Goal: Complete application form

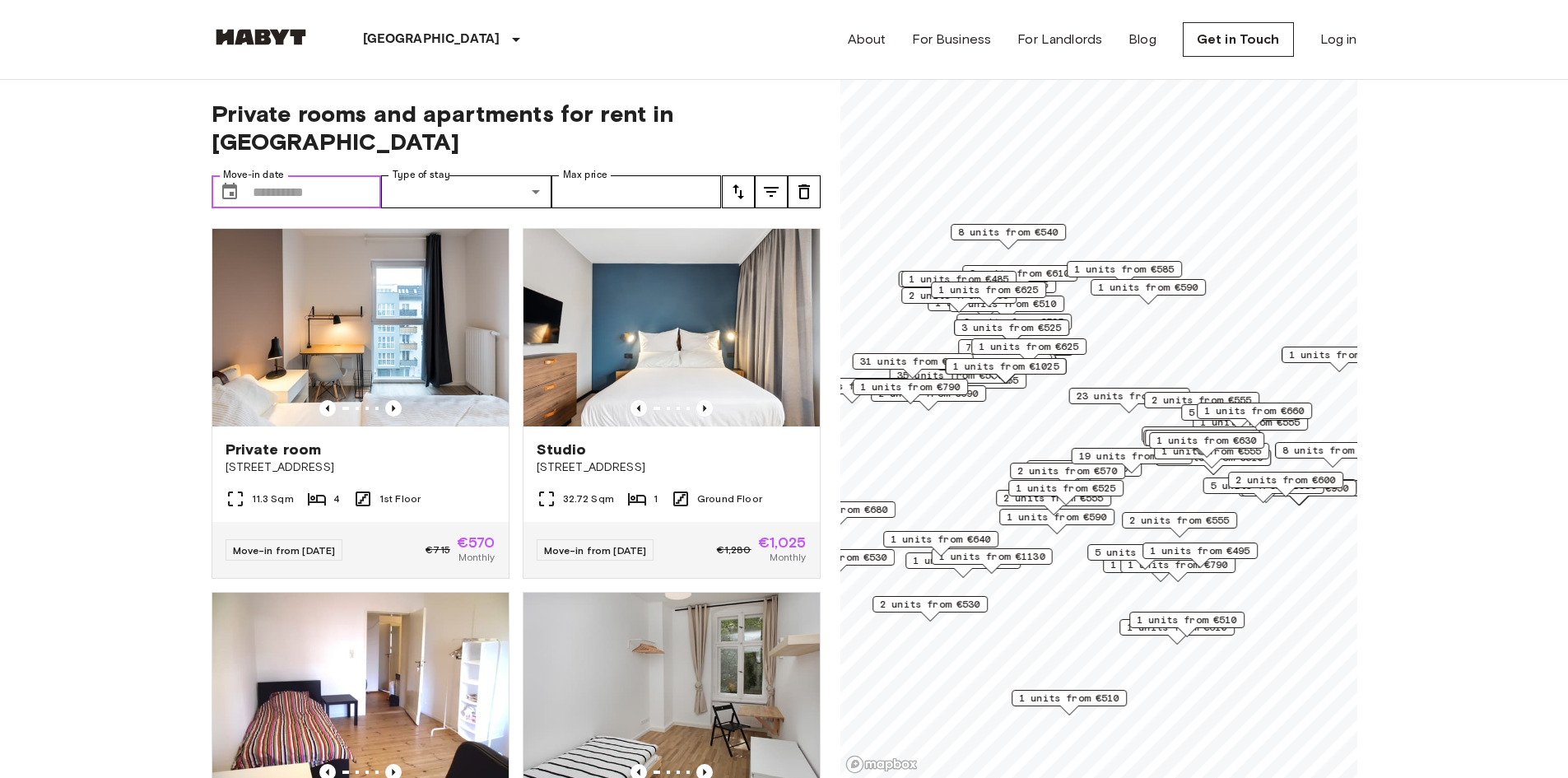
click at [307, 175] on input "Move-in date" at bounding box center [318, 191] width 130 height 33
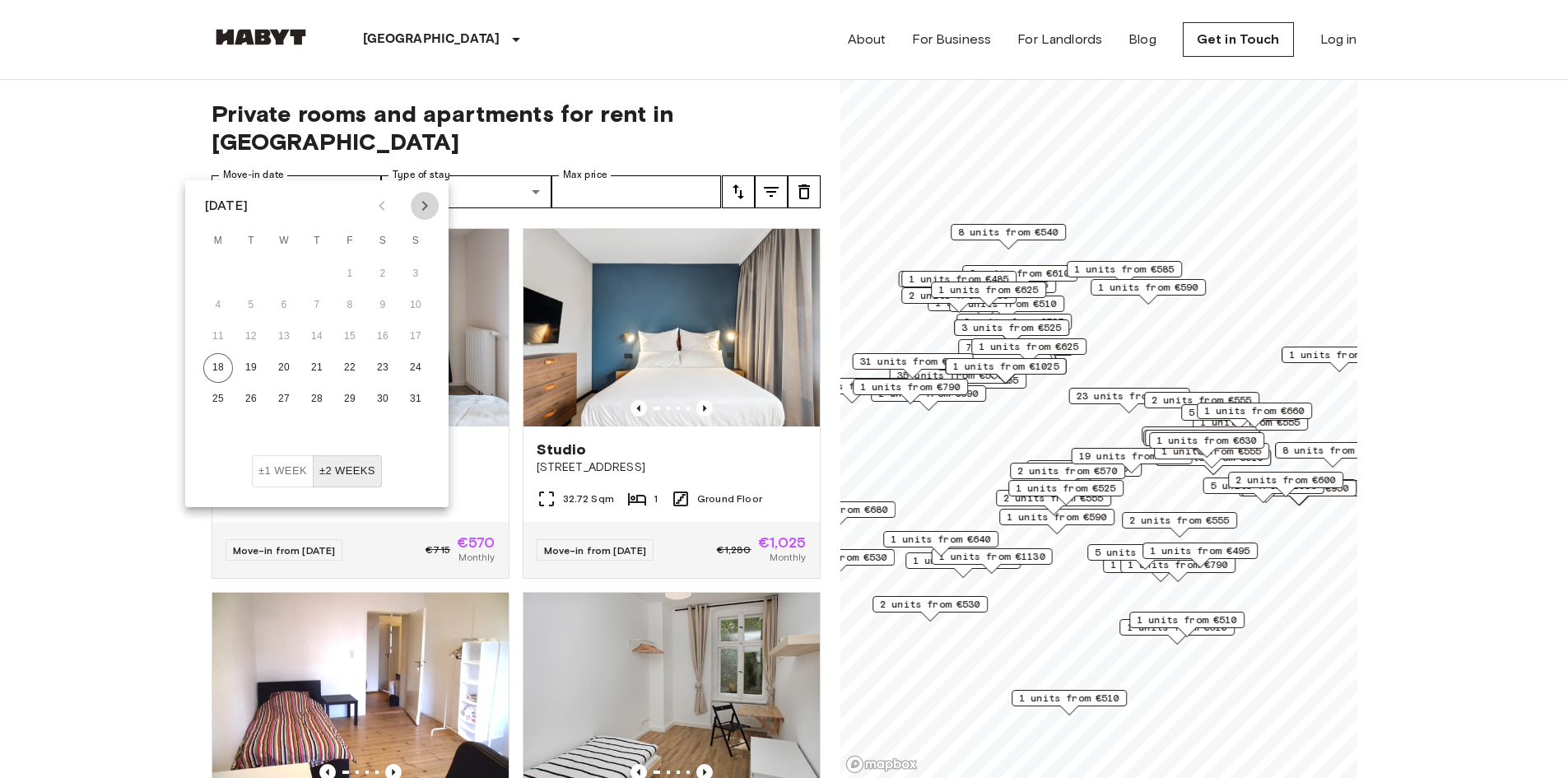
click at [425, 212] on icon "Next month" at bounding box center [424, 206] width 20 height 20
click at [283, 272] on button "1" at bounding box center [284, 274] width 30 height 30
type input "**********"
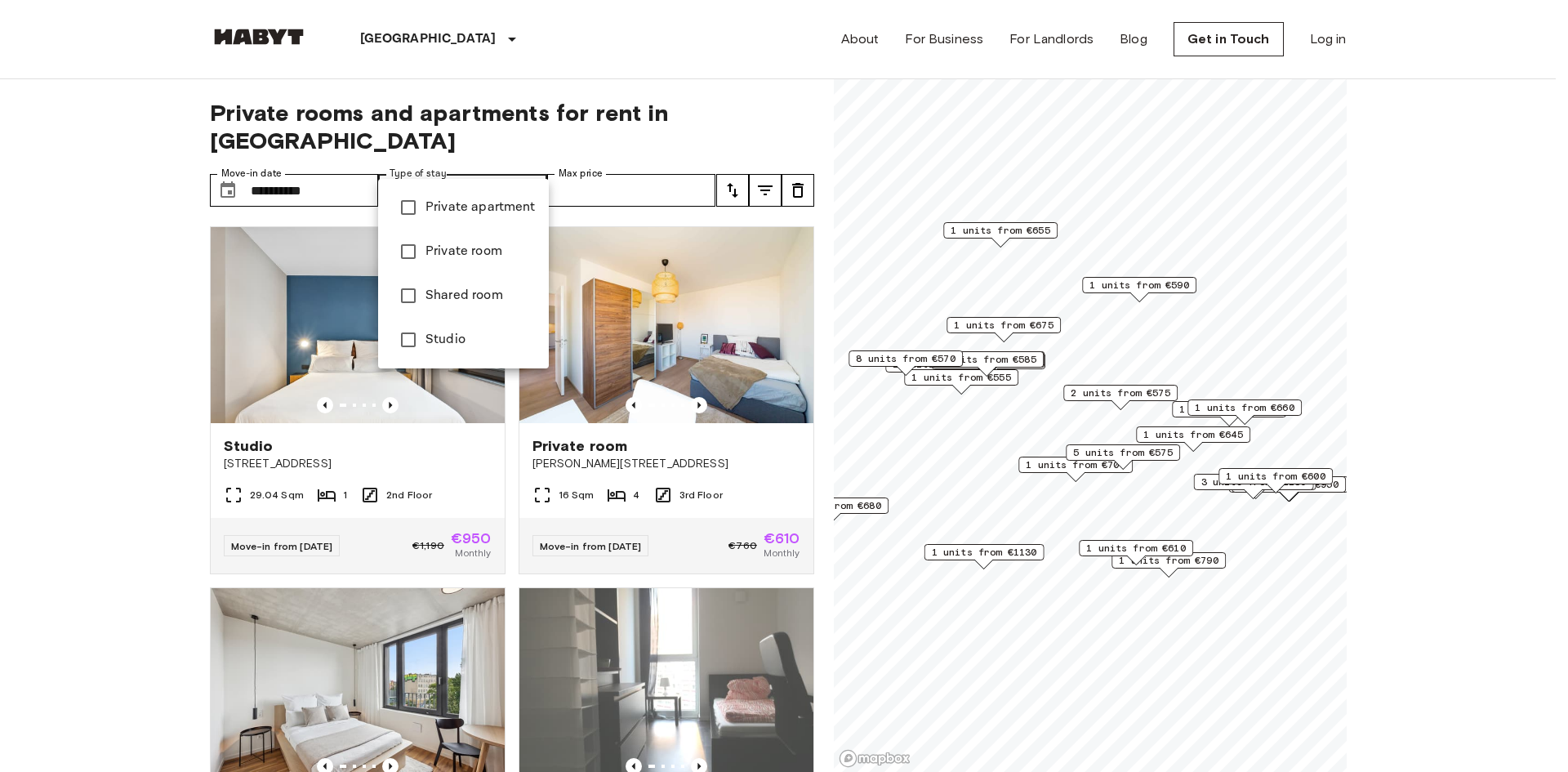
type input "**********"
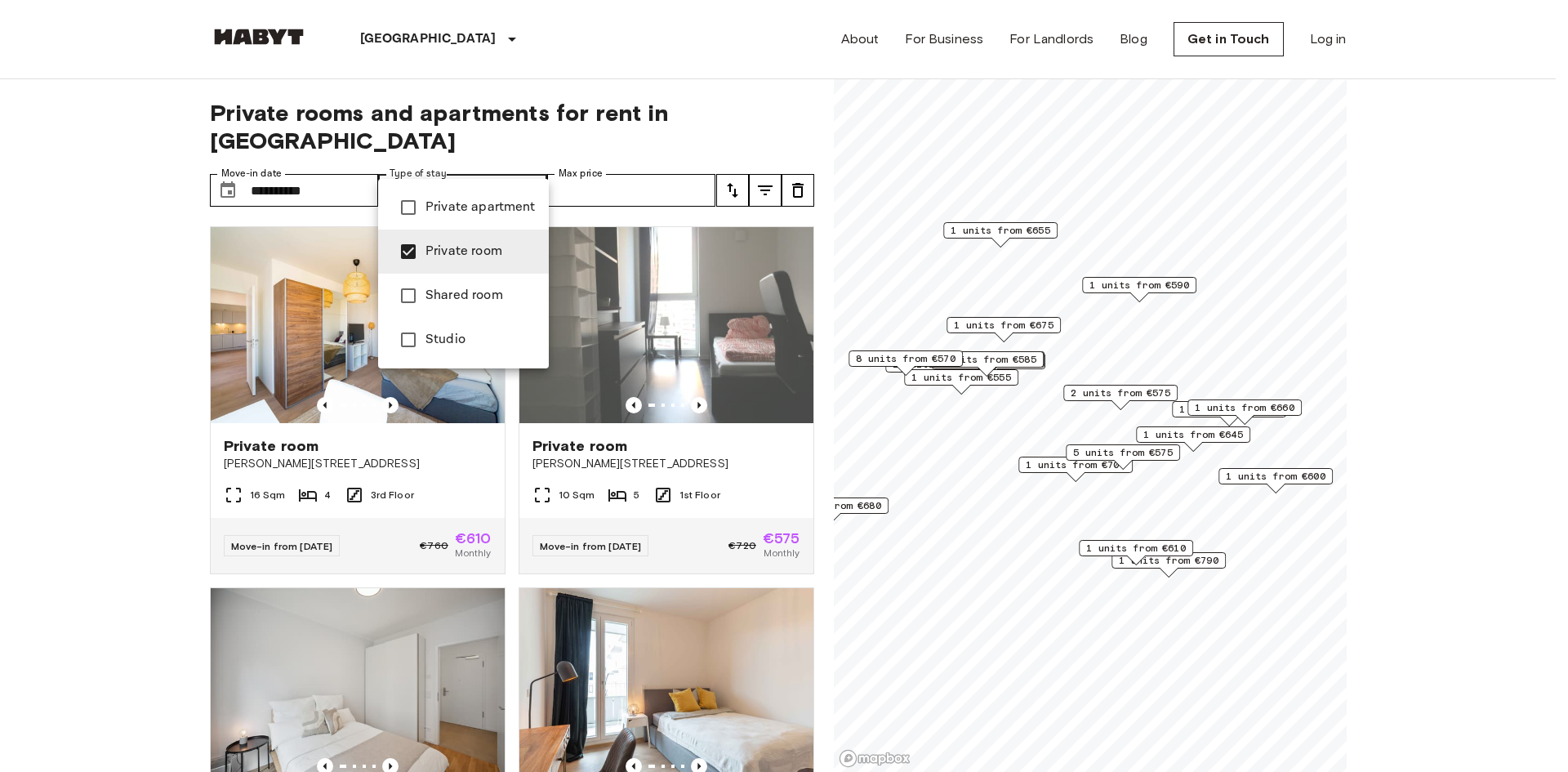
drag, startPoint x: 1008, startPoint y: 546, endPoint x: 1032, endPoint y: 425, distance: 123.4
click at [1042, 417] on div at bounding box center [784, 386] width 1568 height 772
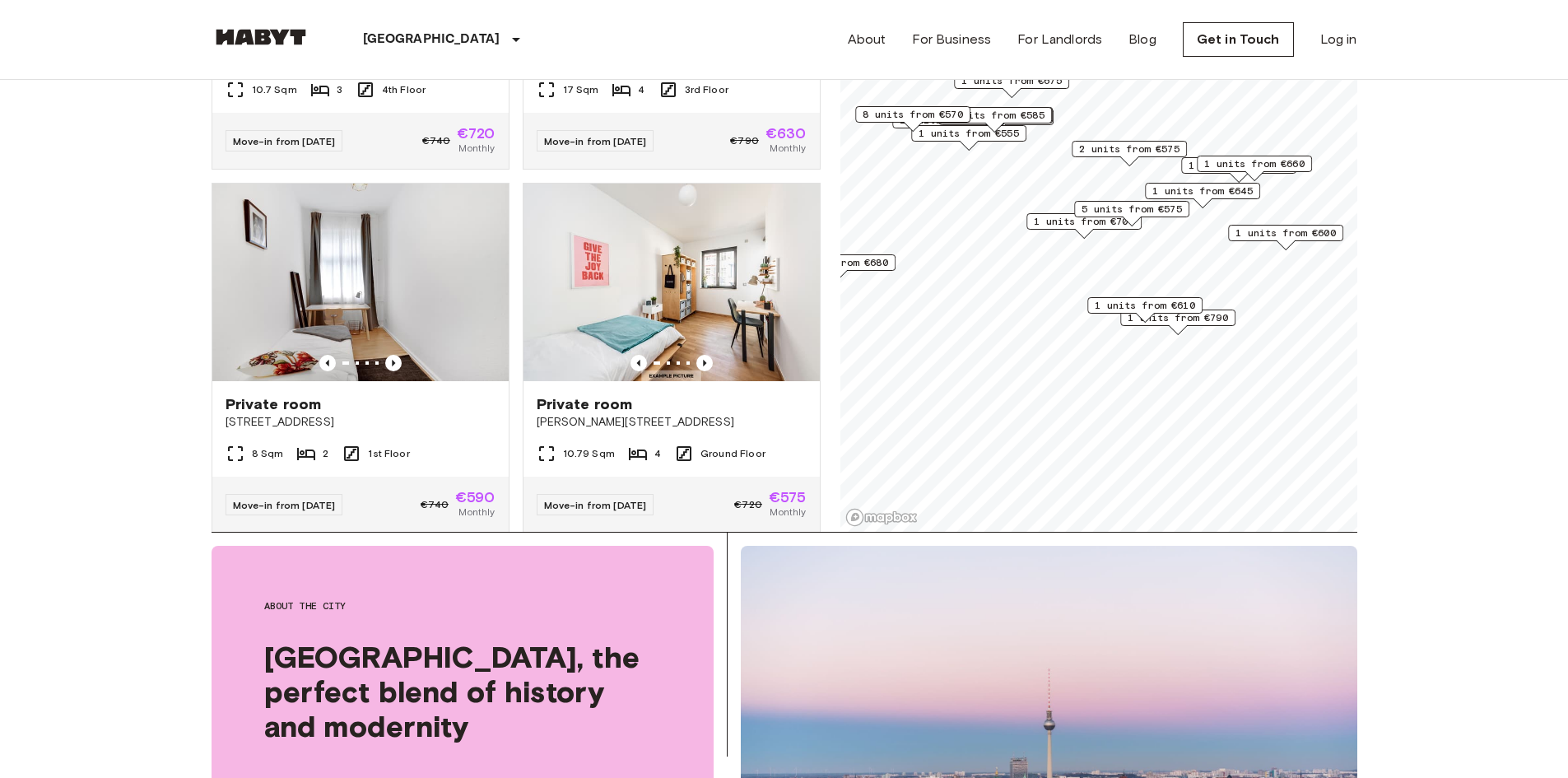
scroll to position [527, 0]
click at [698, 354] on icon "Previous image" at bounding box center [704, 362] width 17 height 17
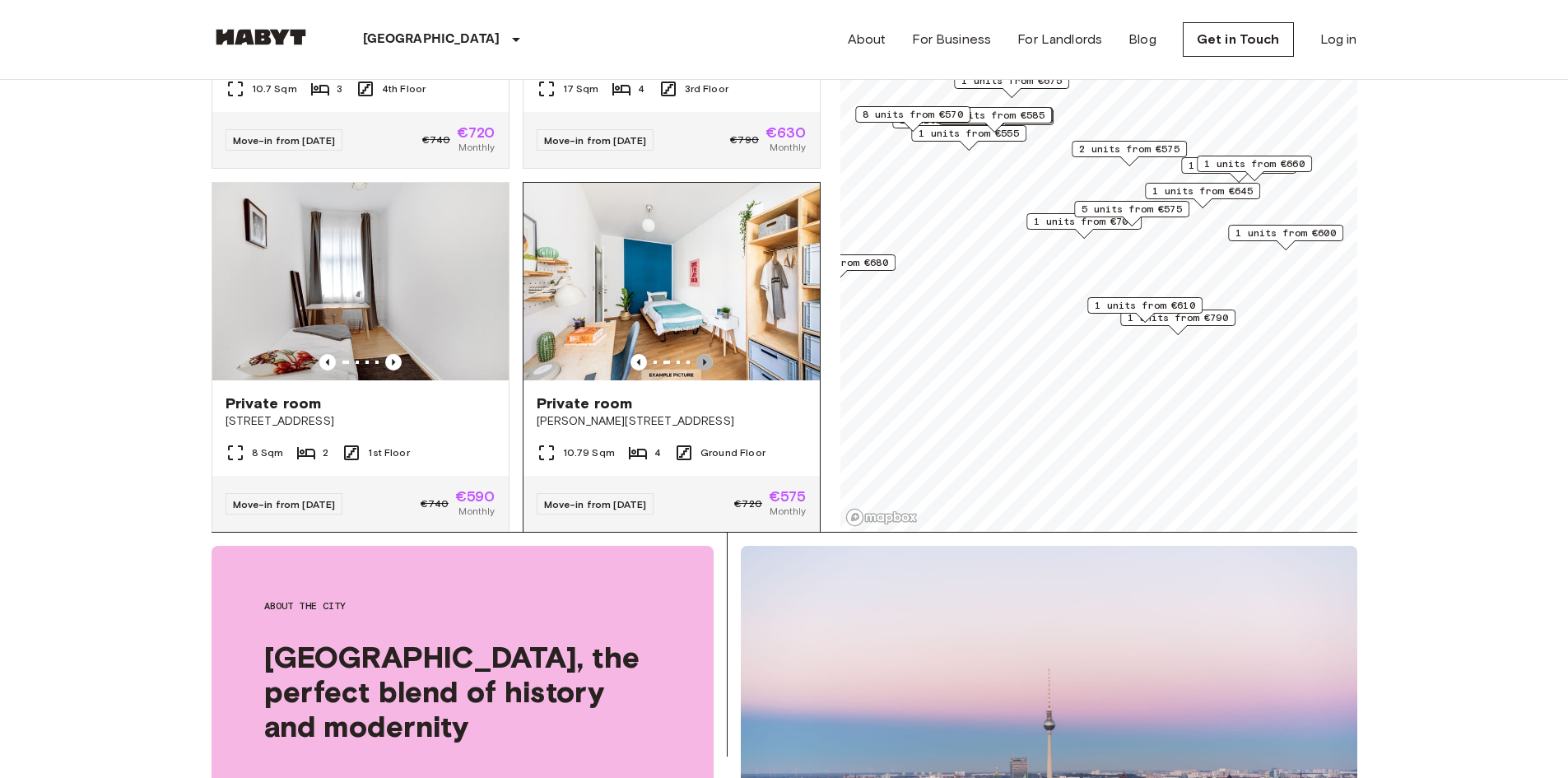
click at [698, 354] on icon "Previous image" at bounding box center [704, 362] width 17 height 17
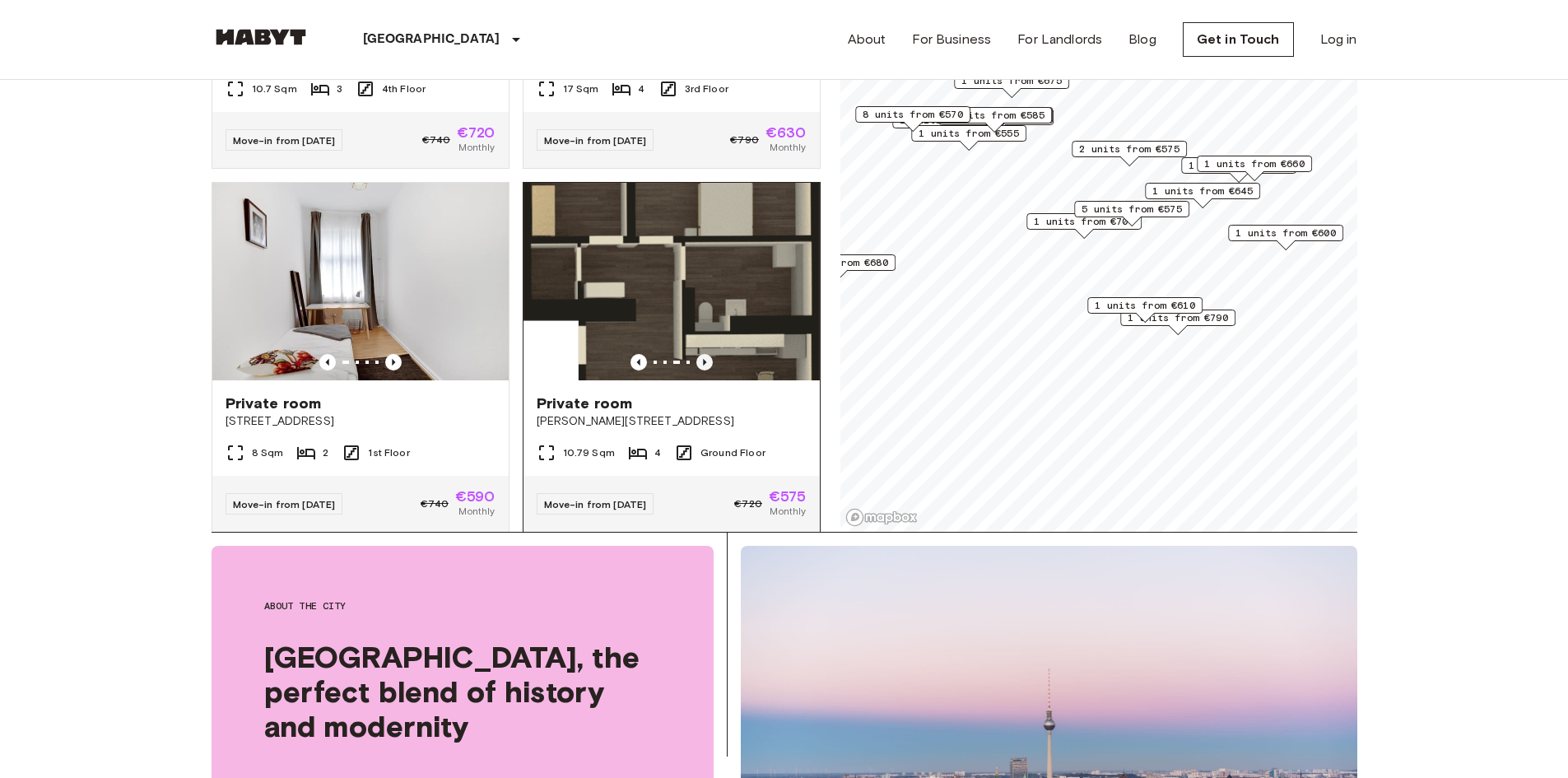
click at [698, 354] on icon "Previous image" at bounding box center [704, 362] width 17 height 17
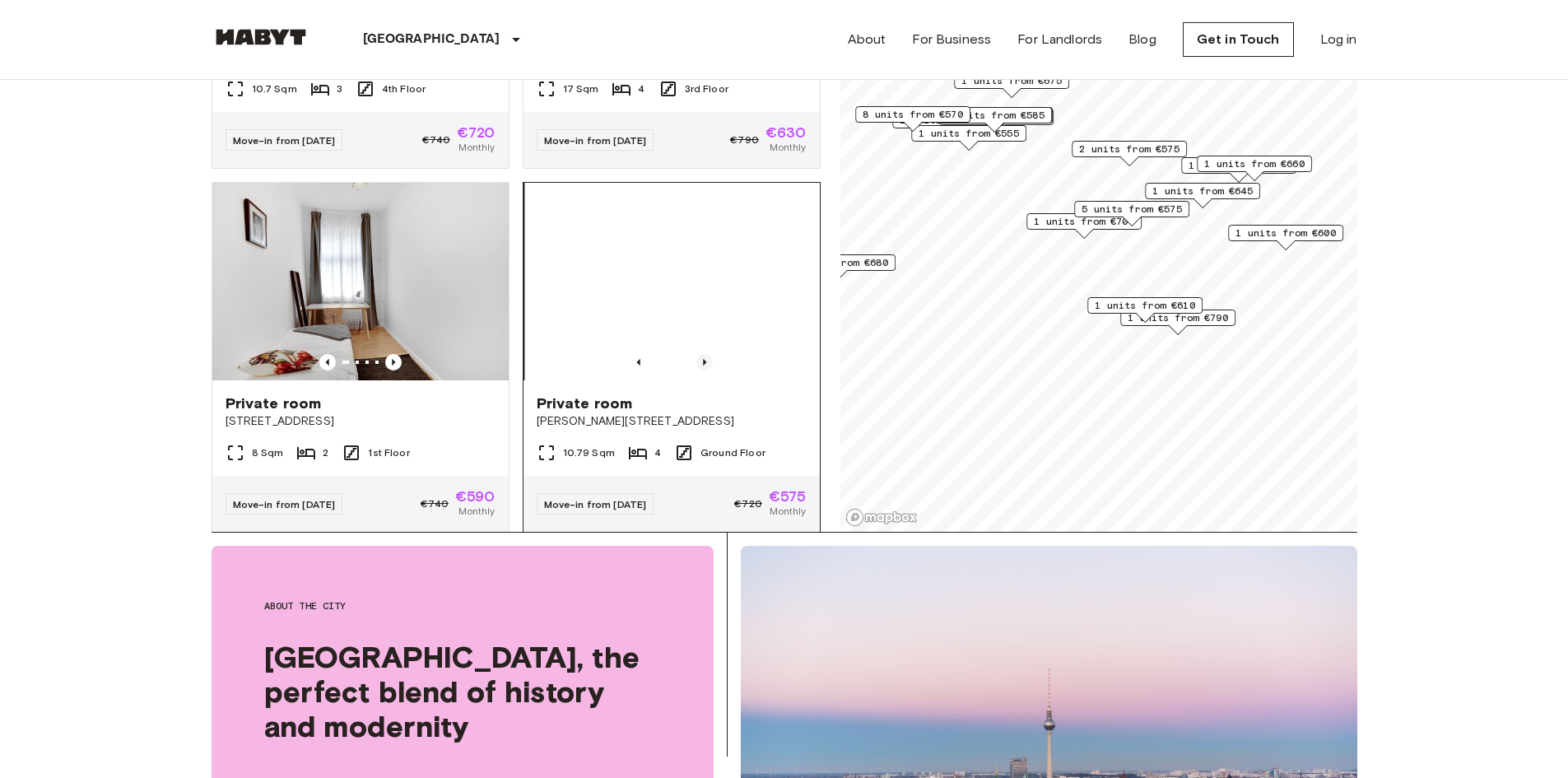
click at [698, 354] on icon "Previous image" at bounding box center [704, 362] width 17 height 17
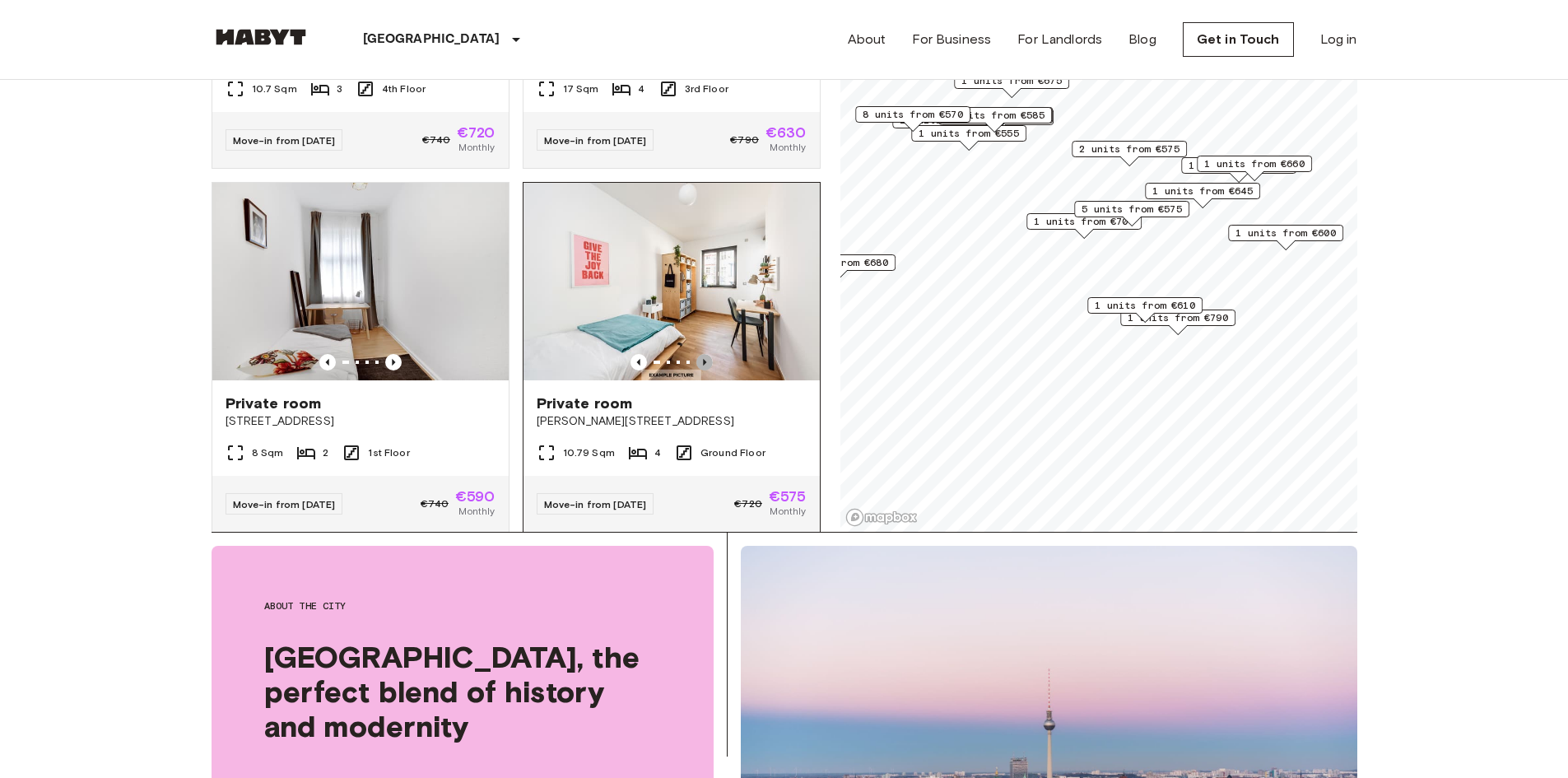
click at [698, 354] on icon "Previous image" at bounding box center [704, 362] width 17 height 17
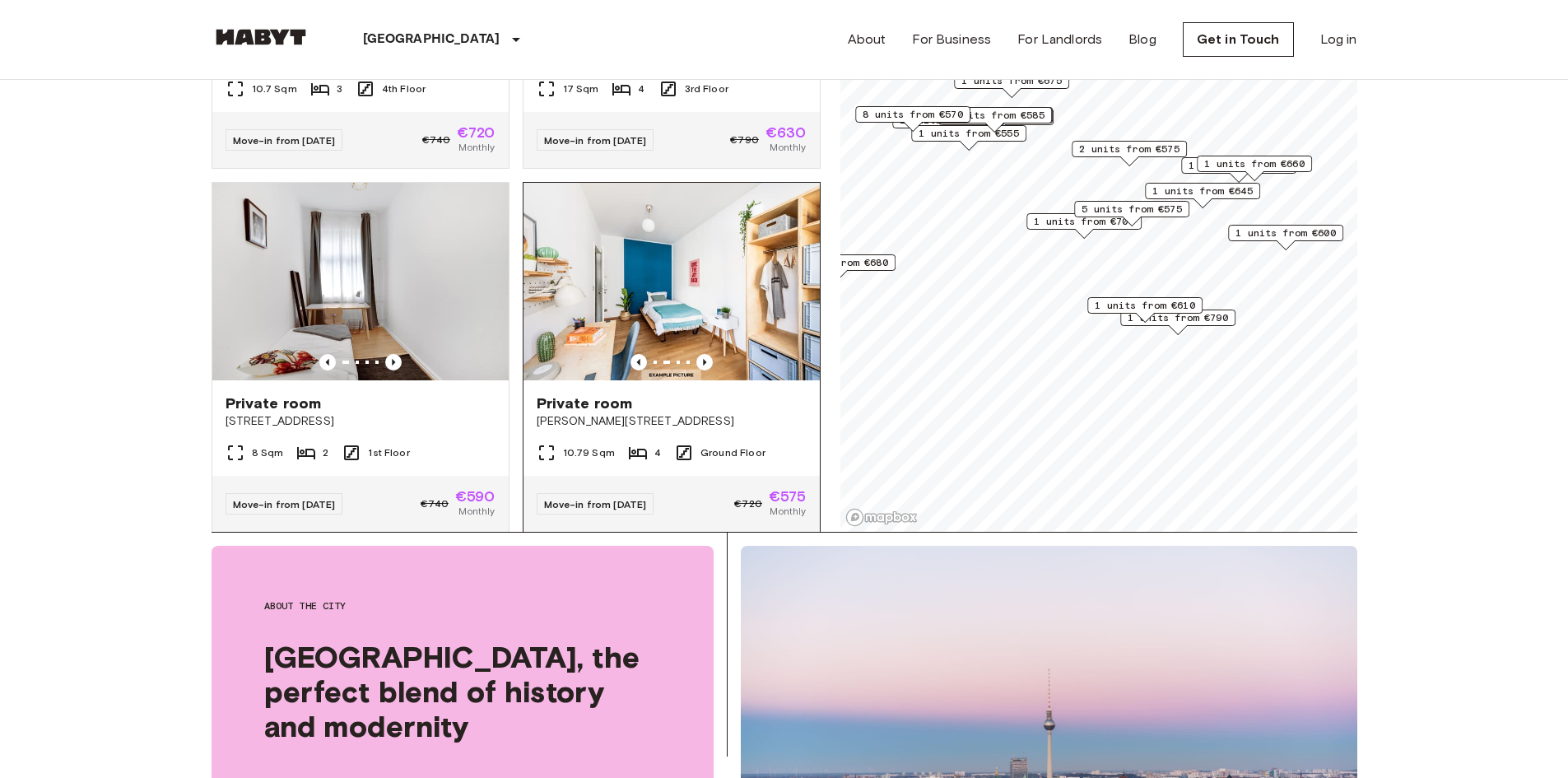
click at [741, 413] on span "Klara-Franke-Straße 24-28" at bounding box center [671, 421] width 270 height 17
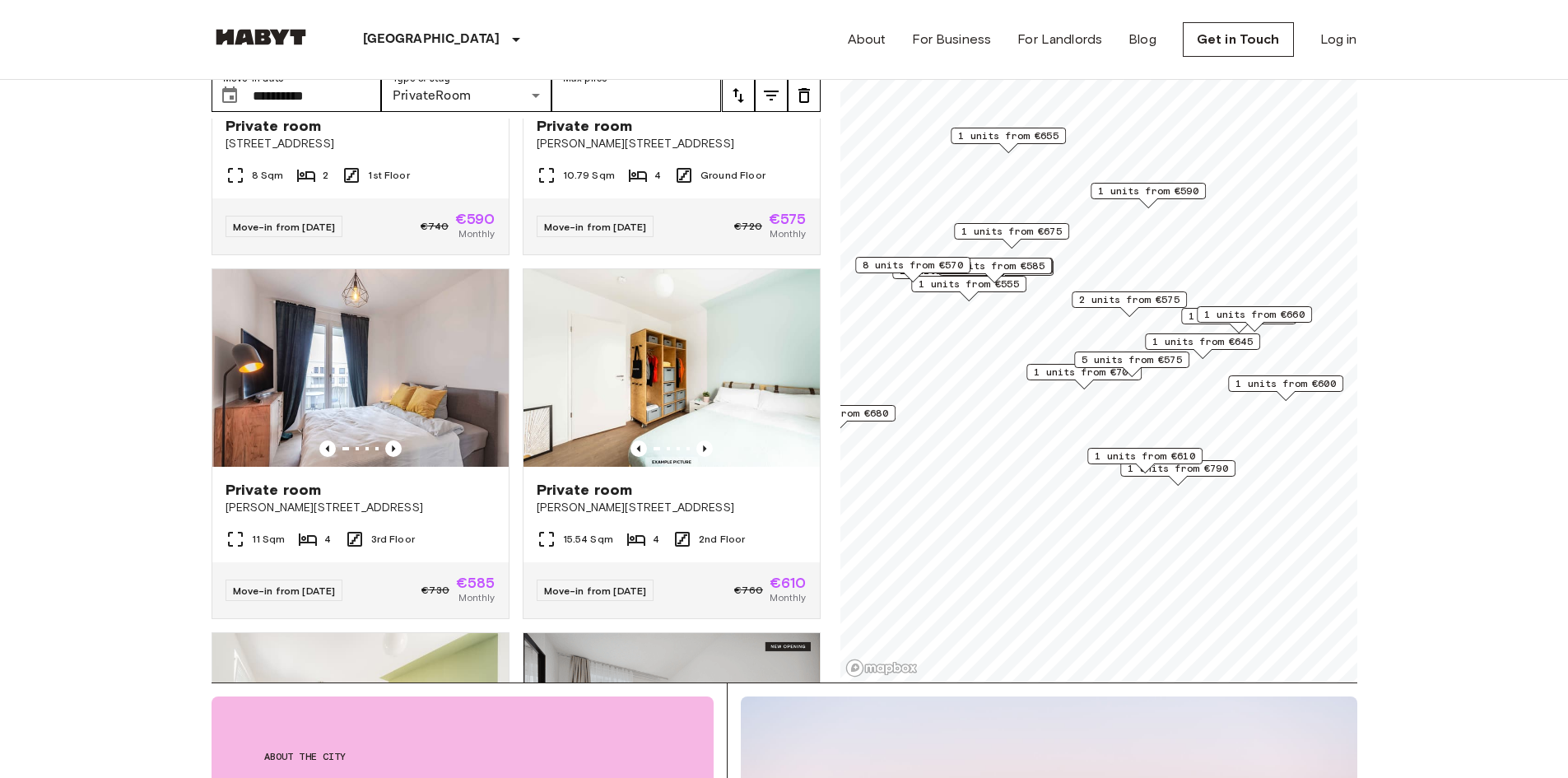
scroll to position [82, 0]
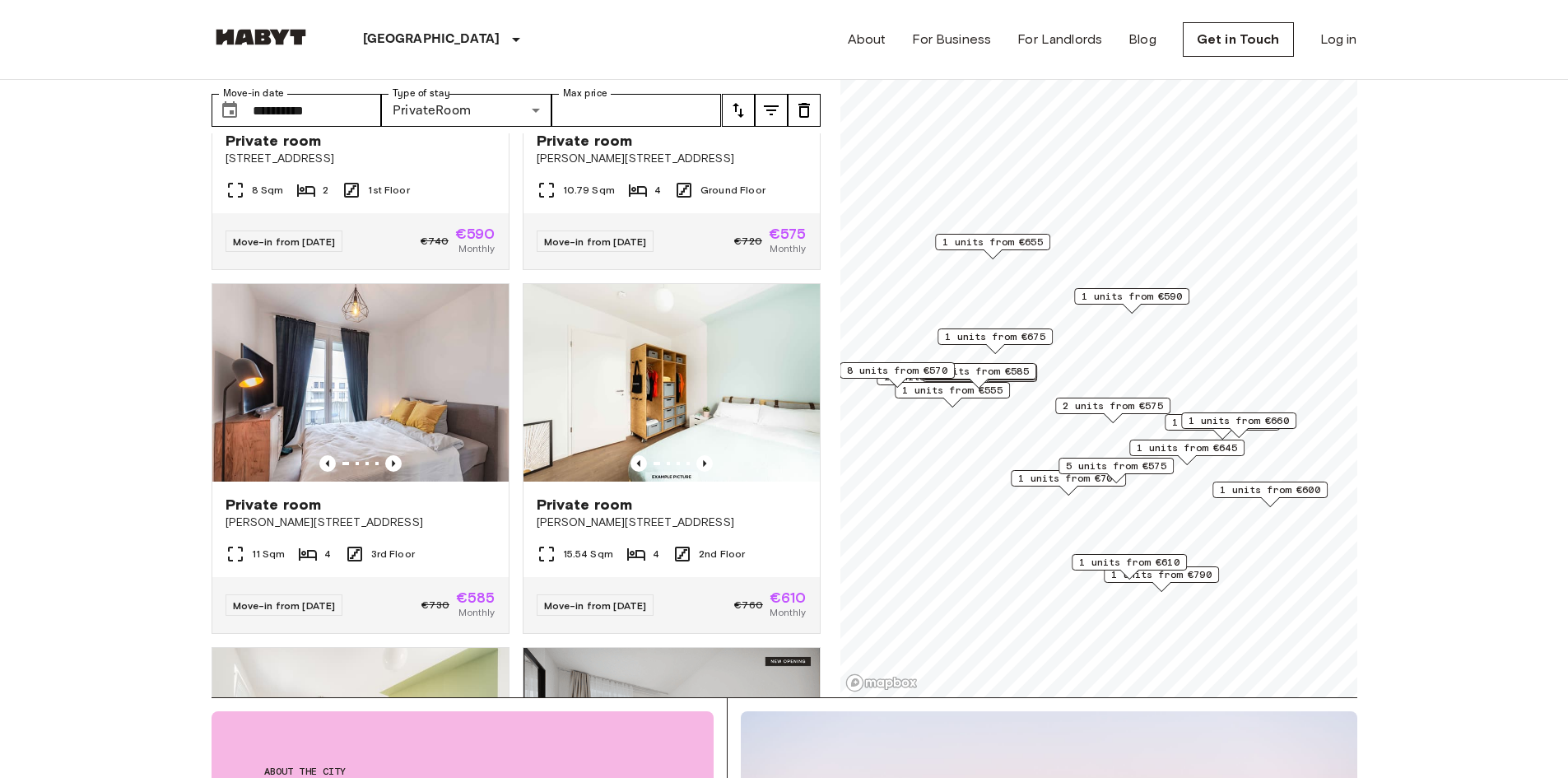
click at [1113, 466] on span "5 units from €575" at bounding box center [1116, 465] width 101 height 15
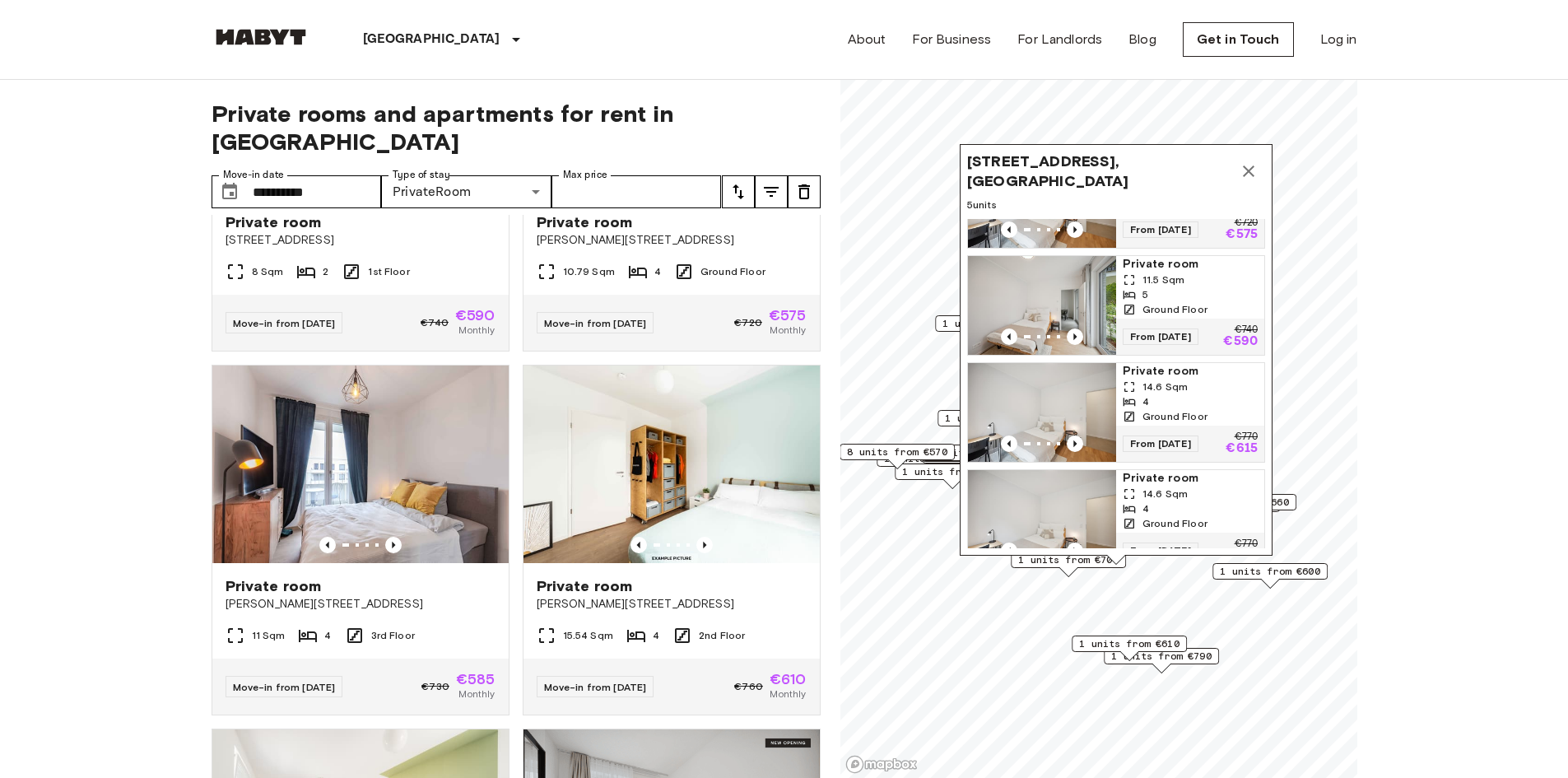
scroll to position [62, 0]
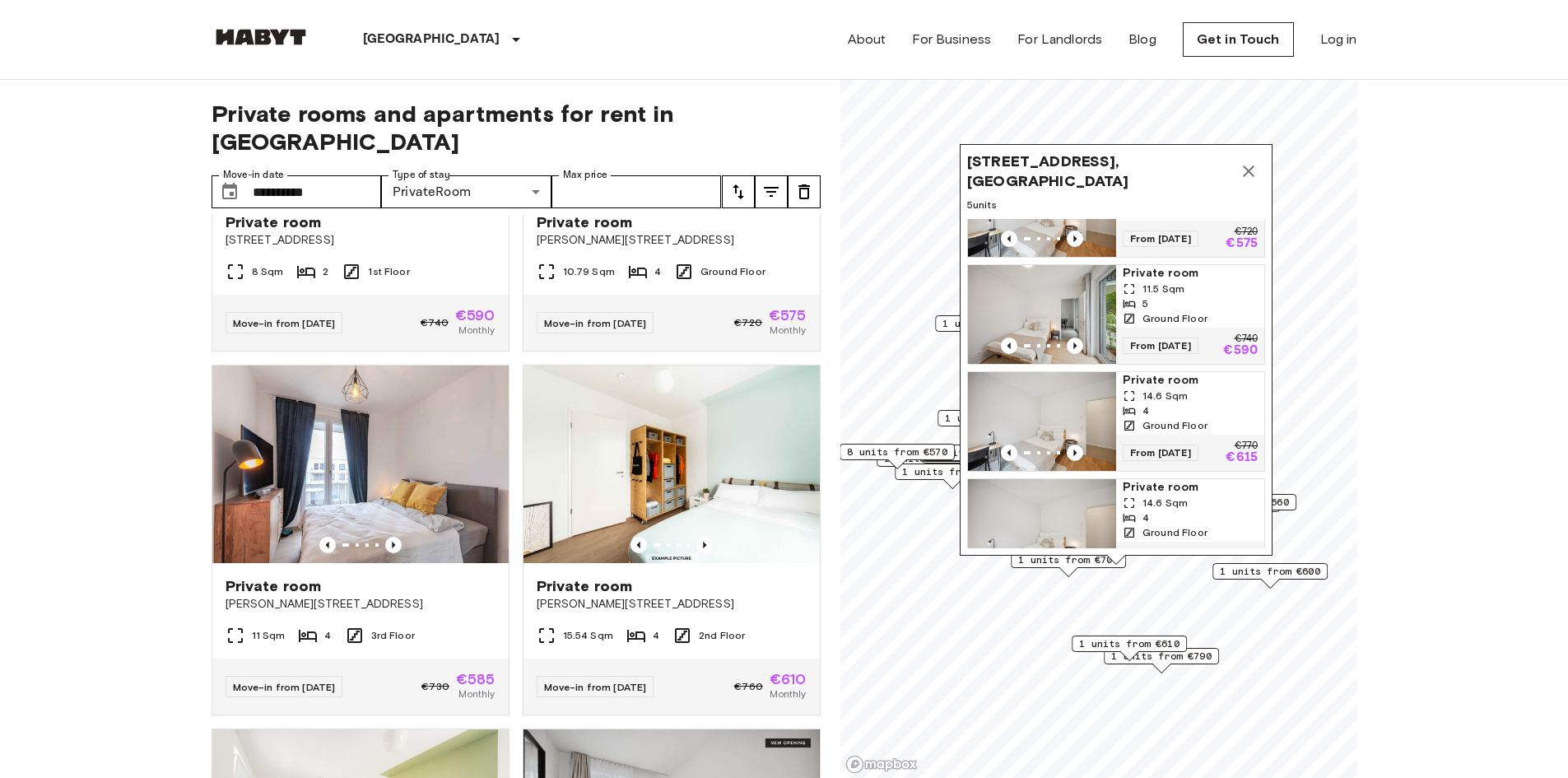
click at [1201, 299] on div "5" at bounding box center [1189, 303] width 134 height 15
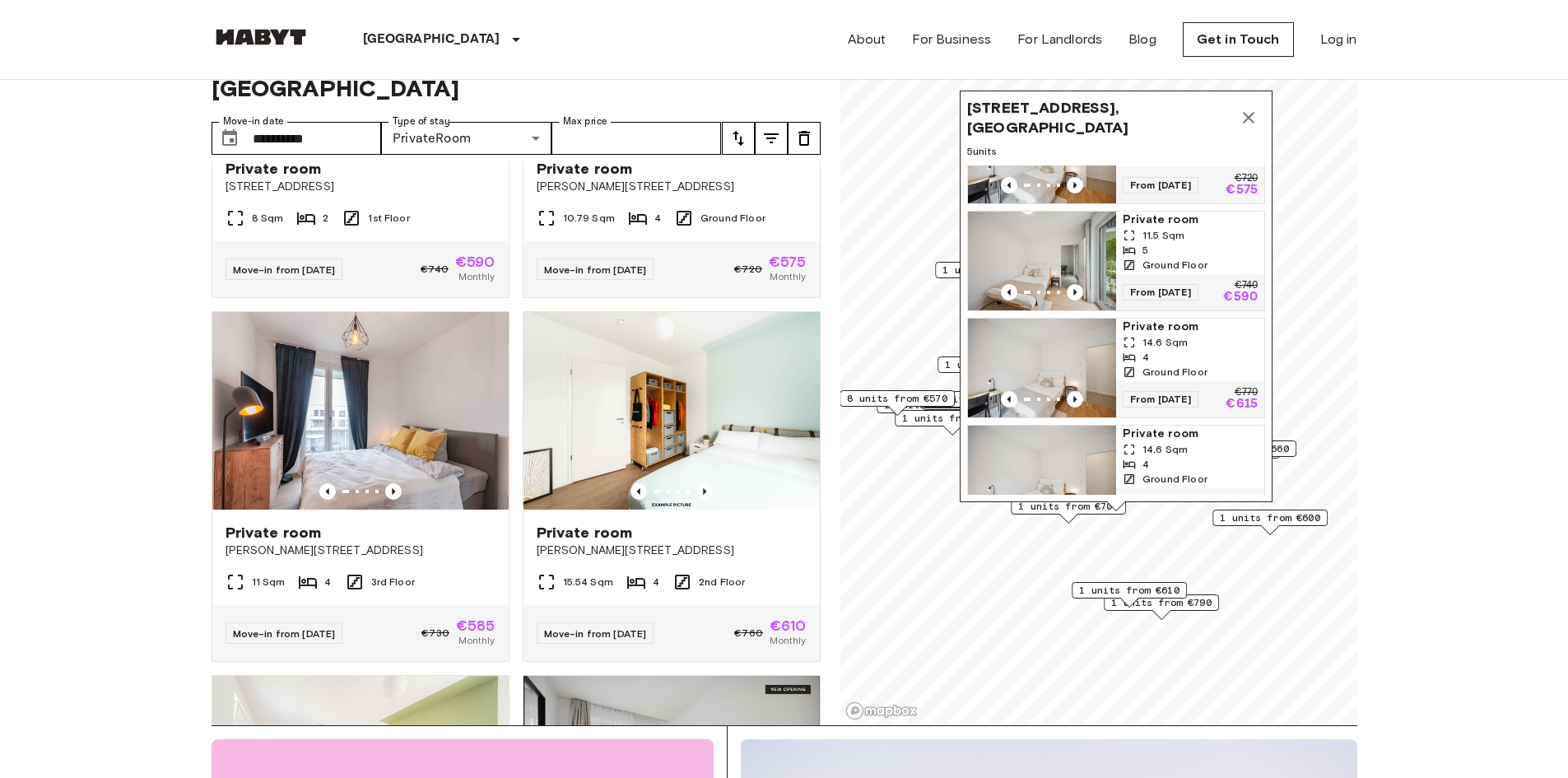
scroll to position [83, 0]
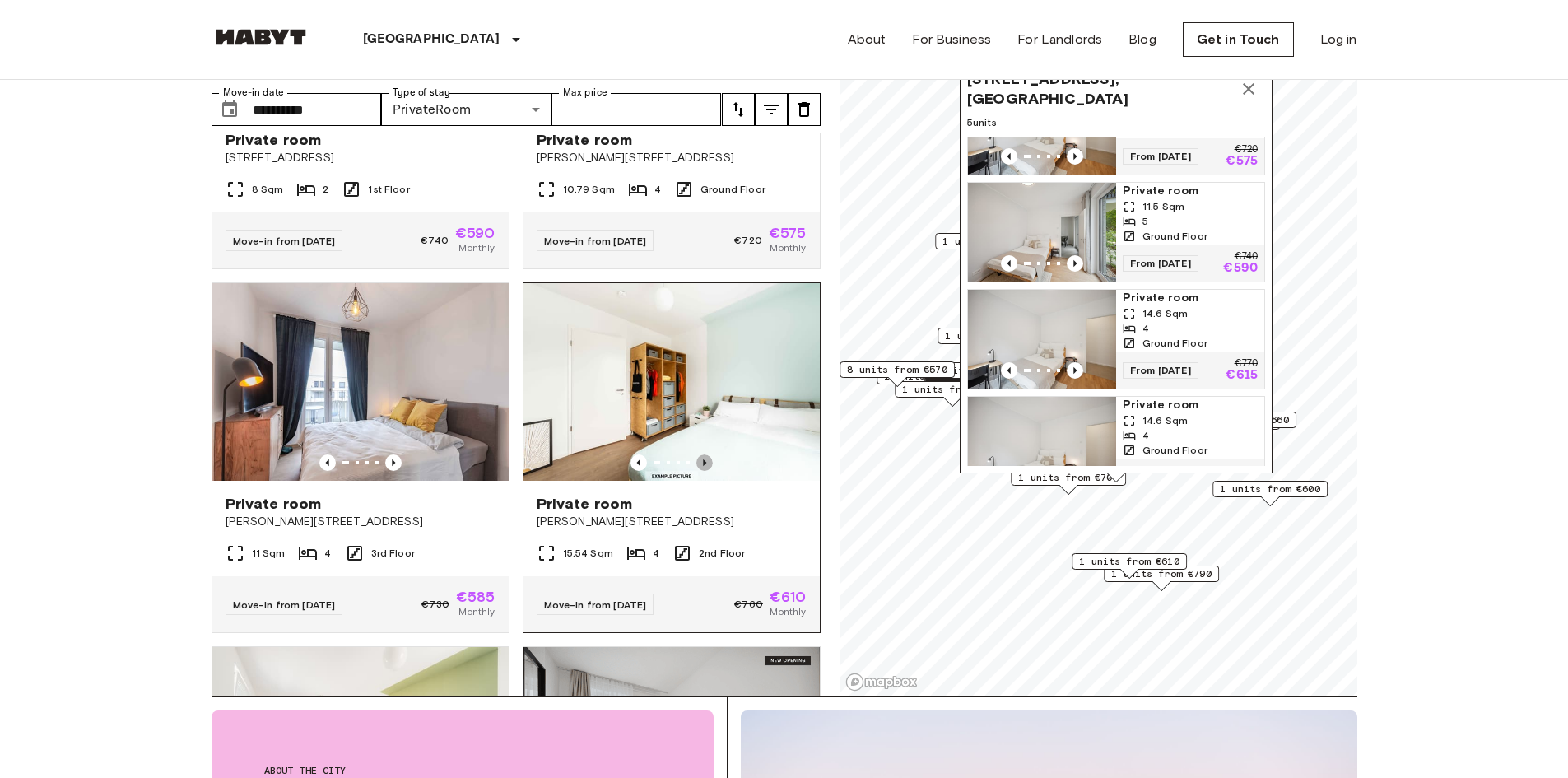
click at [696, 456] on icon "Previous image" at bounding box center [704, 462] width 17 height 17
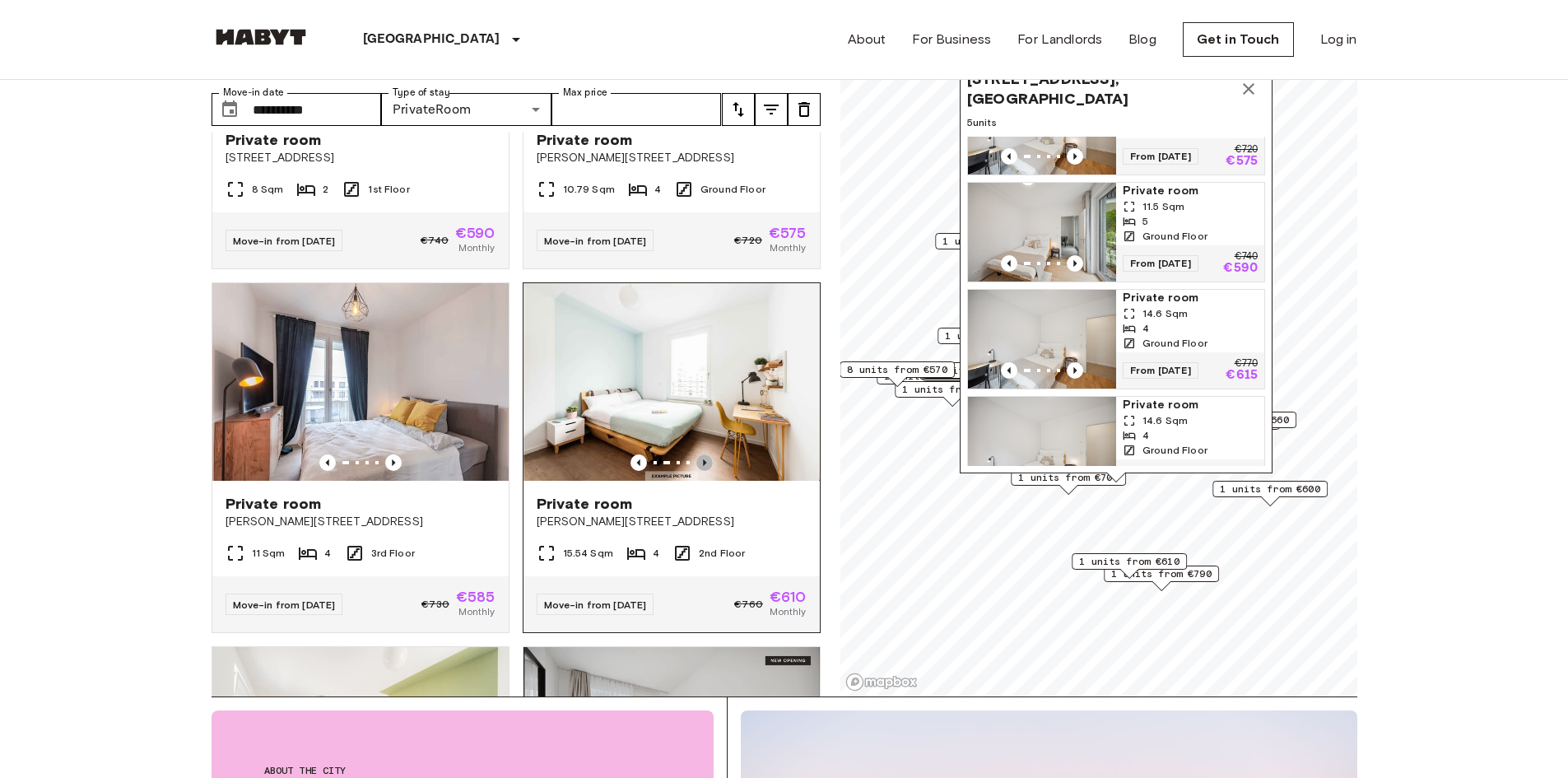
click at [696, 456] on icon "Previous image" at bounding box center [704, 462] width 17 height 17
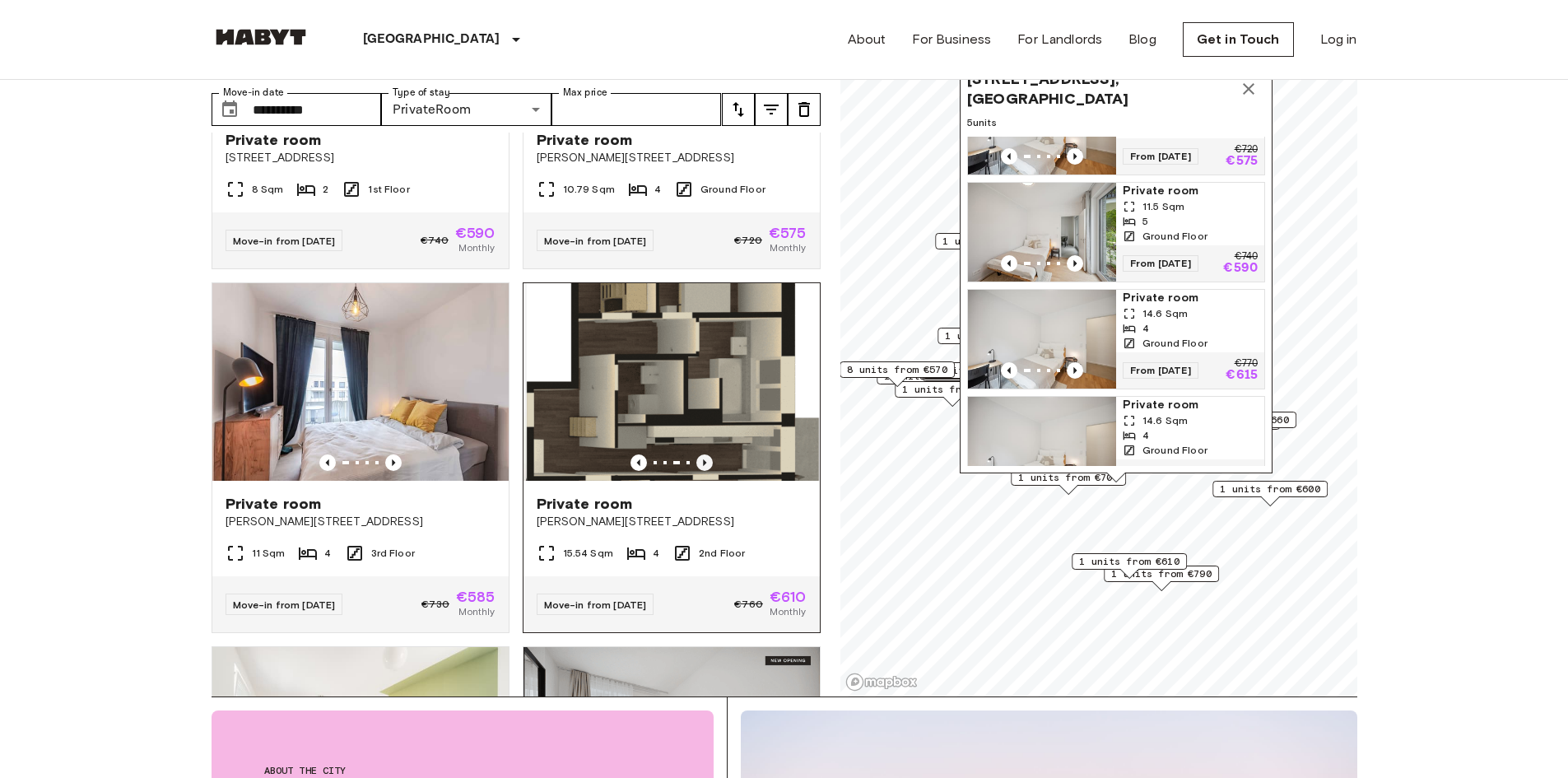
click at [696, 456] on icon "Previous image" at bounding box center [704, 462] width 17 height 17
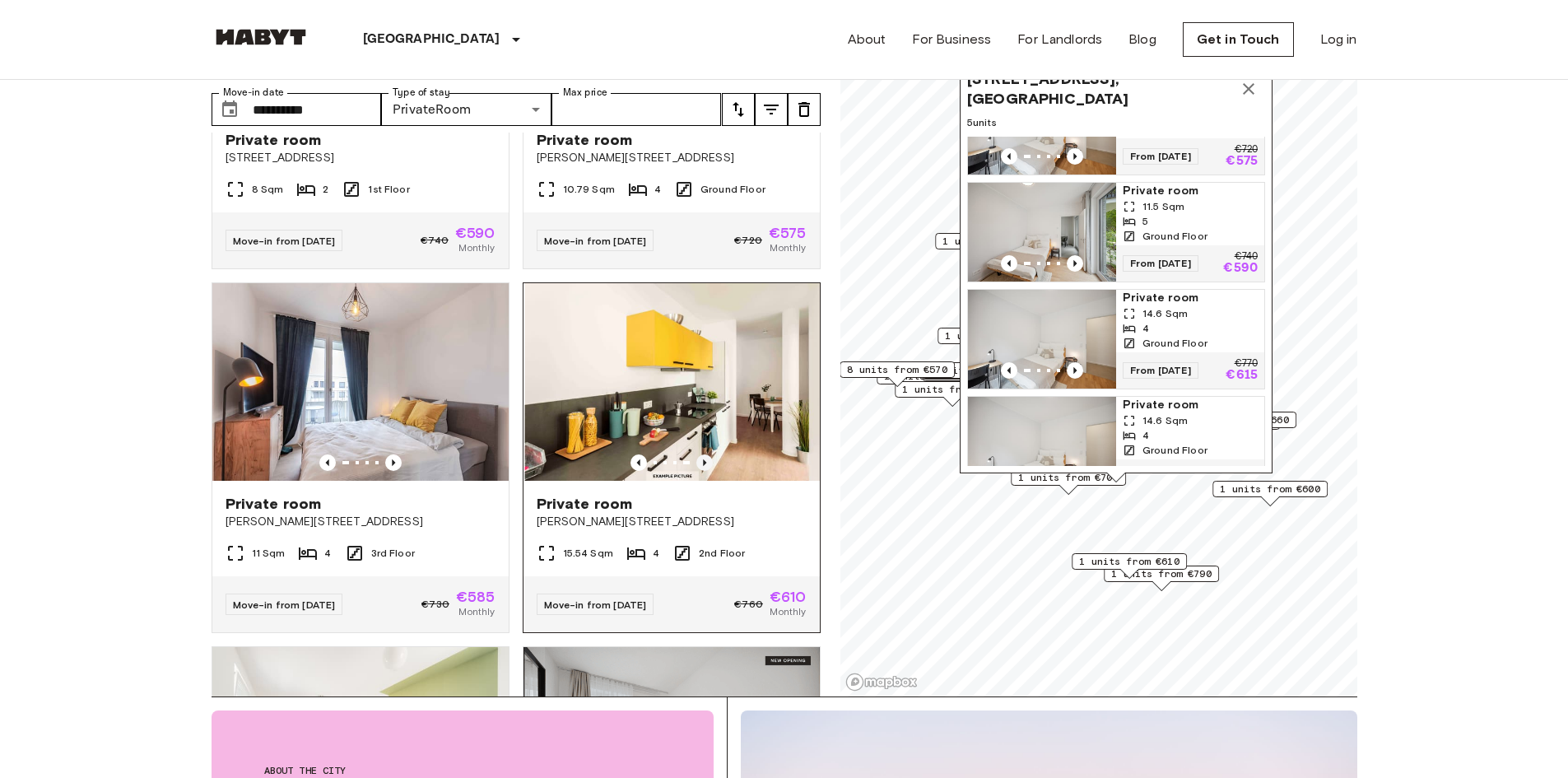
click at [696, 456] on icon "Previous image" at bounding box center [704, 462] width 17 height 17
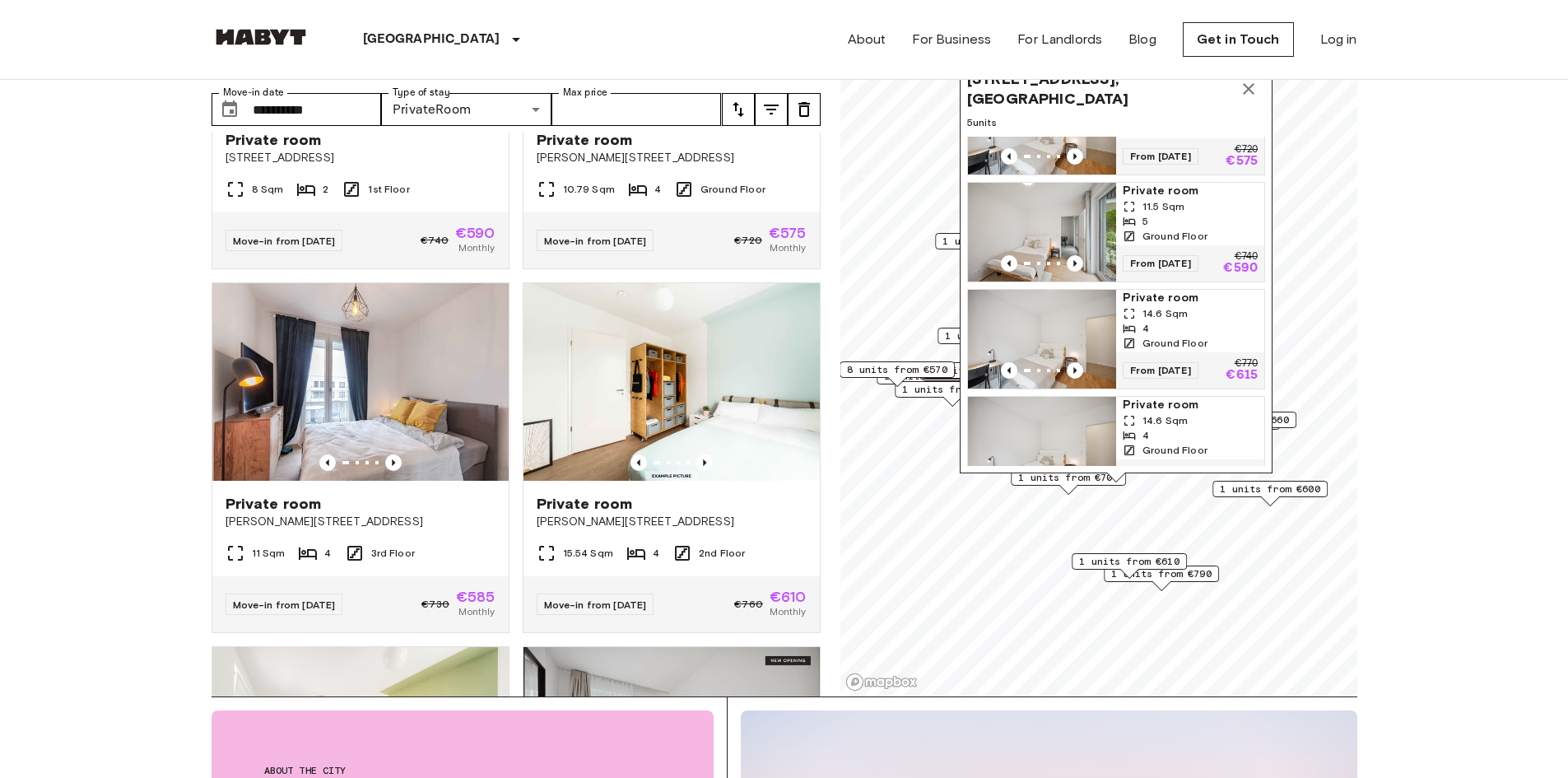
drag, startPoint x: 647, startPoint y: 380, endPoint x: 829, endPoint y: 524, distance: 232.1
click at [648, 380] on img at bounding box center [670, 382] width 296 height 197
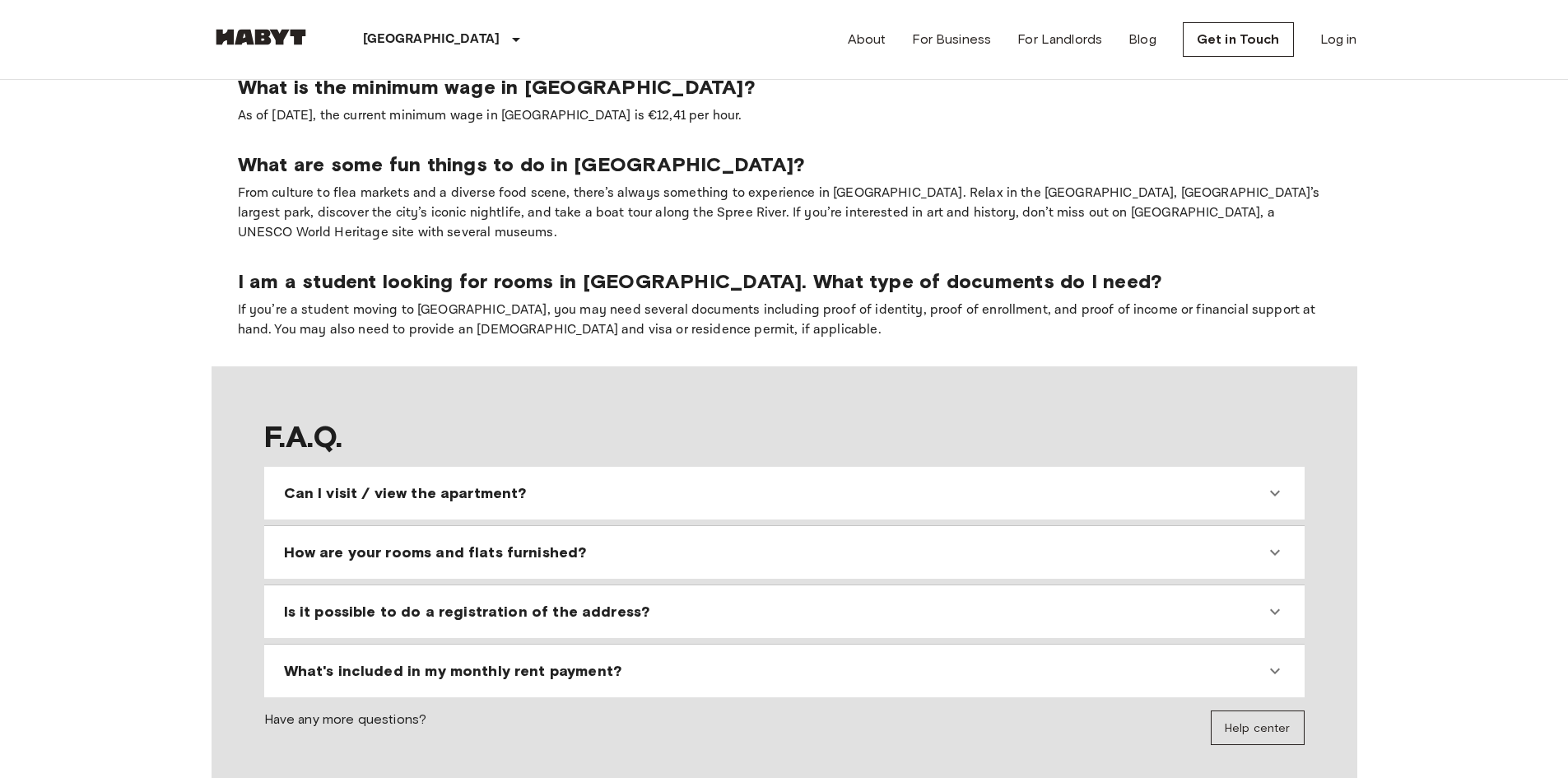
scroll to position [1400, 0]
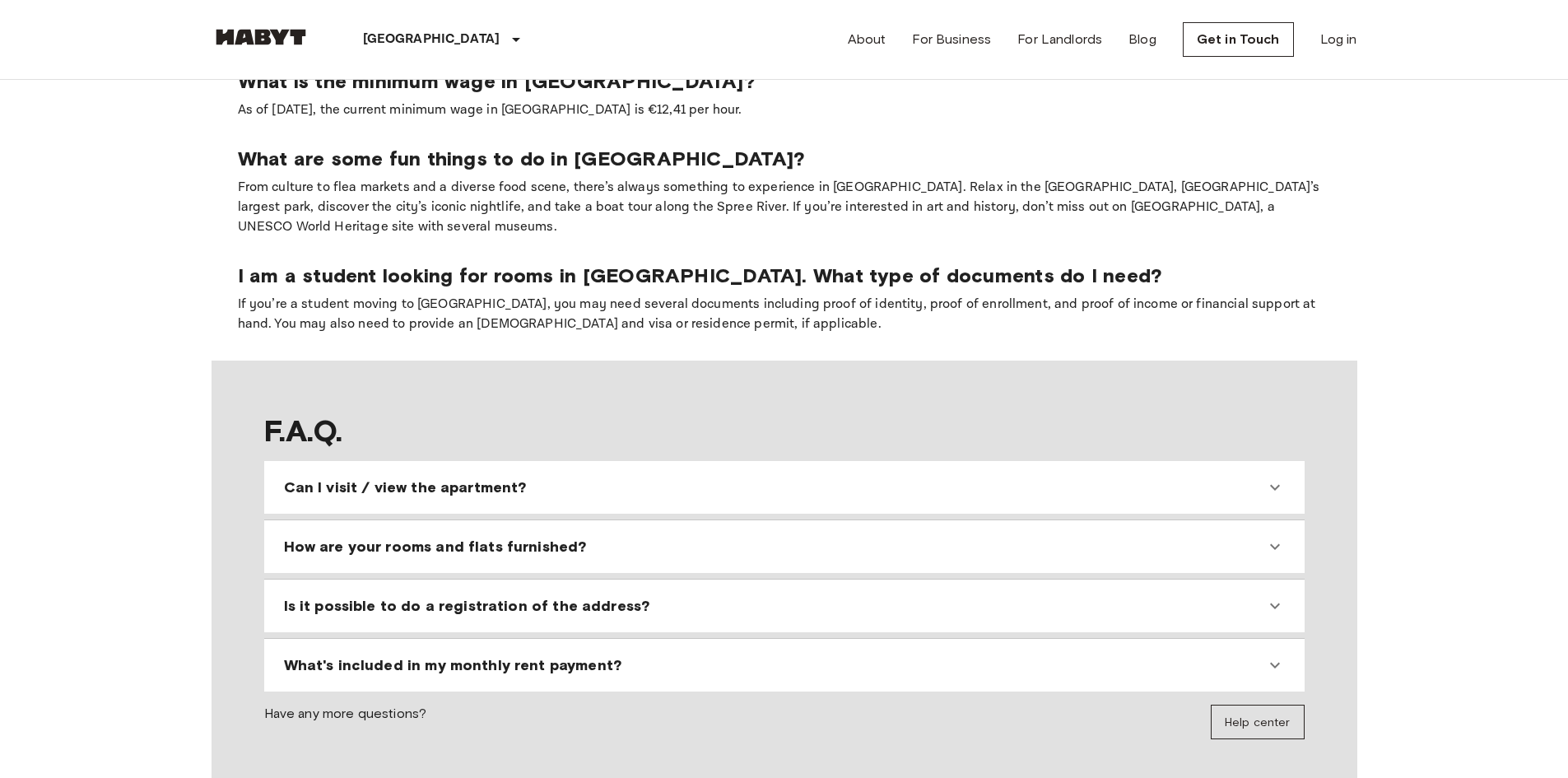
click at [751, 477] on div "Can I visit / view the apartment?" at bounding box center [774, 487] width 981 height 20
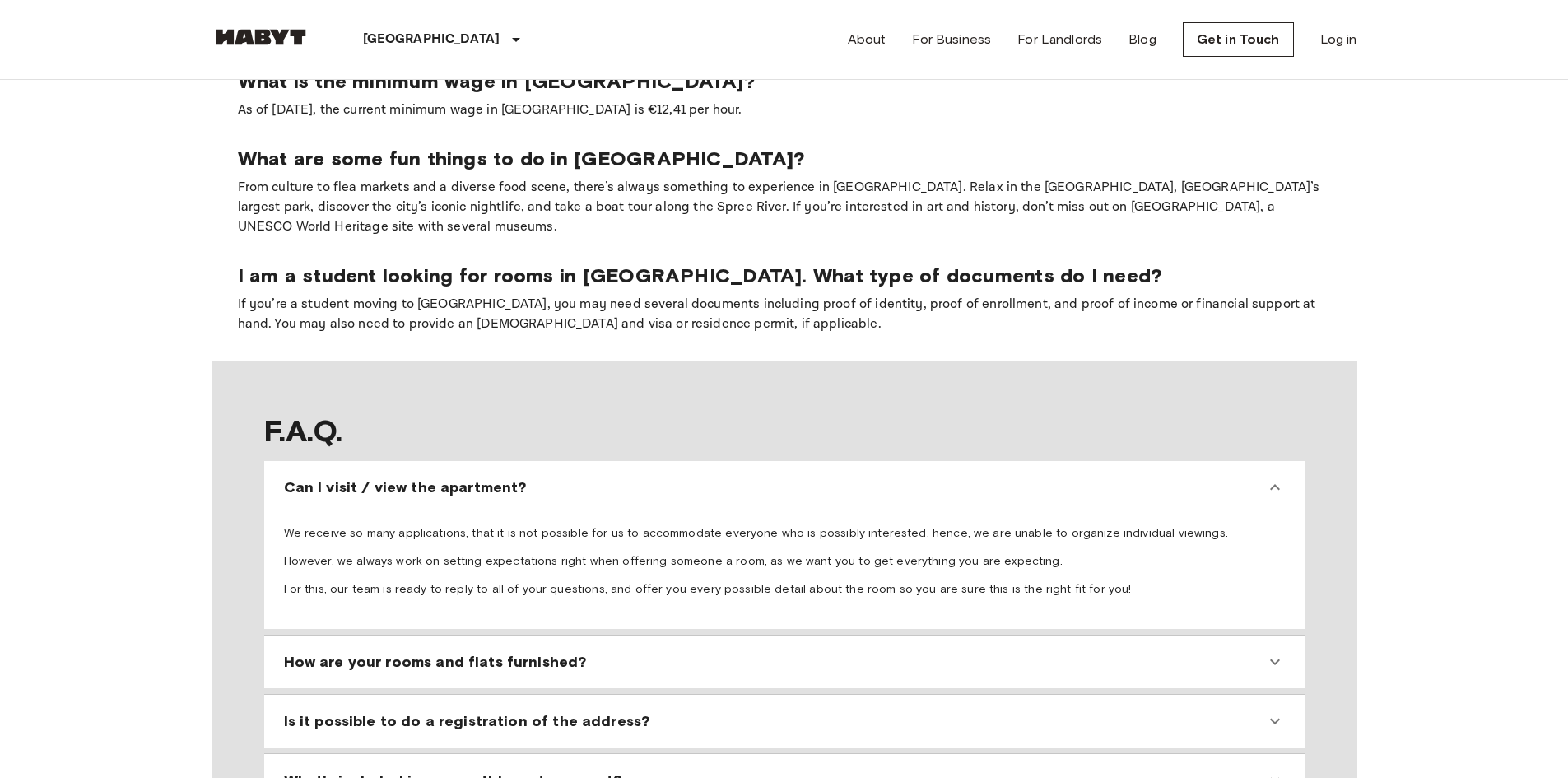
click at [689, 651] on div "How are your rooms and flats furnished?" at bounding box center [774, 661] width 981 height 20
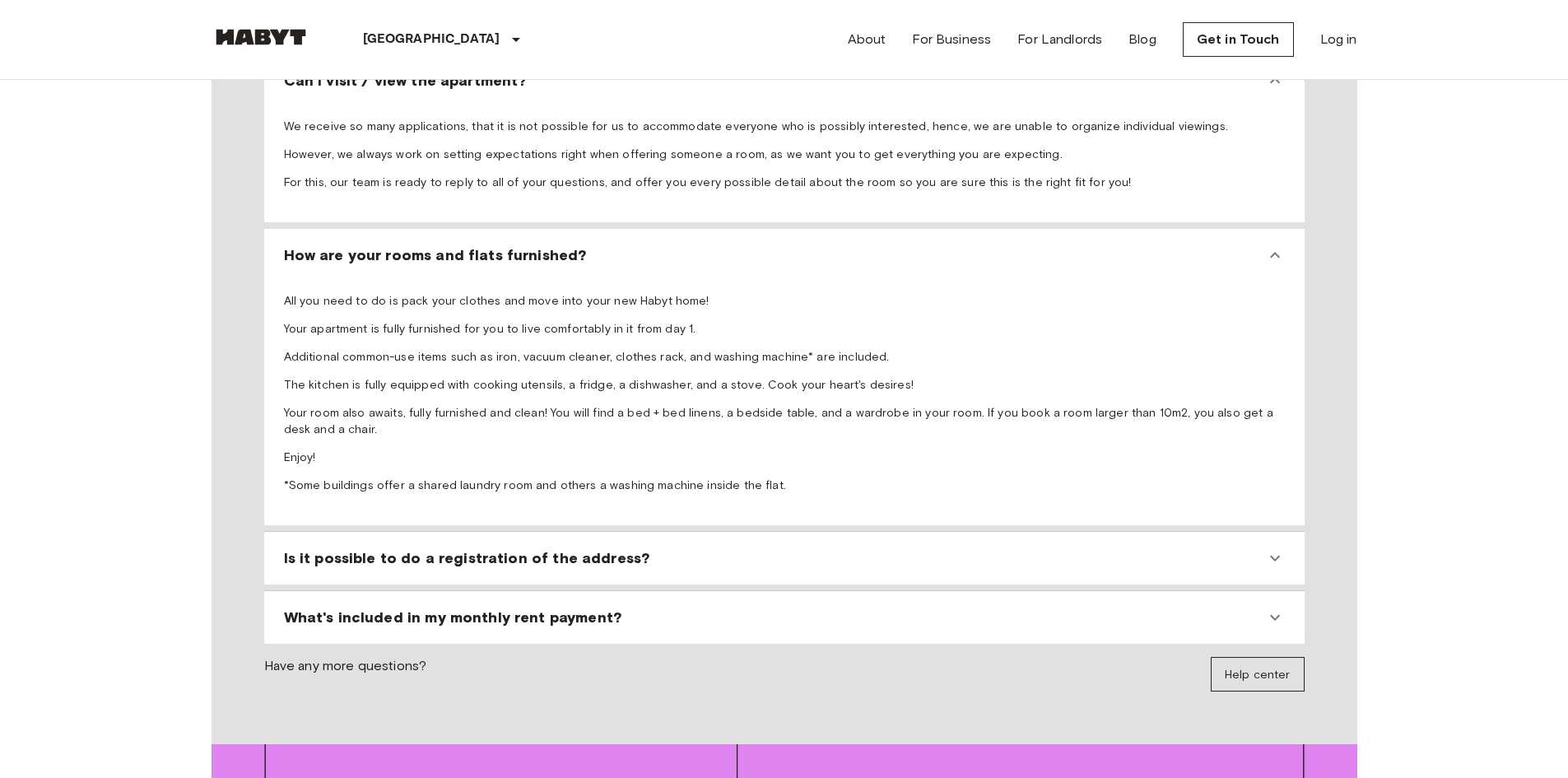
scroll to position [1811, 0]
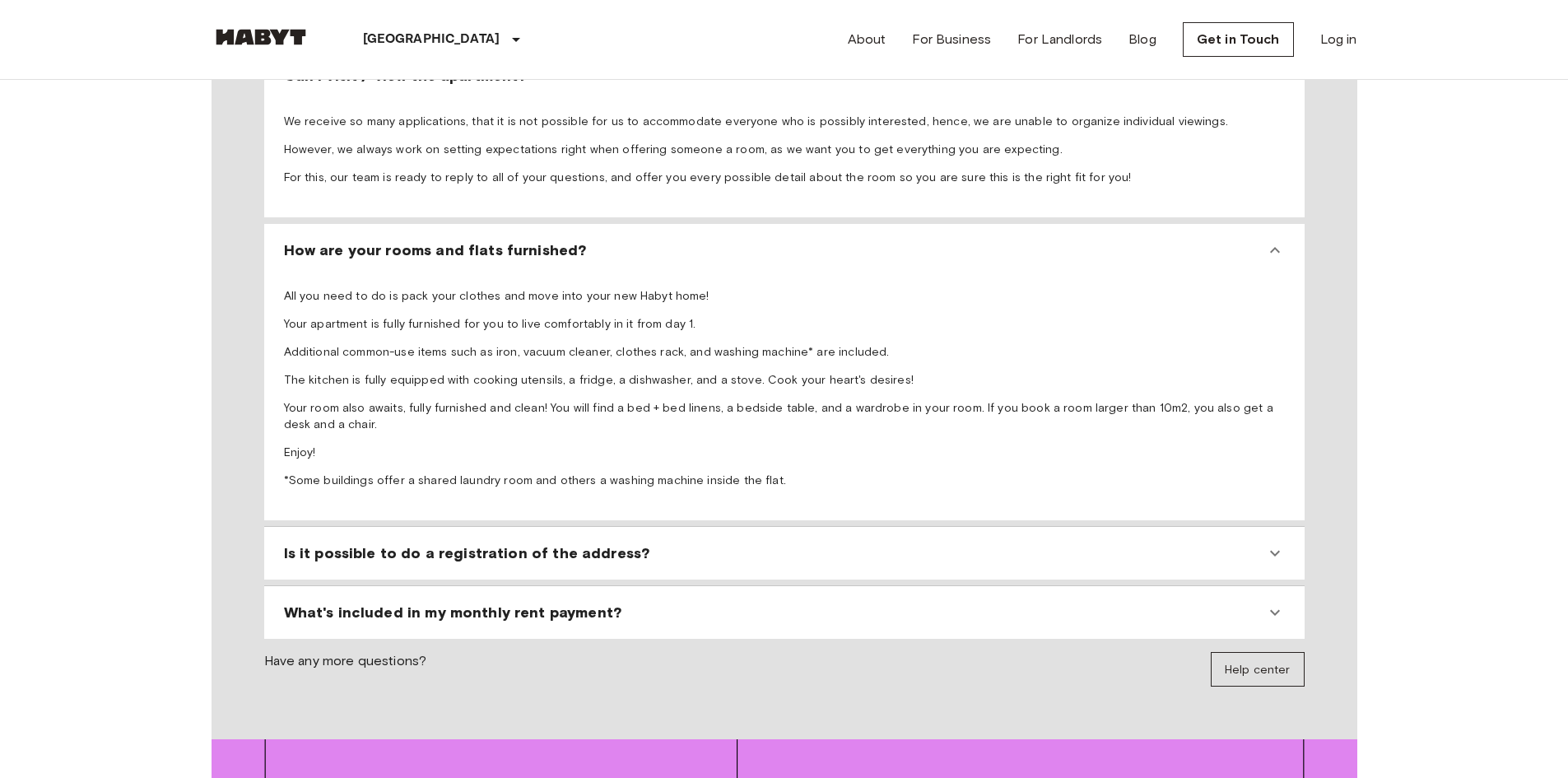
click at [751, 533] on div "Is it possible to do a registration of the address?" at bounding box center [784, 553] width 1027 height 40
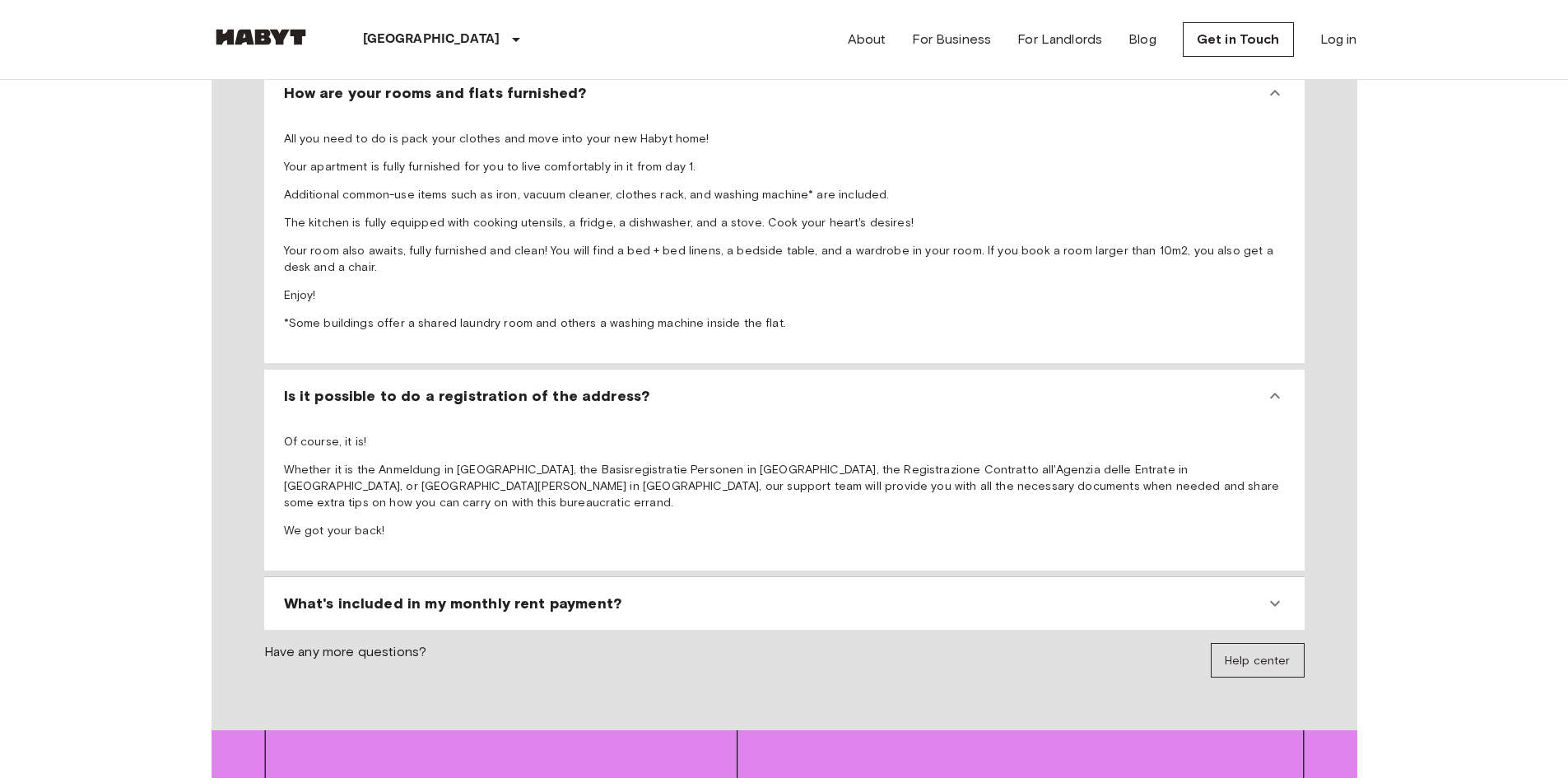
scroll to position [1975, 0]
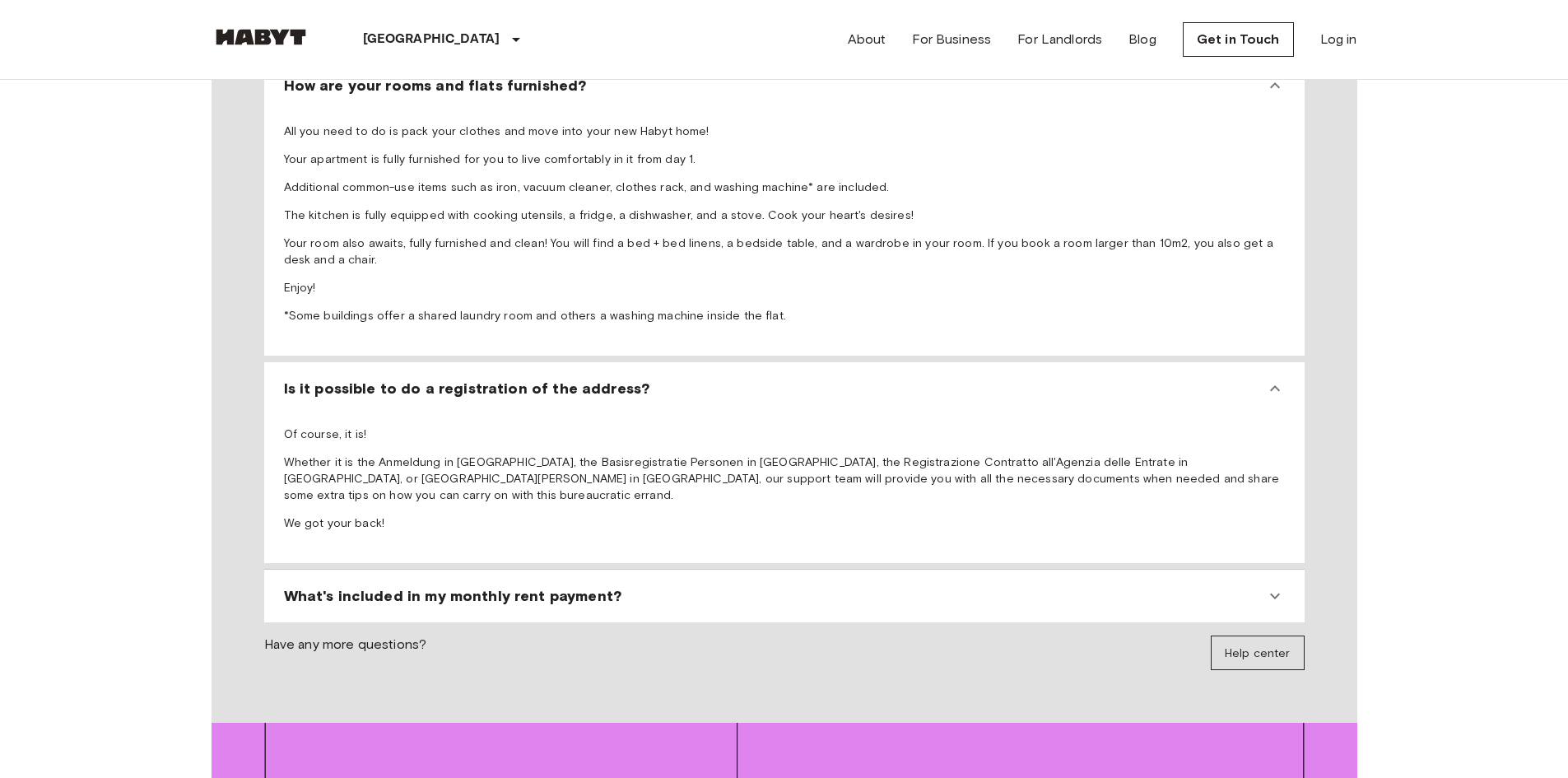
click at [731, 586] on div "What's included in my monthly rent payment?" at bounding box center [774, 596] width 981 height 20
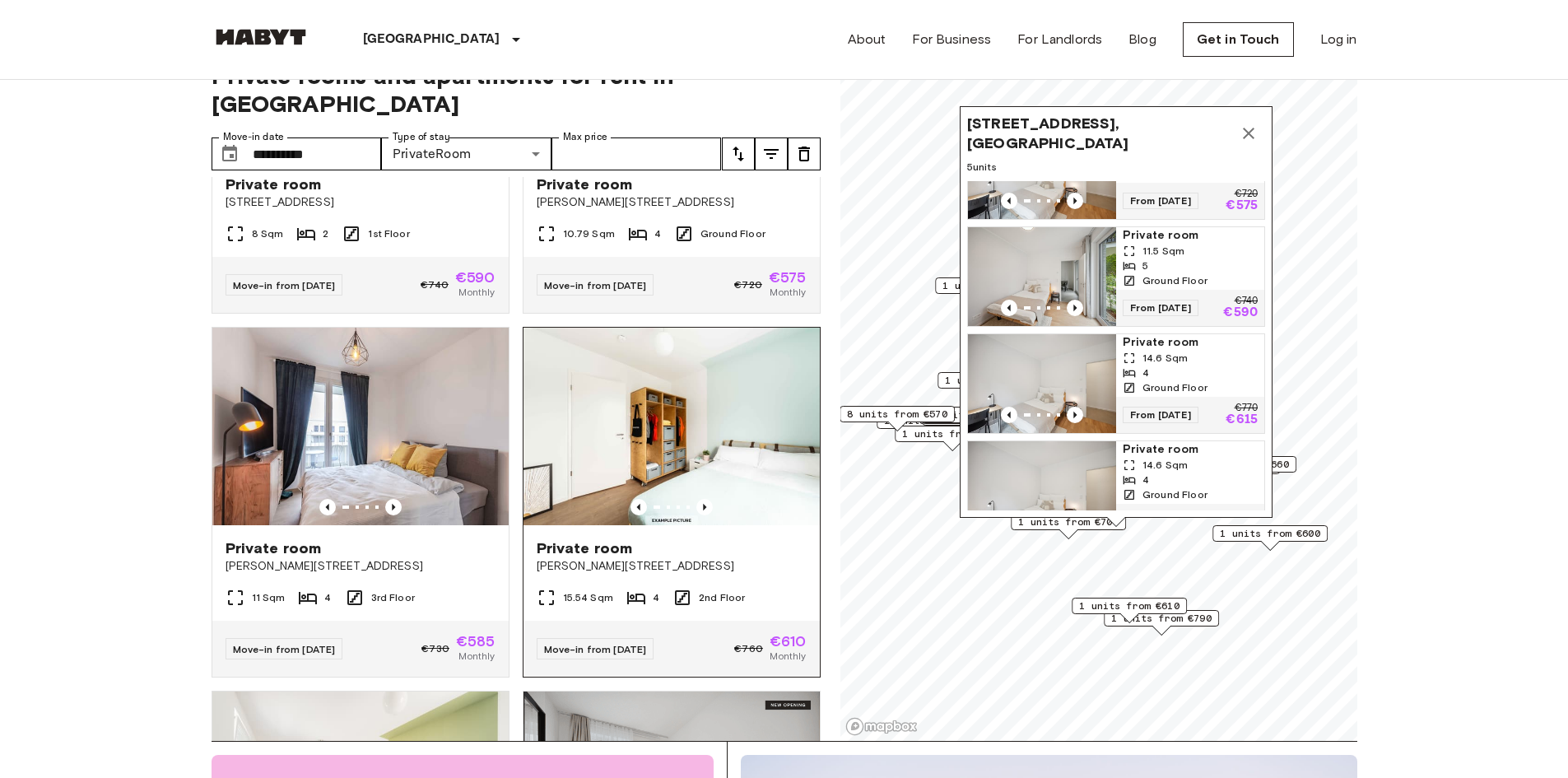
scroll to position [0, 0]
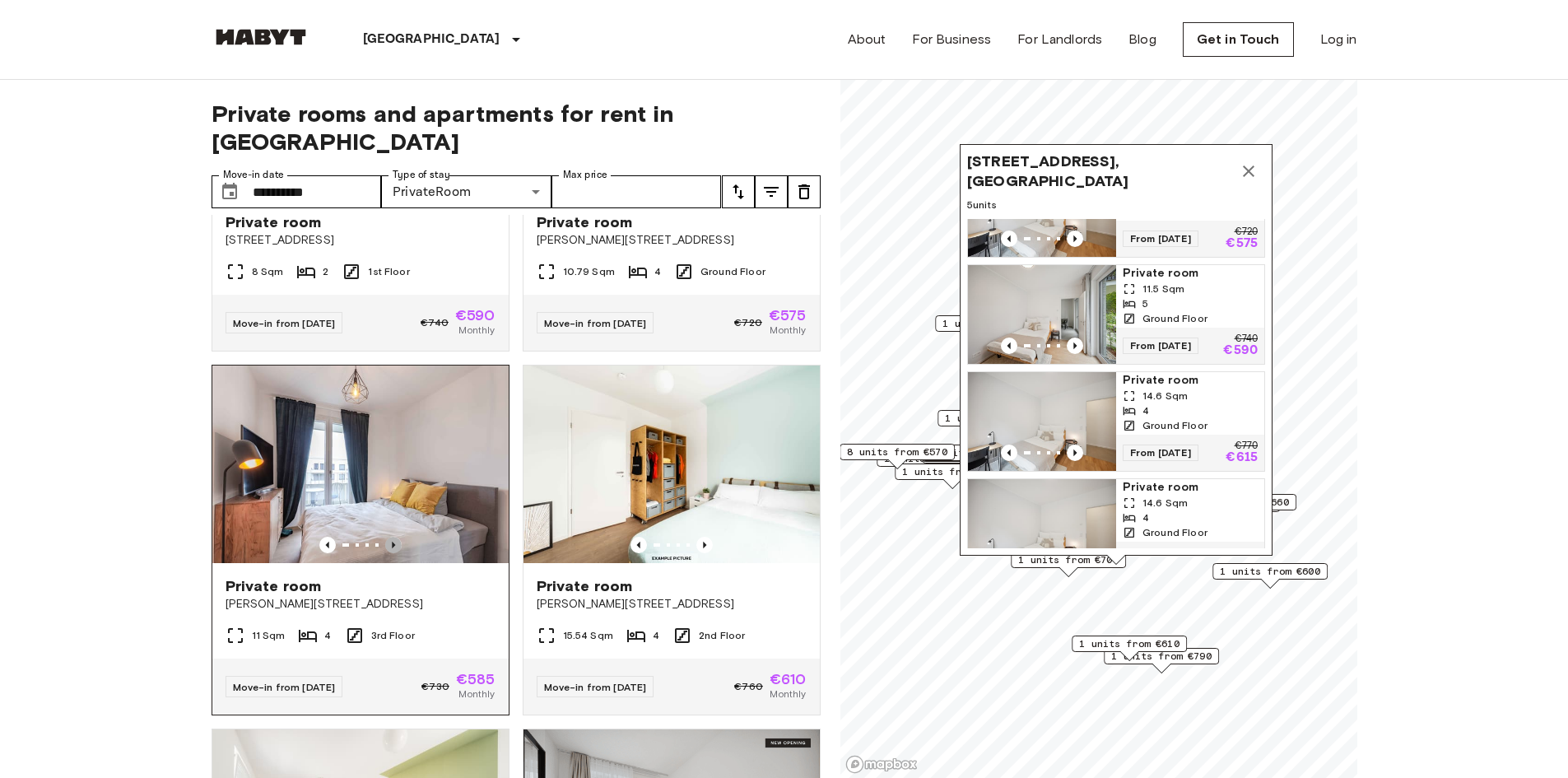
click at [392, 542] on icon "Previous image" at bounding box center [392, 545] width 3 height 7
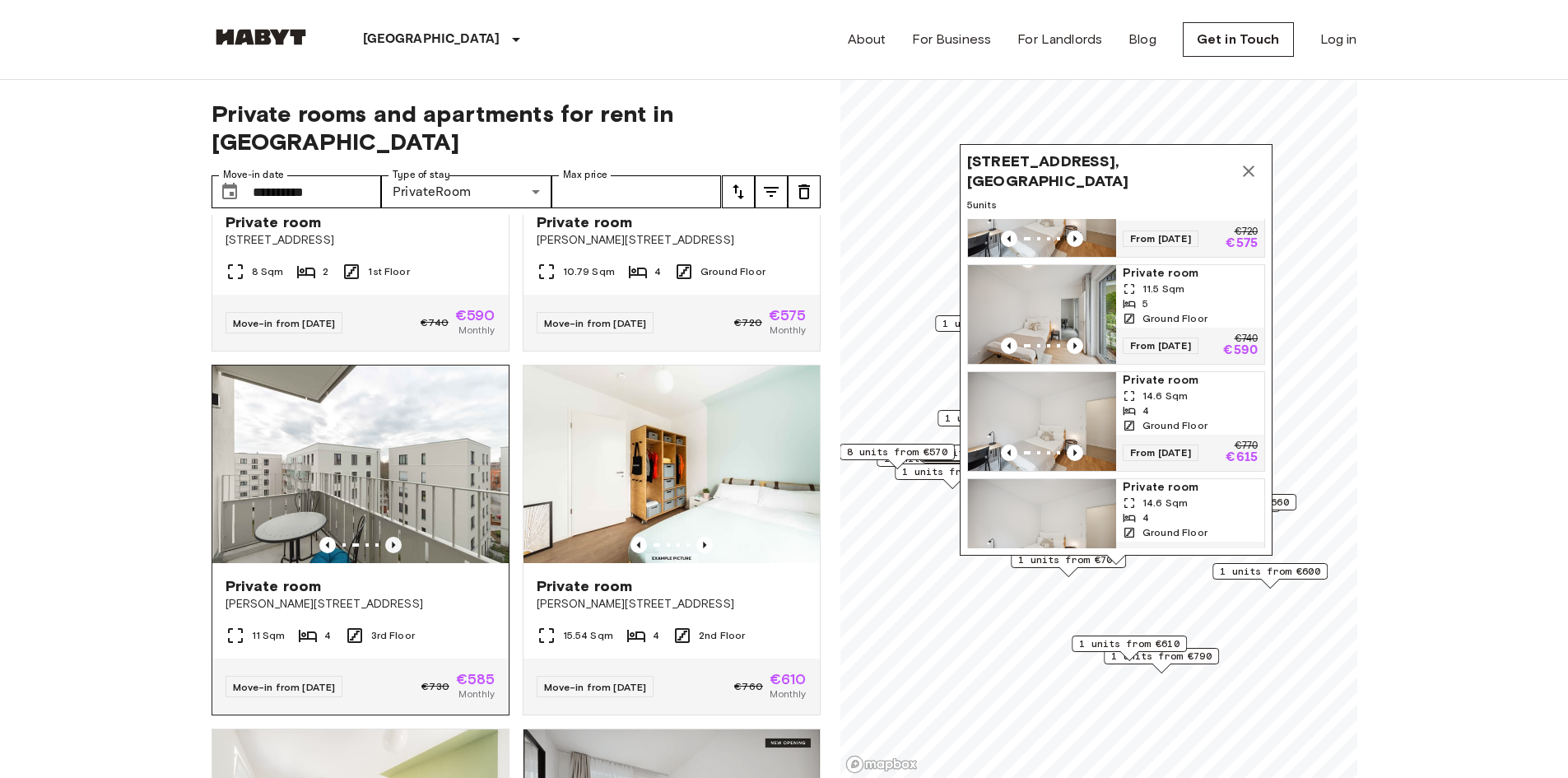
click at [392, 542] on icon "Previous image" at bounding box center [392, 545] width 3 height 7
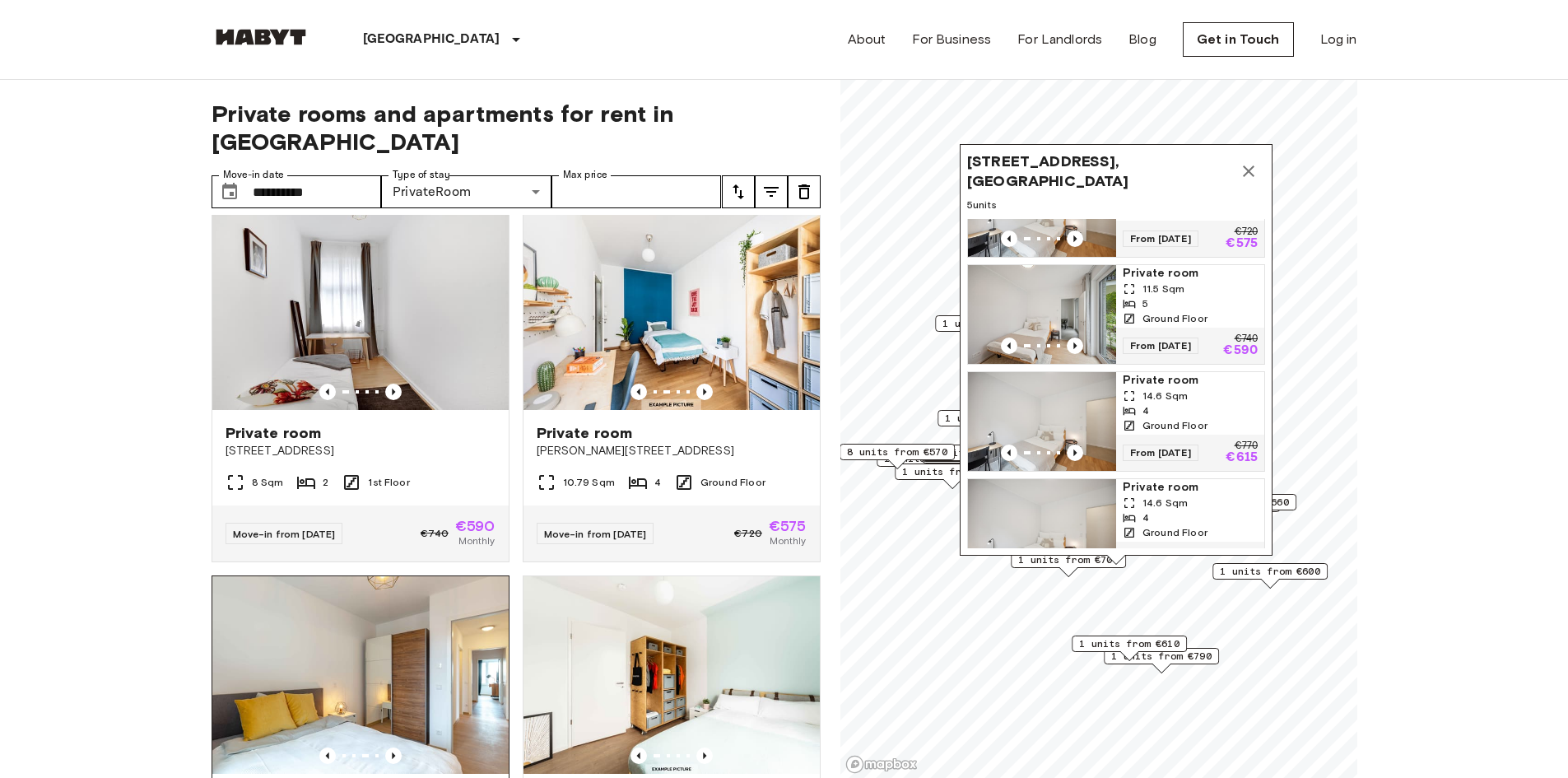
scroll to position [708, 0]
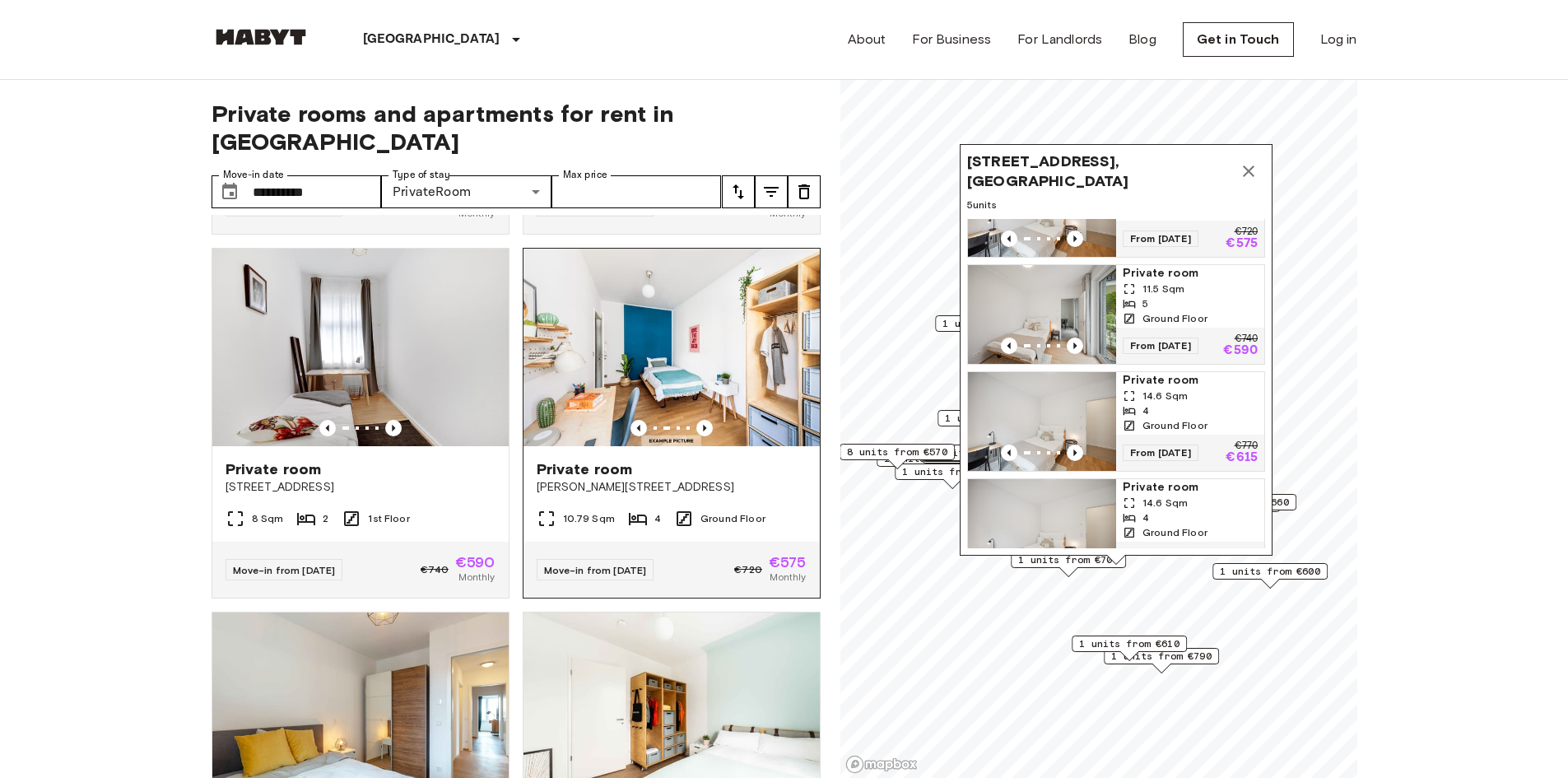
click at [701, 479] on span "Klara-Franke-Straße 24-28" at bounding box center [671, 487] width 270 height 17
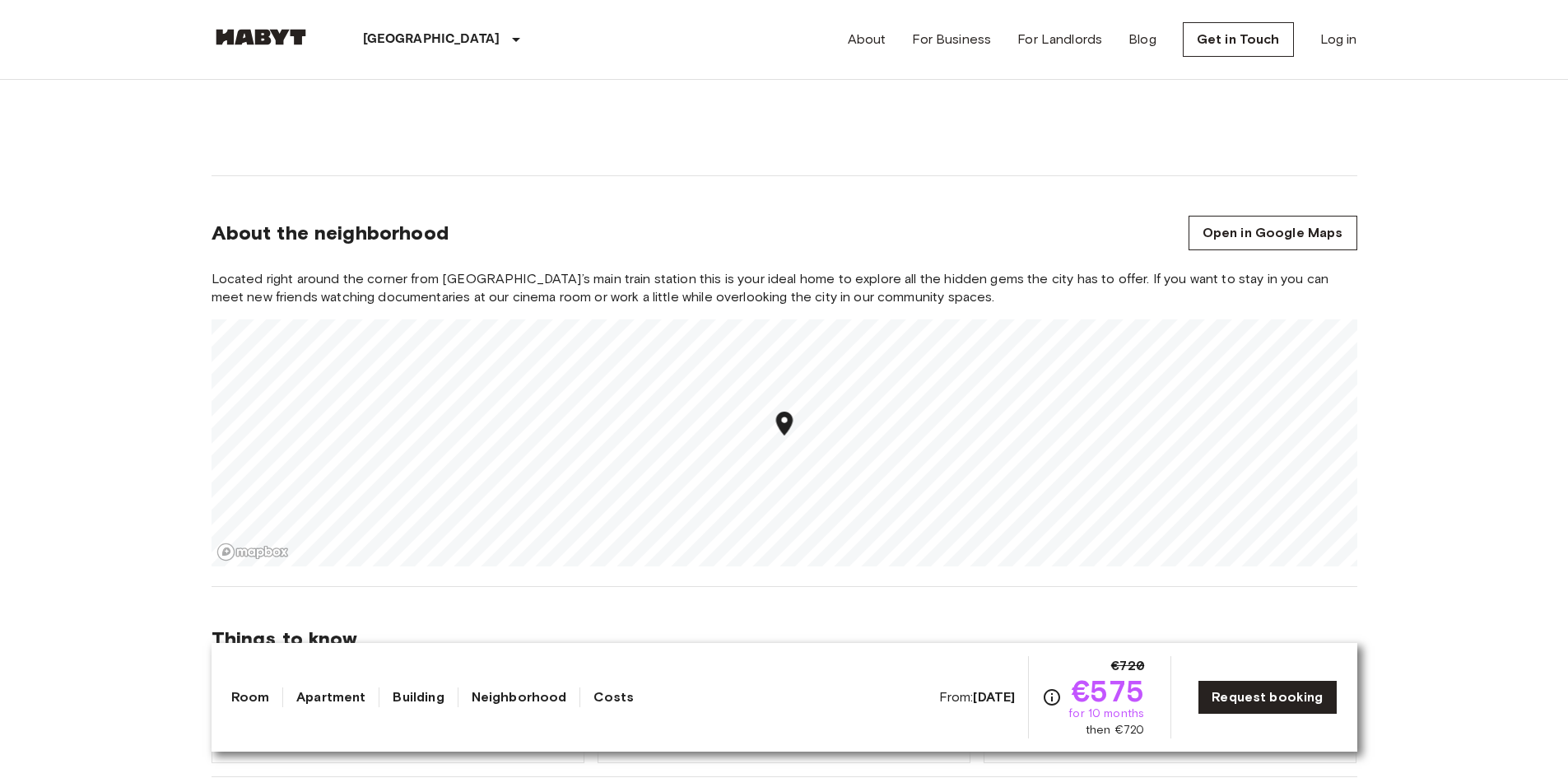
scroll to position [1564, 0]
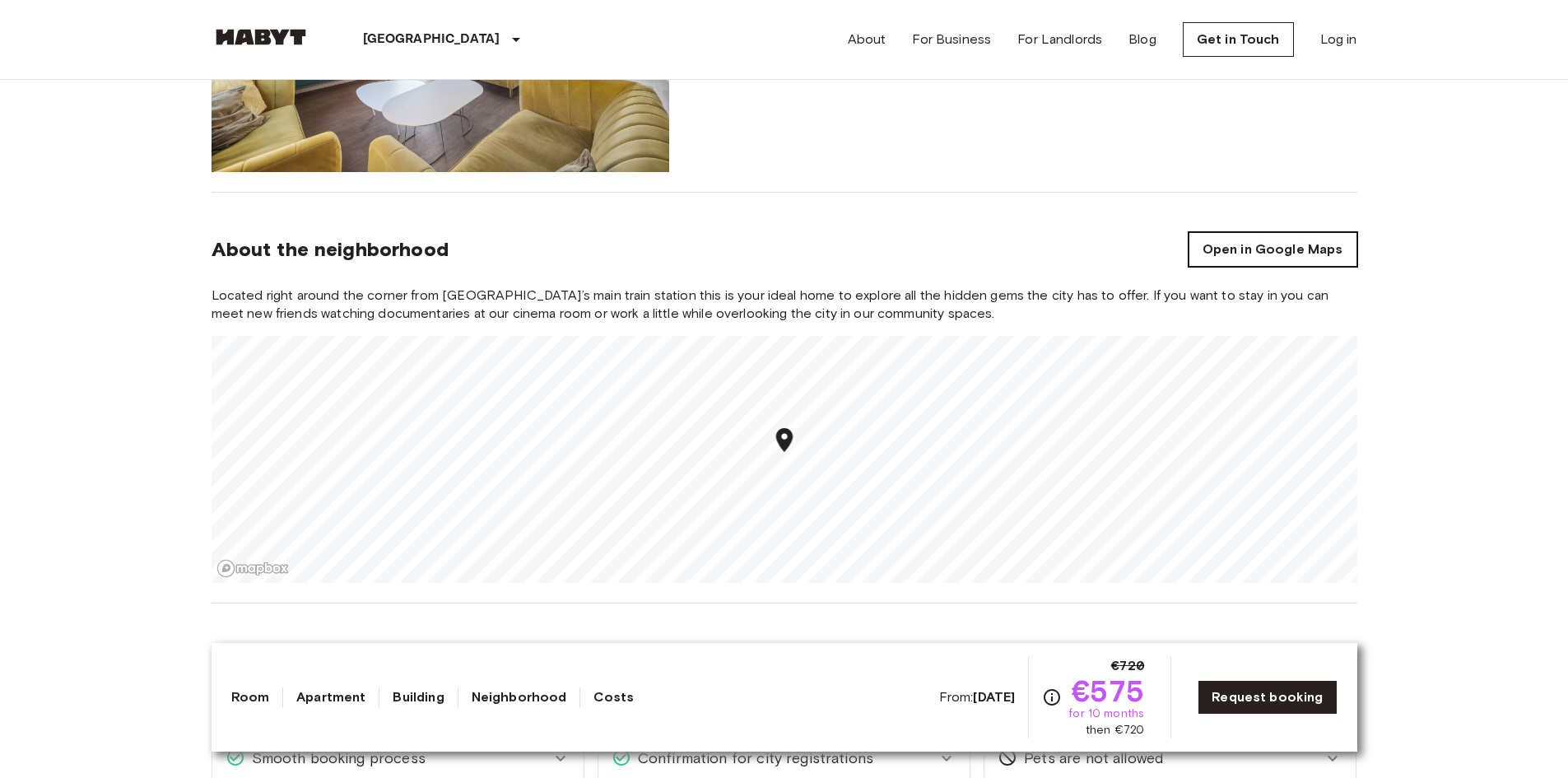
click at [1308, 262] on link "Open in Google Maps" at bounding box center [1272, 249] width 168 height 35
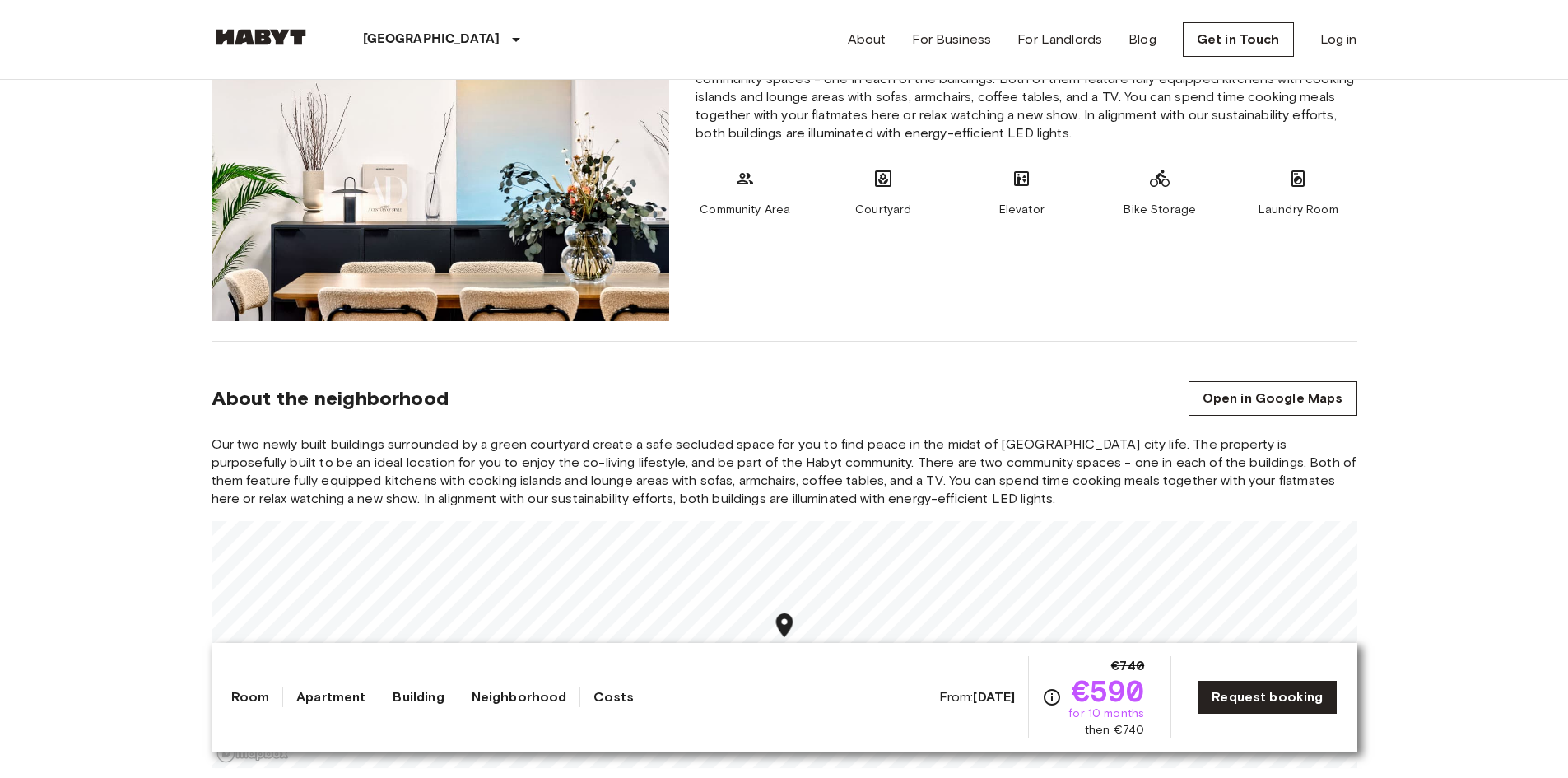
scroll to position [1646, 0]
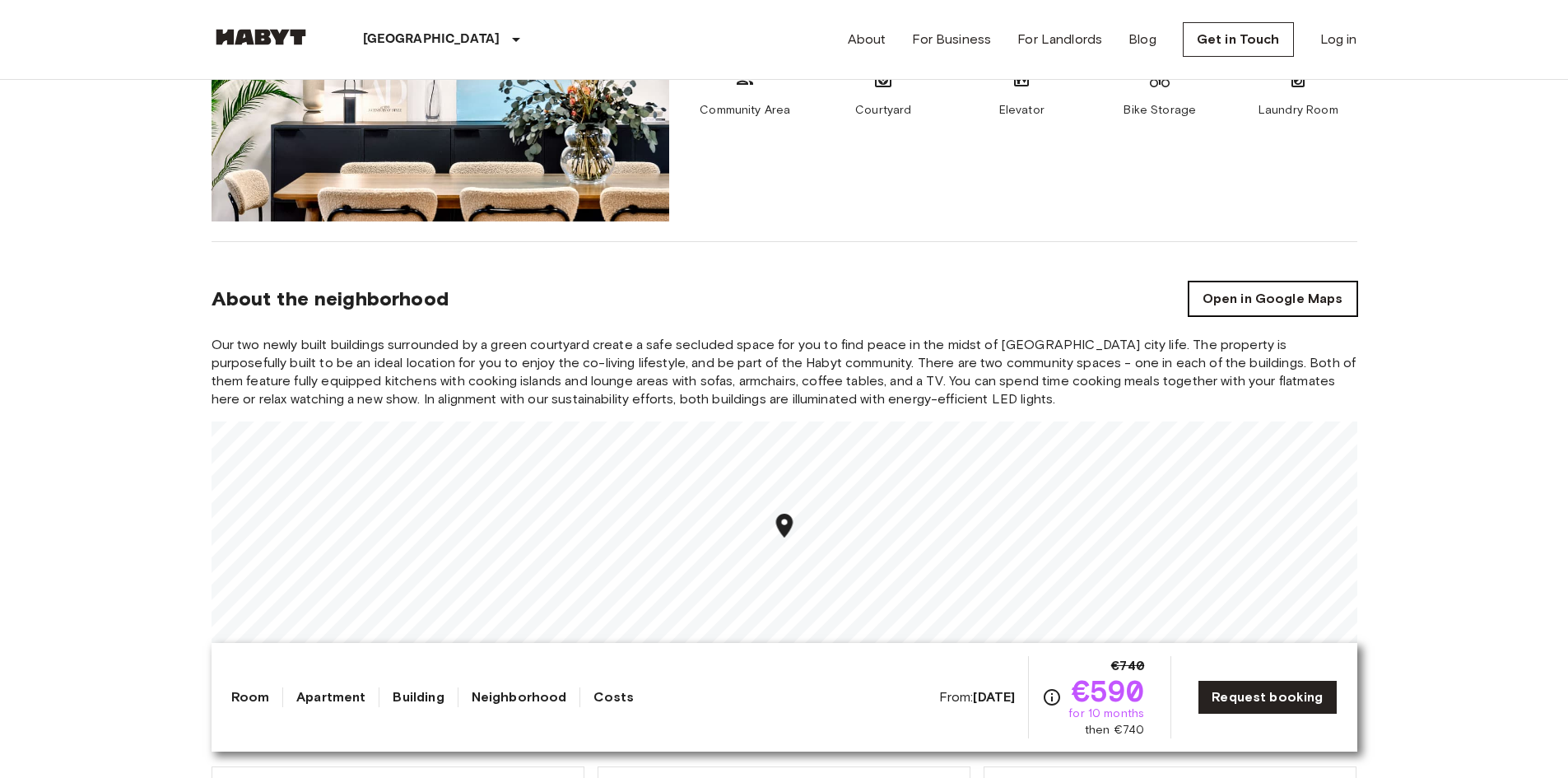
click at [1261, 304] on link "Open in Google Maps" at bounding box center [1272, 299] width 168 height 35
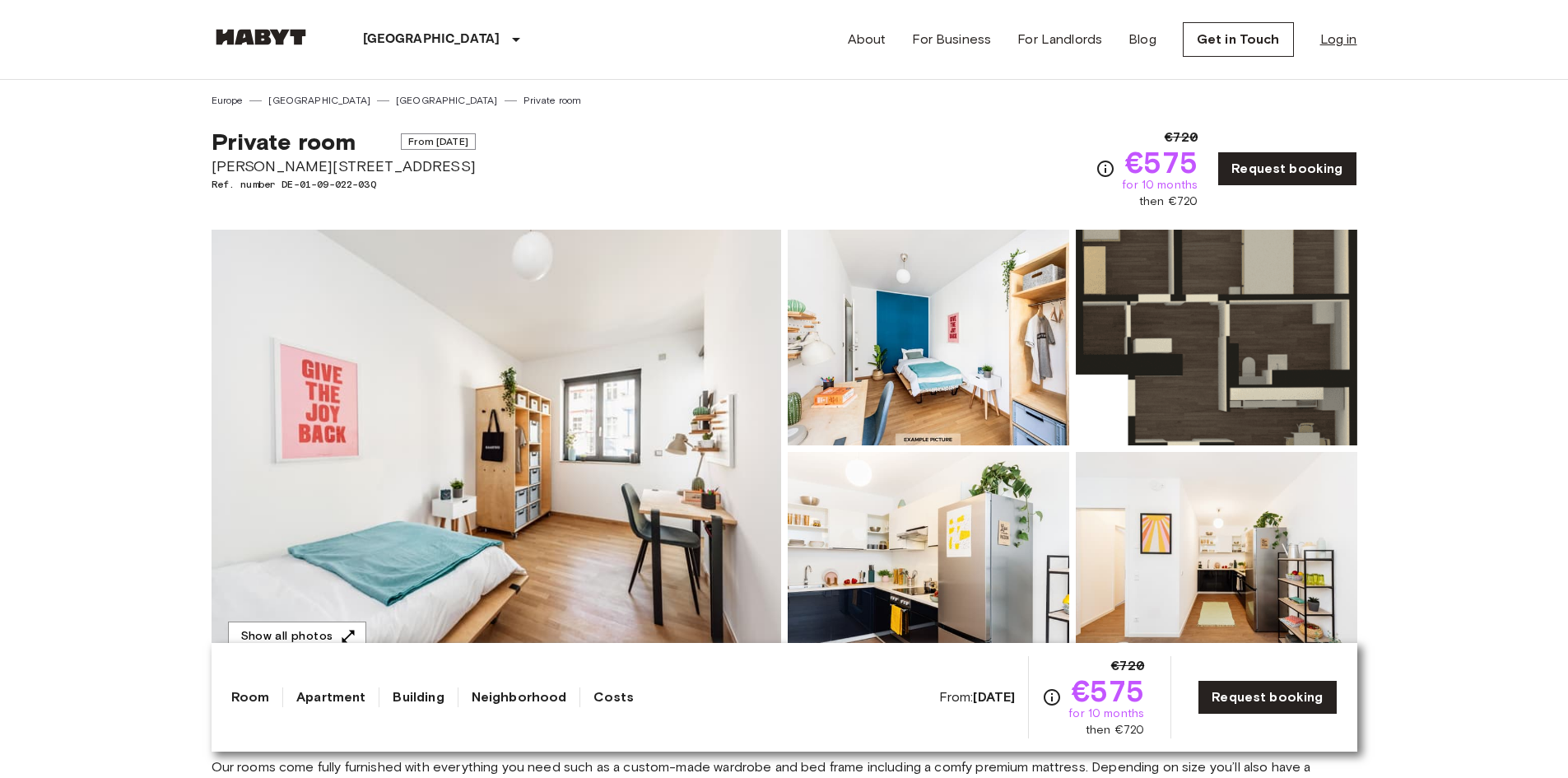
click at [1333, 41] on link "Log in" at bounding box center [1338, 40] width 37 height 20
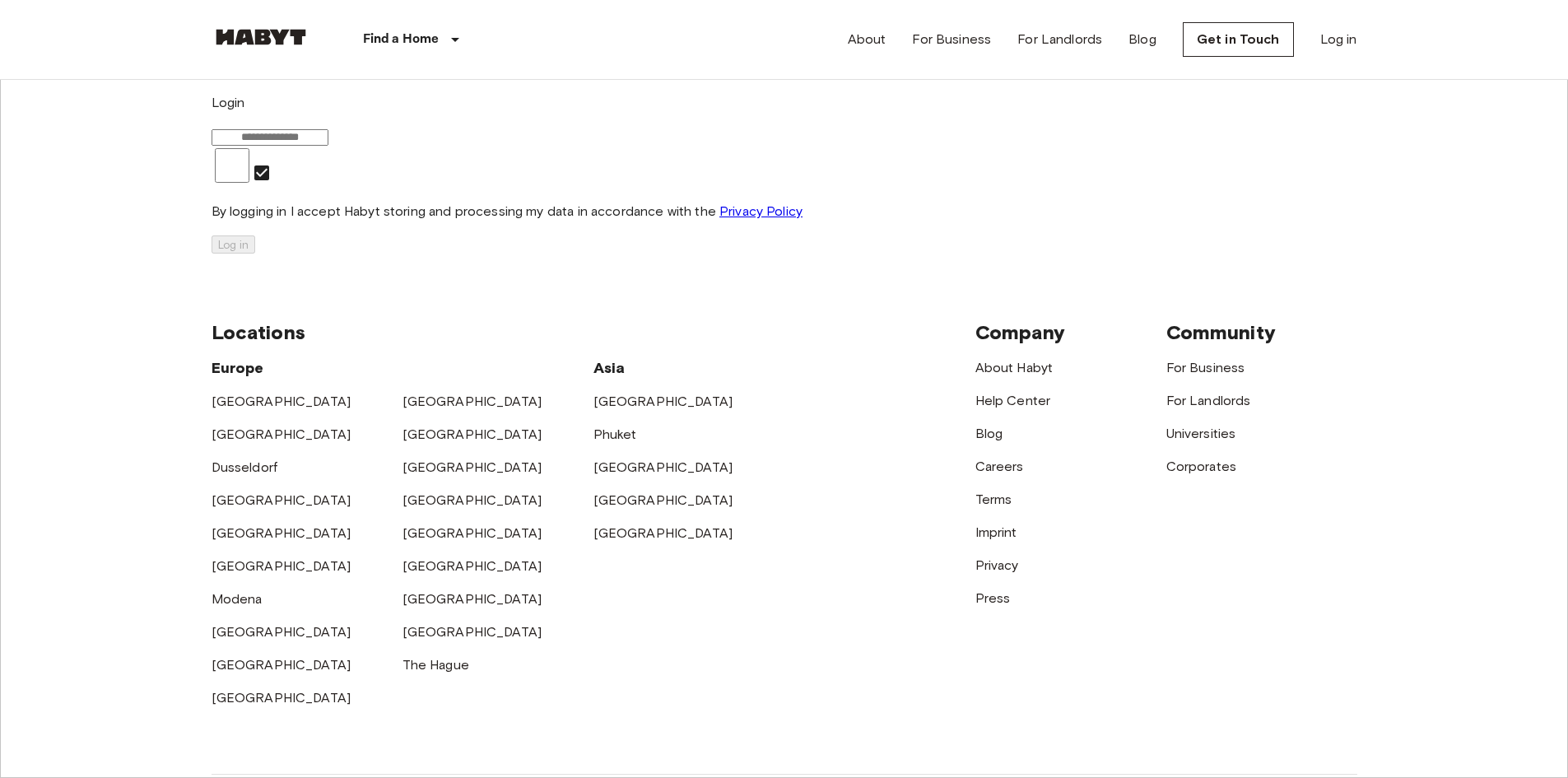
drag, startPoint x: 766, startPoint y: 301, endPoint x: 783, endPoint y: 307, distance: 18.0
click at [329, 145] on input "email" at bounding box center [269, 137] width 117 height 17
type input "**********"
click at [255, 253] on button "Log in" at bounding box center [233, 244] width 44 height 18
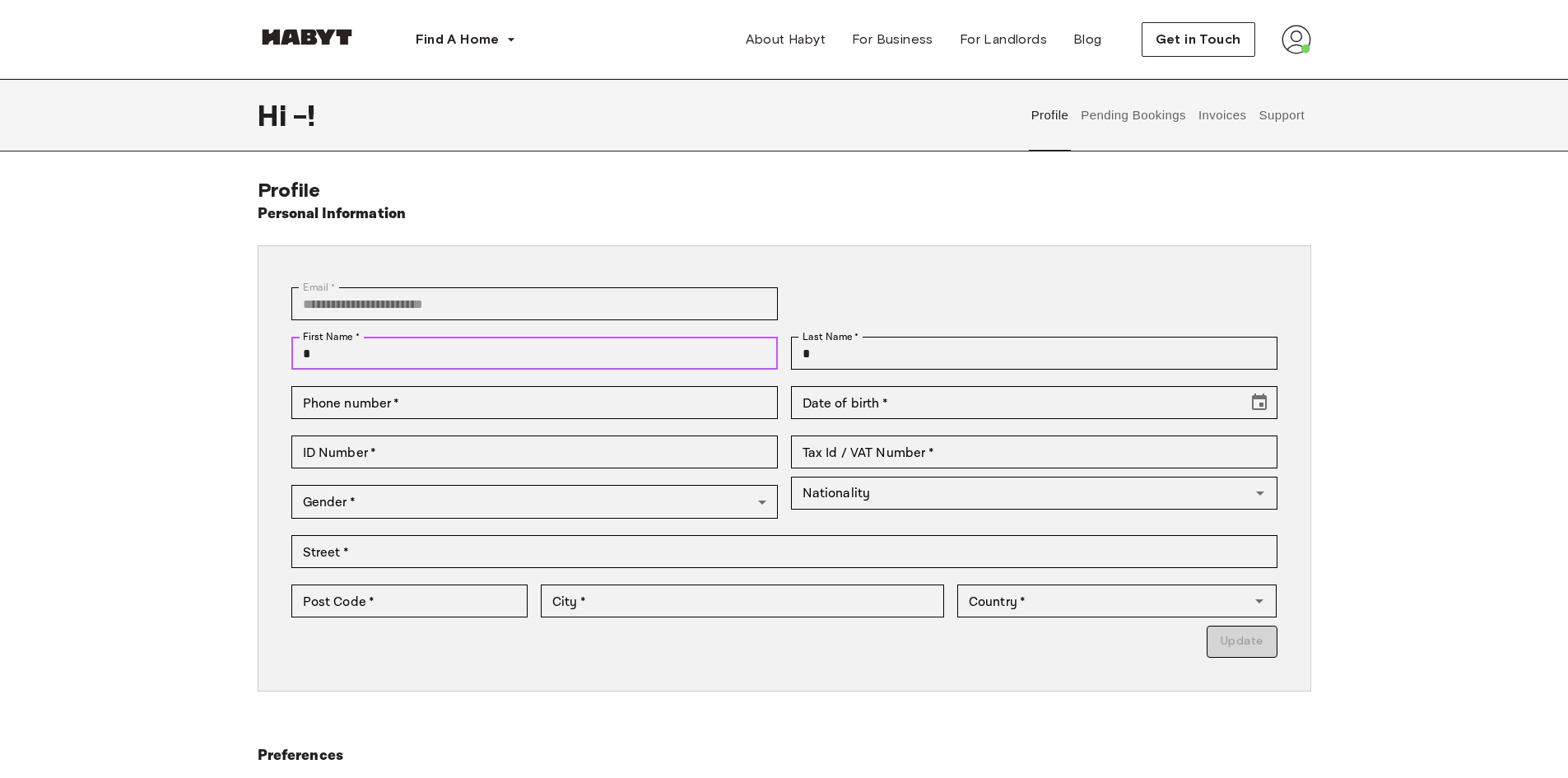
click at [428, 348] on input "*" at bounding box center [534, 353] width 486 height 33
type input "*******"
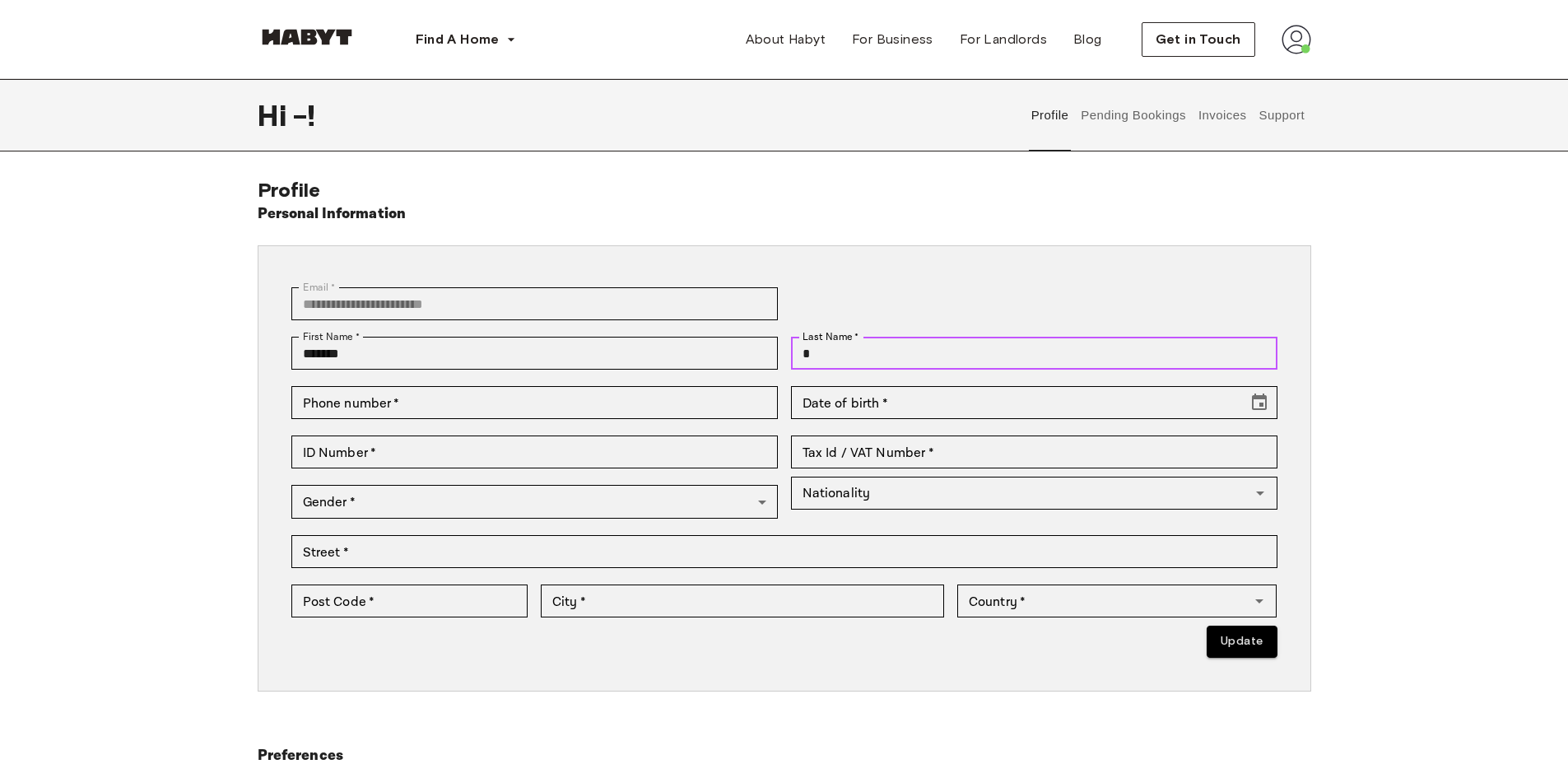
click at [880, 349] on input "*" at bounding box center [1034, 353] width 486 height 33
type input "******"
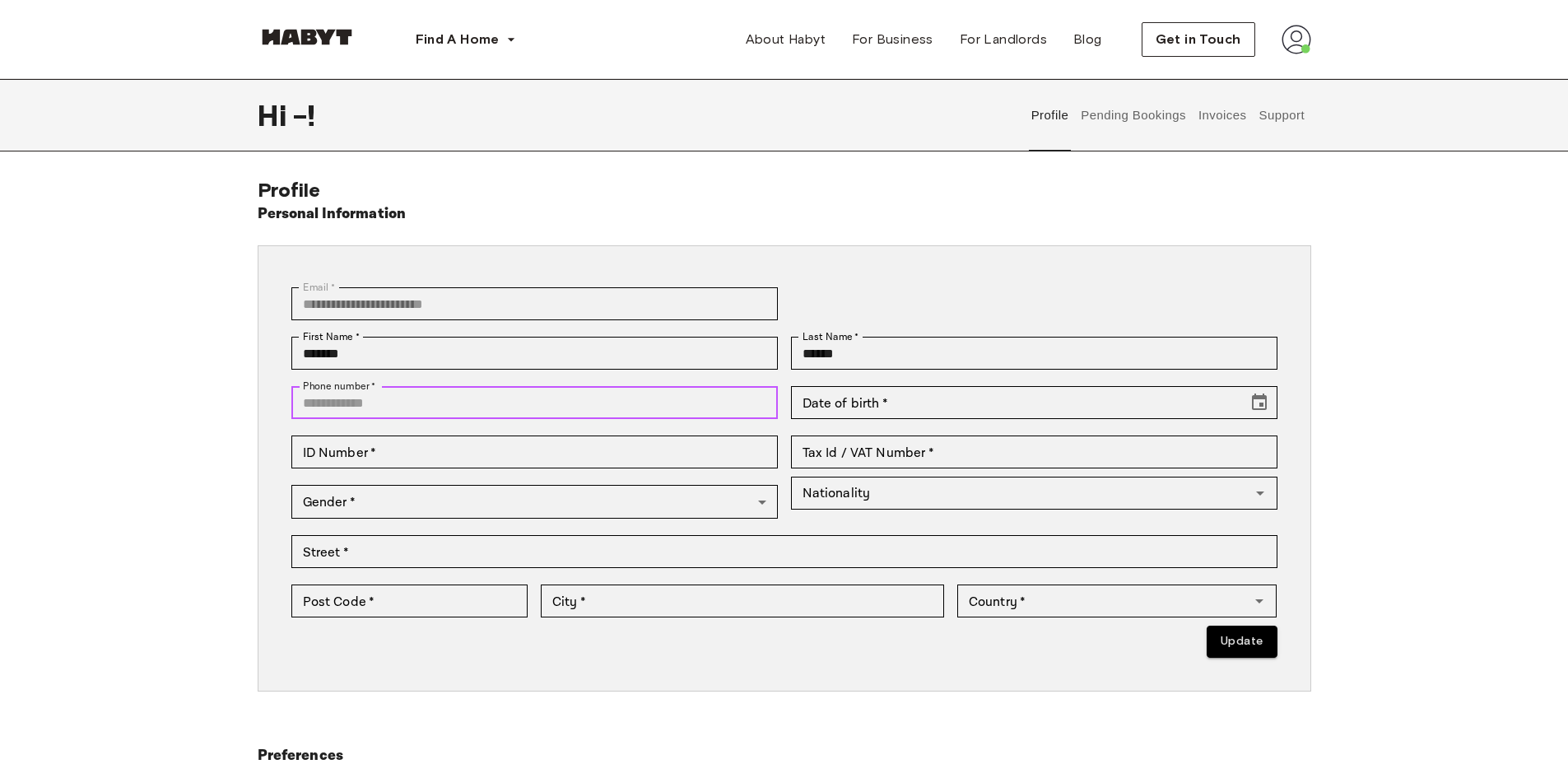
click at [497, 413] on input "Phone number   *" at bounding box center [534, 401] width 486 height 33
type input "**********"
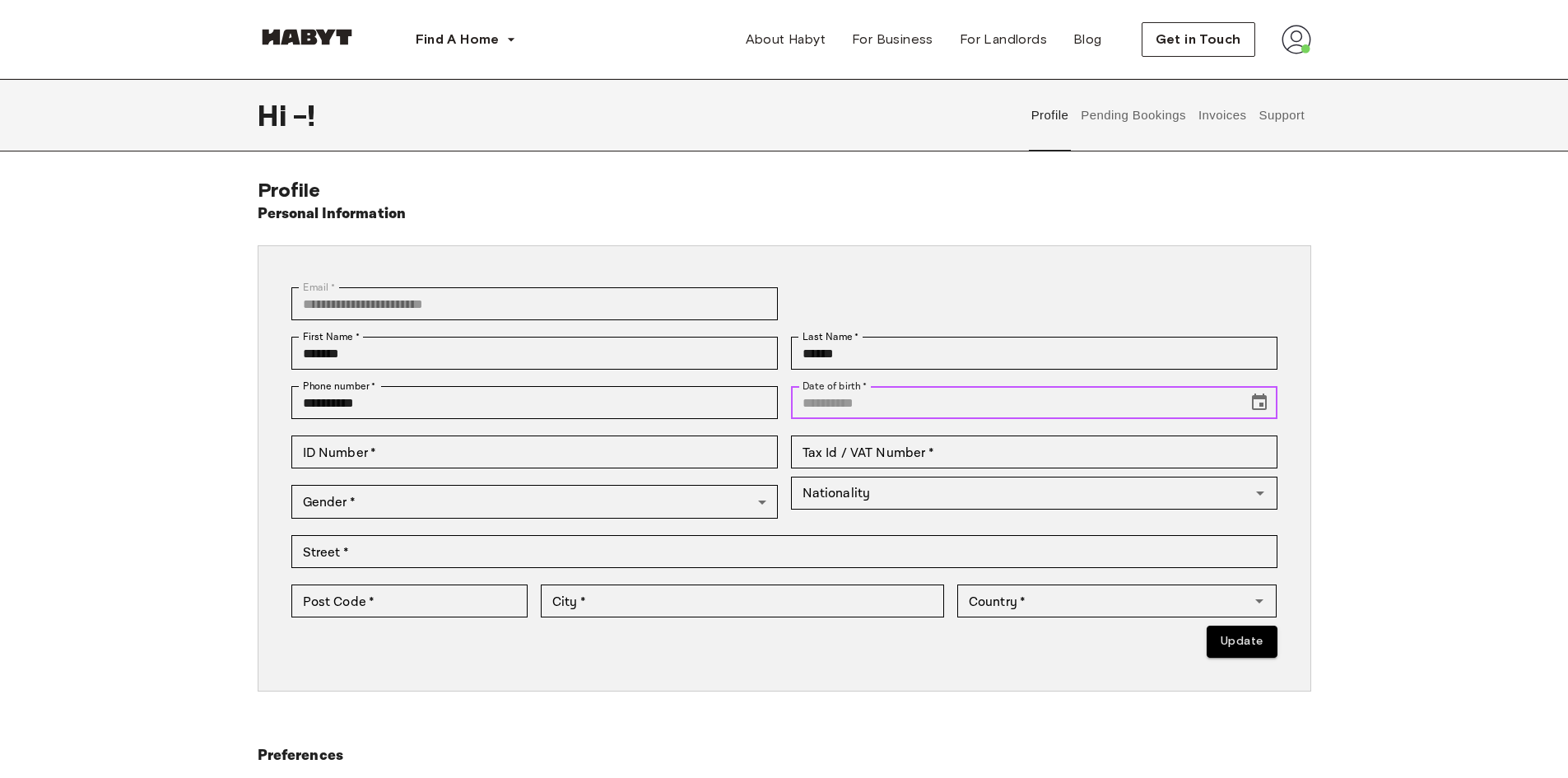
click at [1110, 409] on input "Date of birth   *" at bounding box center [1013, 401] width 445 height 33
type input "**********"
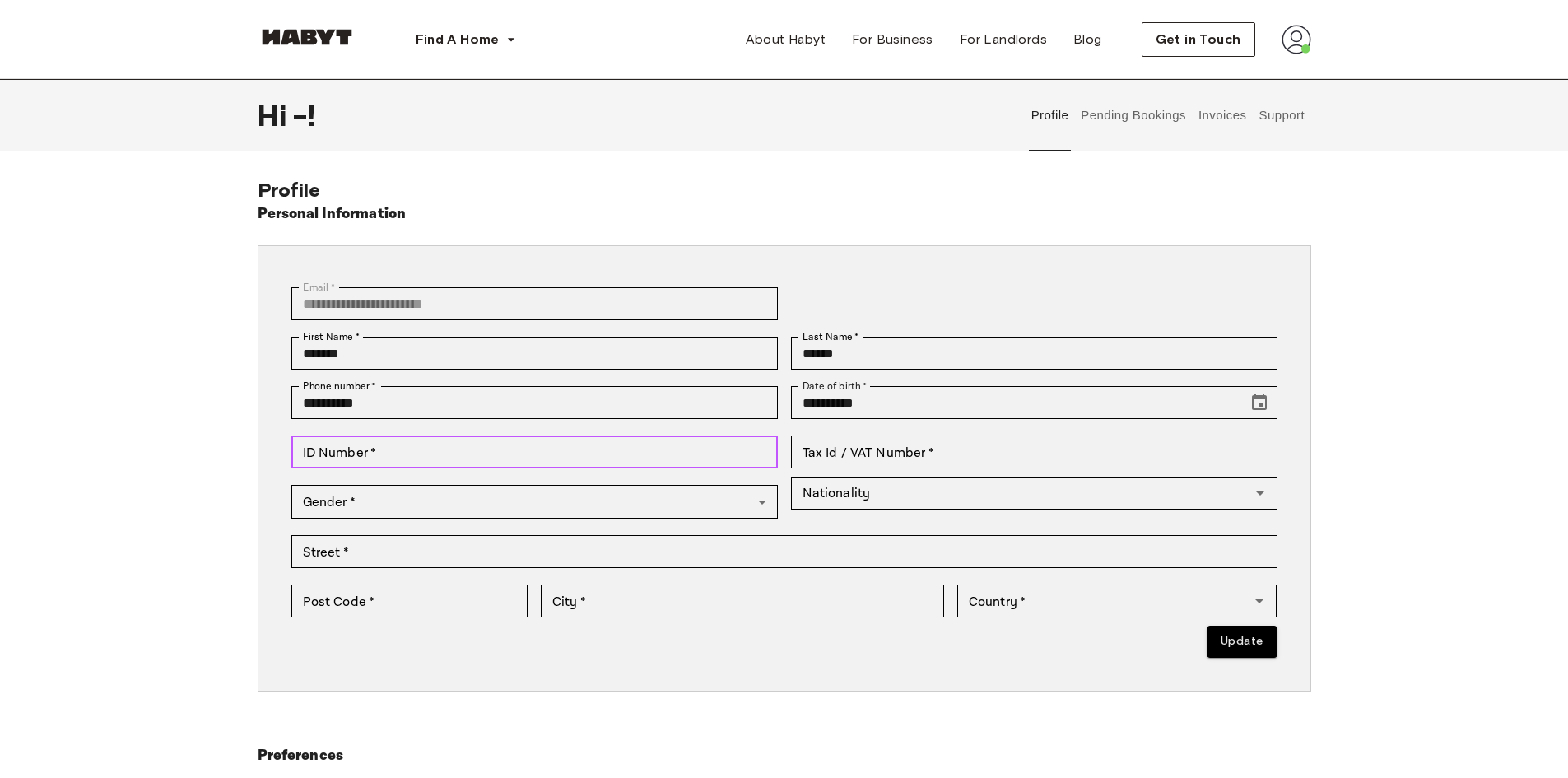
click at [718, 459] on input "ID Number   *" at bounding box center [534, 451] width 486 height 33
click at [1194, 47] on span "Get in Touch" at bounding box center [1198, 40] width 86 height 20
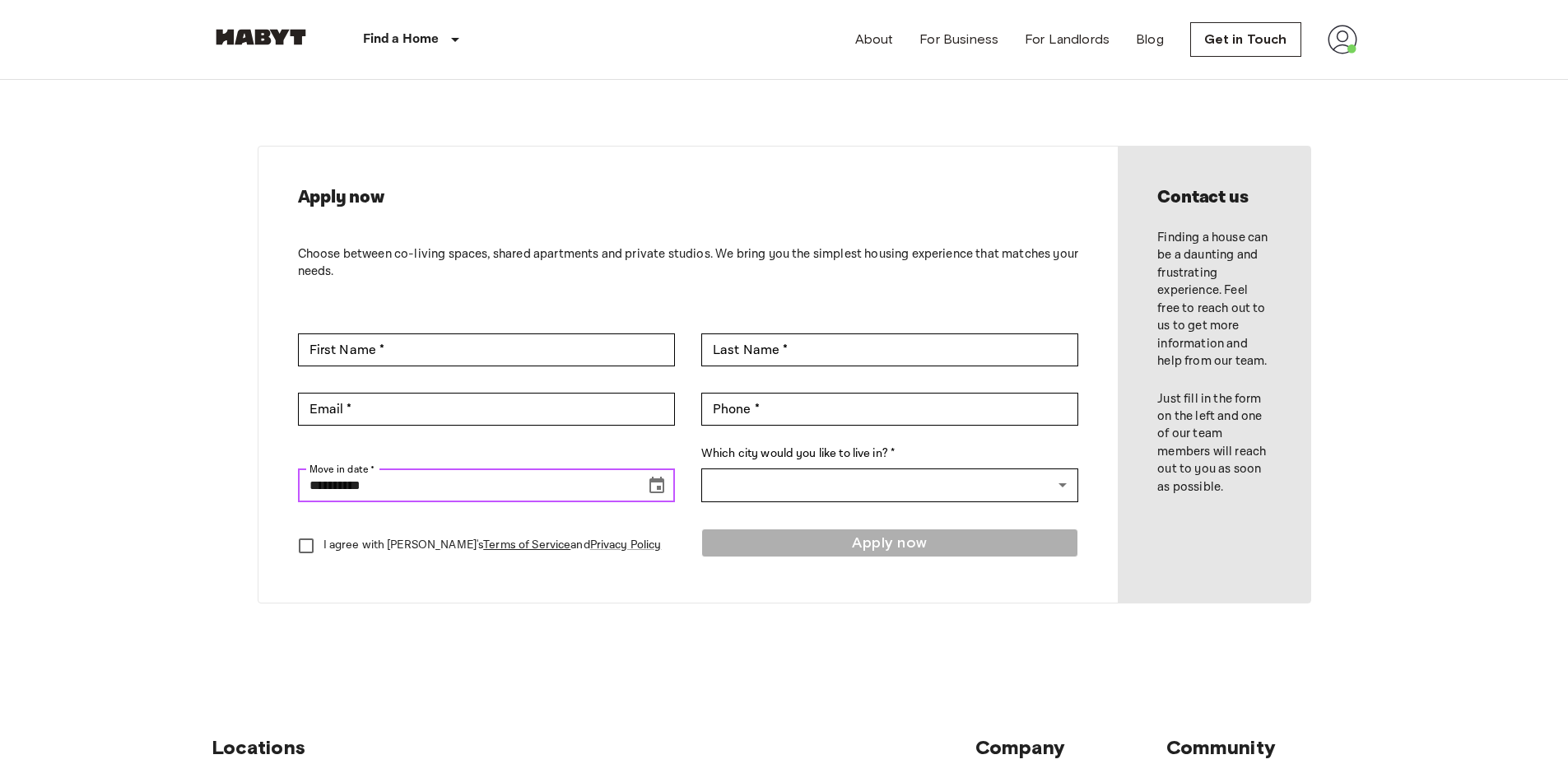
click at [653, 490] on icon "Choose date, selected date is Aug 19, 2025" at bounding box center [656, 486] width 20 height 20
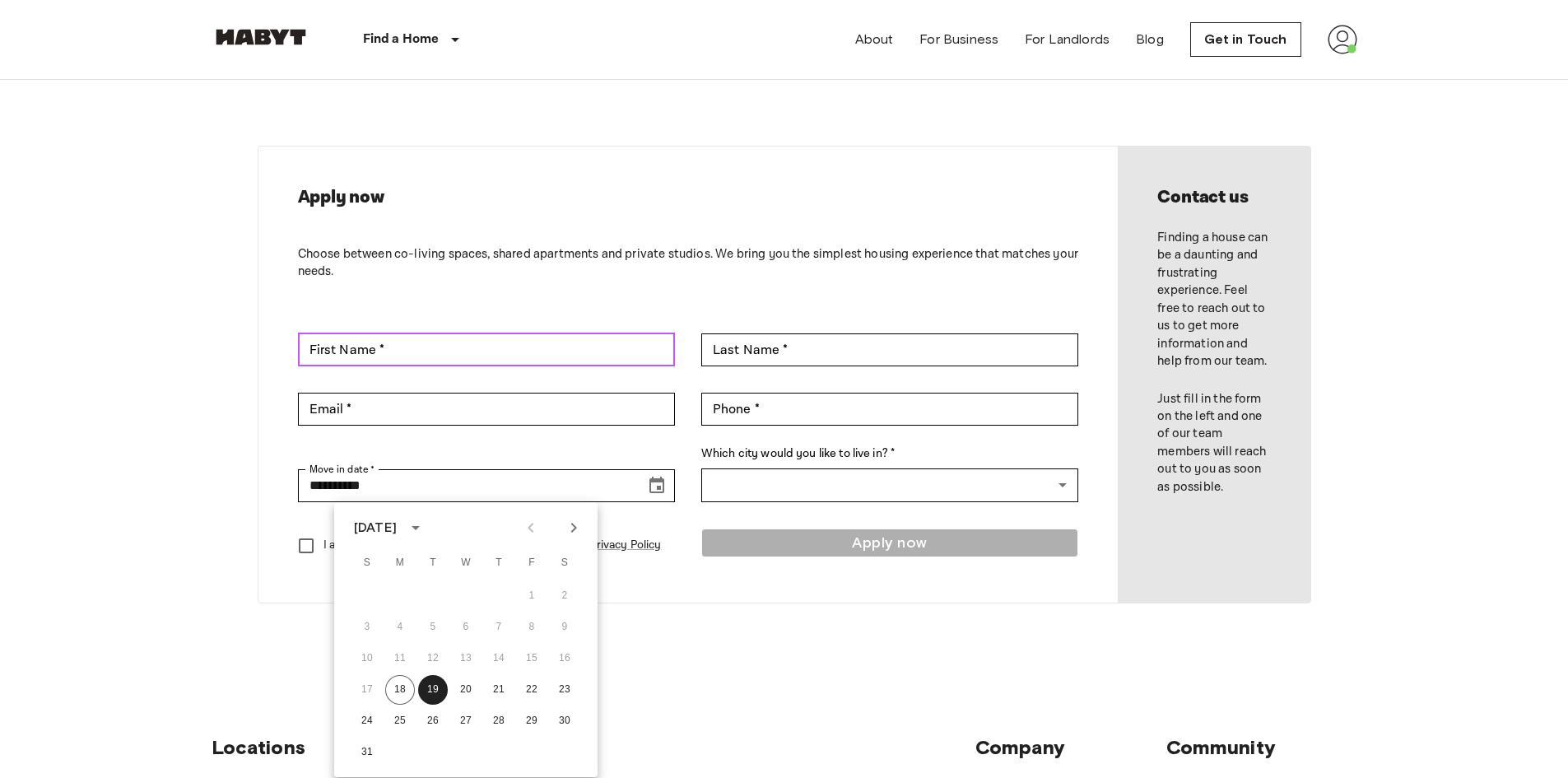
click at [436, 345] on input "First Name *" at bounding box center [486, 350] width 377 height 33
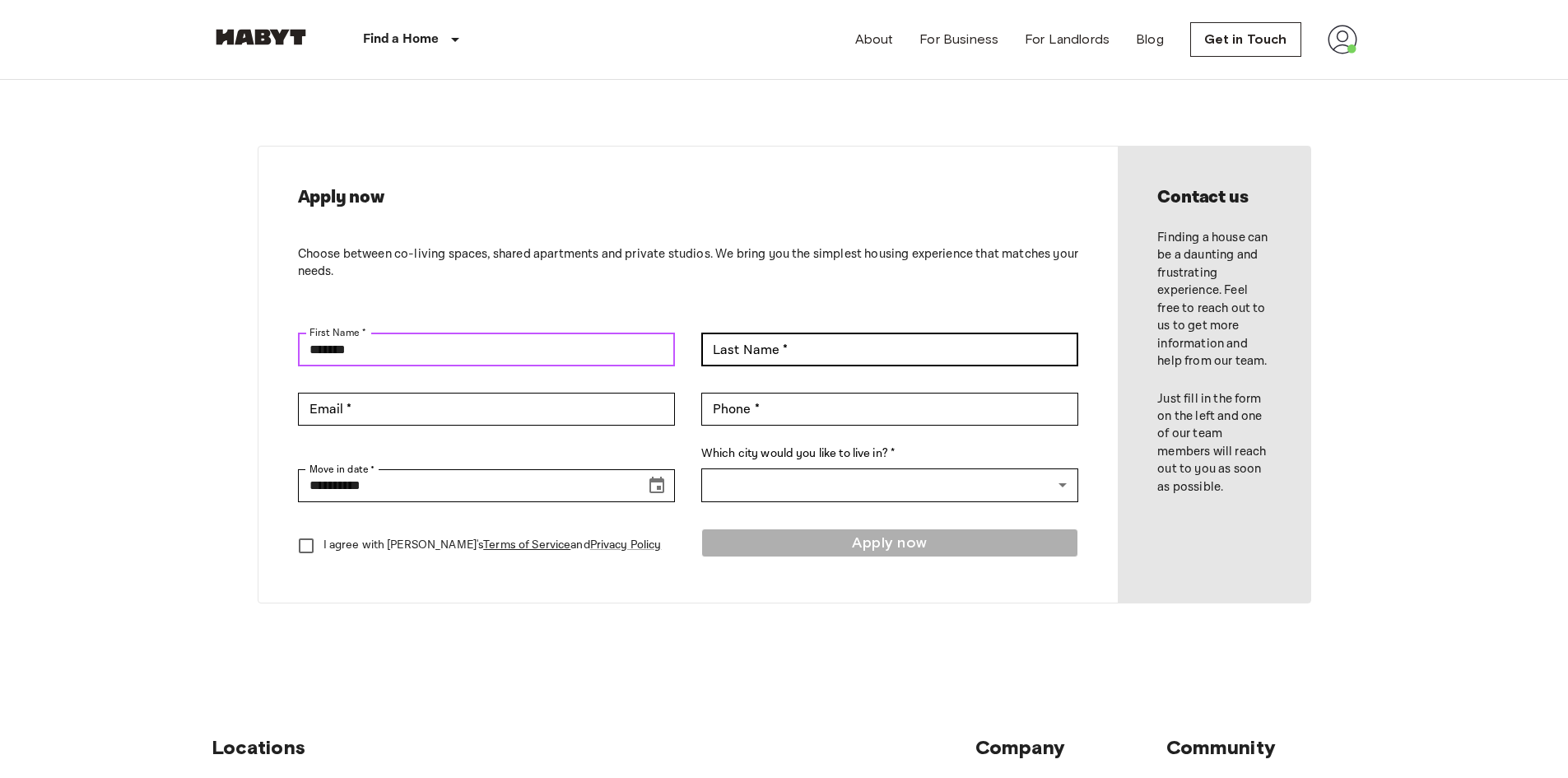
type input "*******"
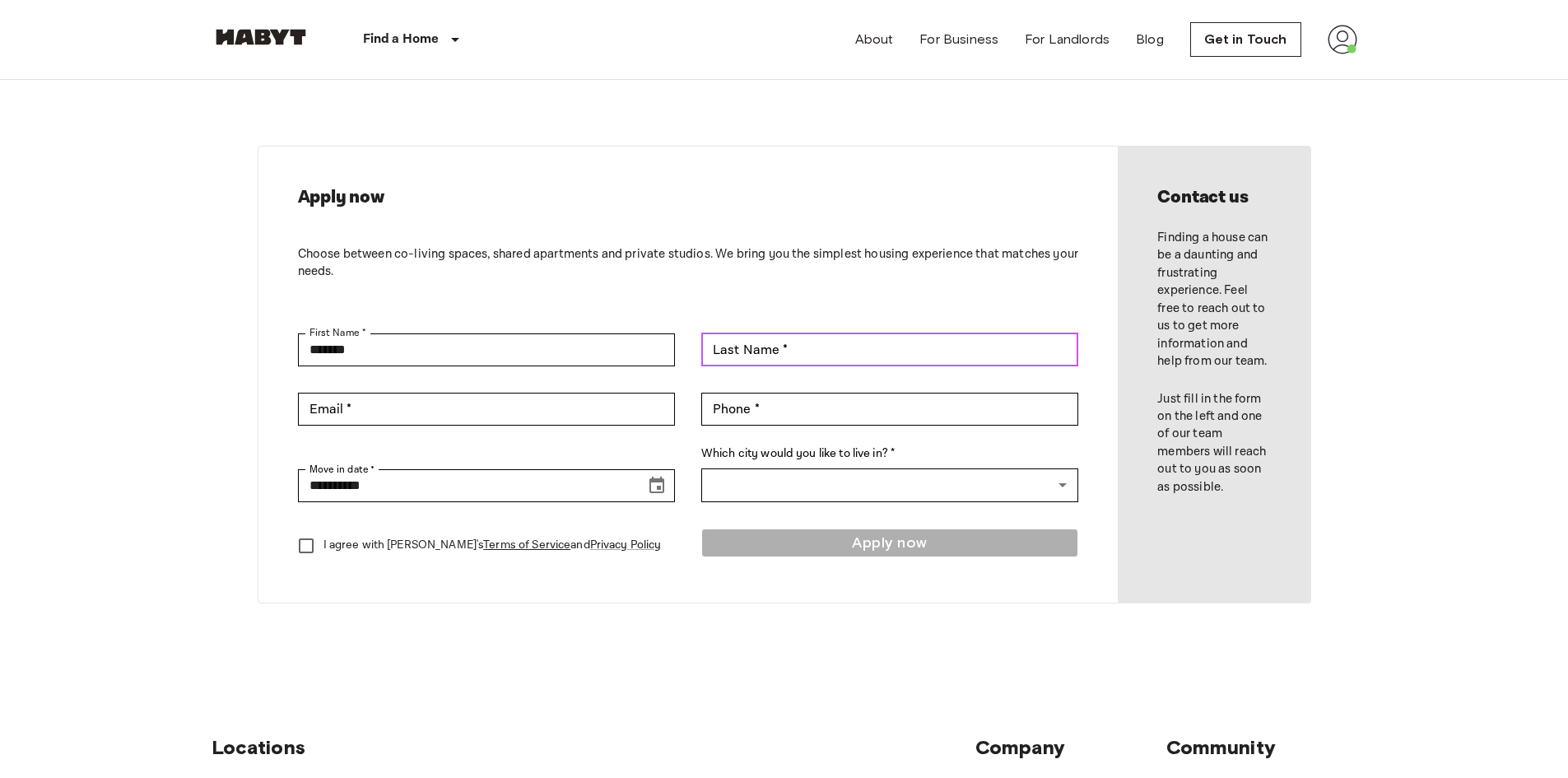
click at [810, 344] on input "Last Name *" at bounding box center [890, 350] width 377 height 33
type input "******"
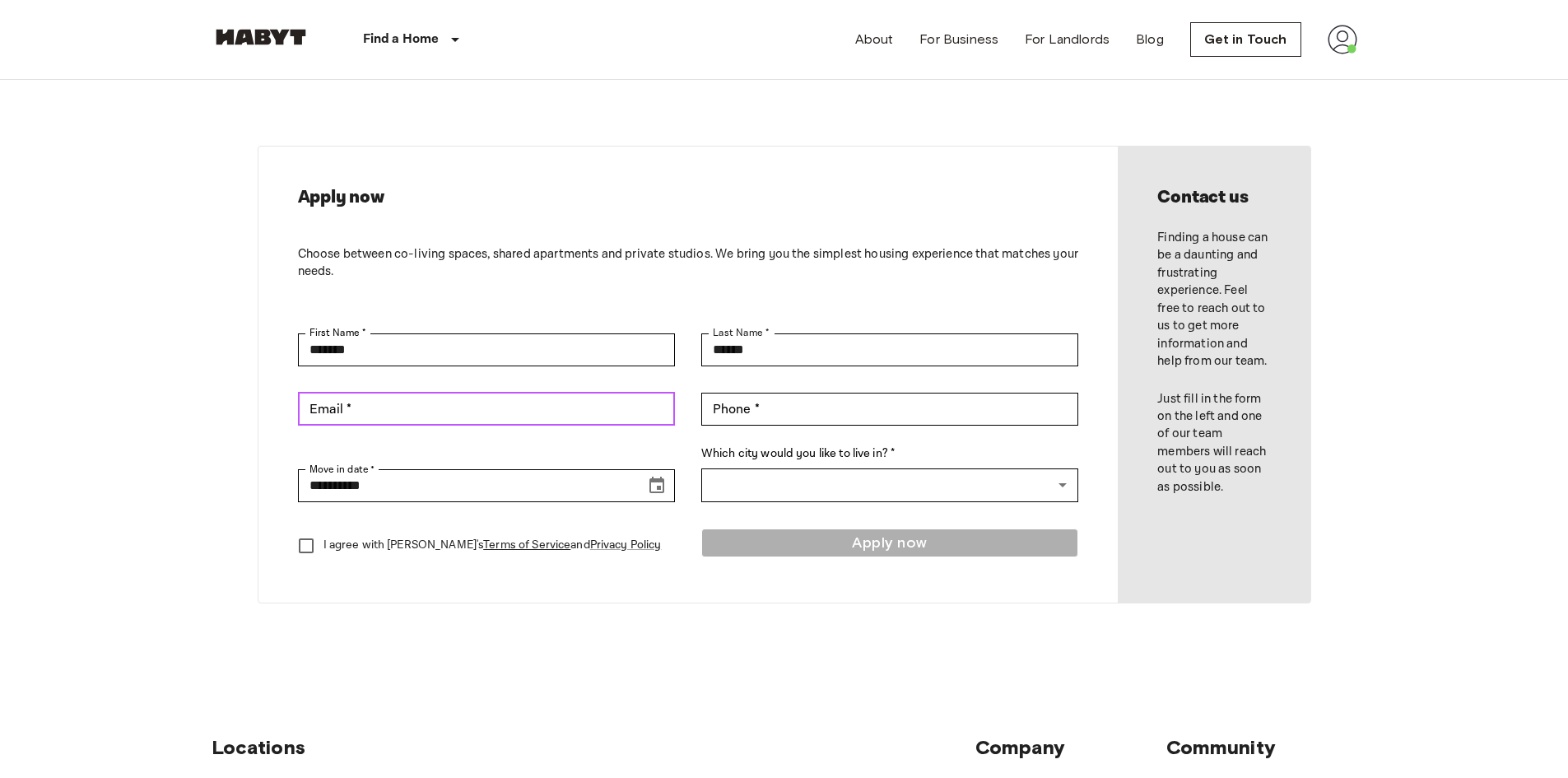
click at [513, 405] on input "Email *" at bounding box center [486, 408] width 377 height 33
type input "**********"
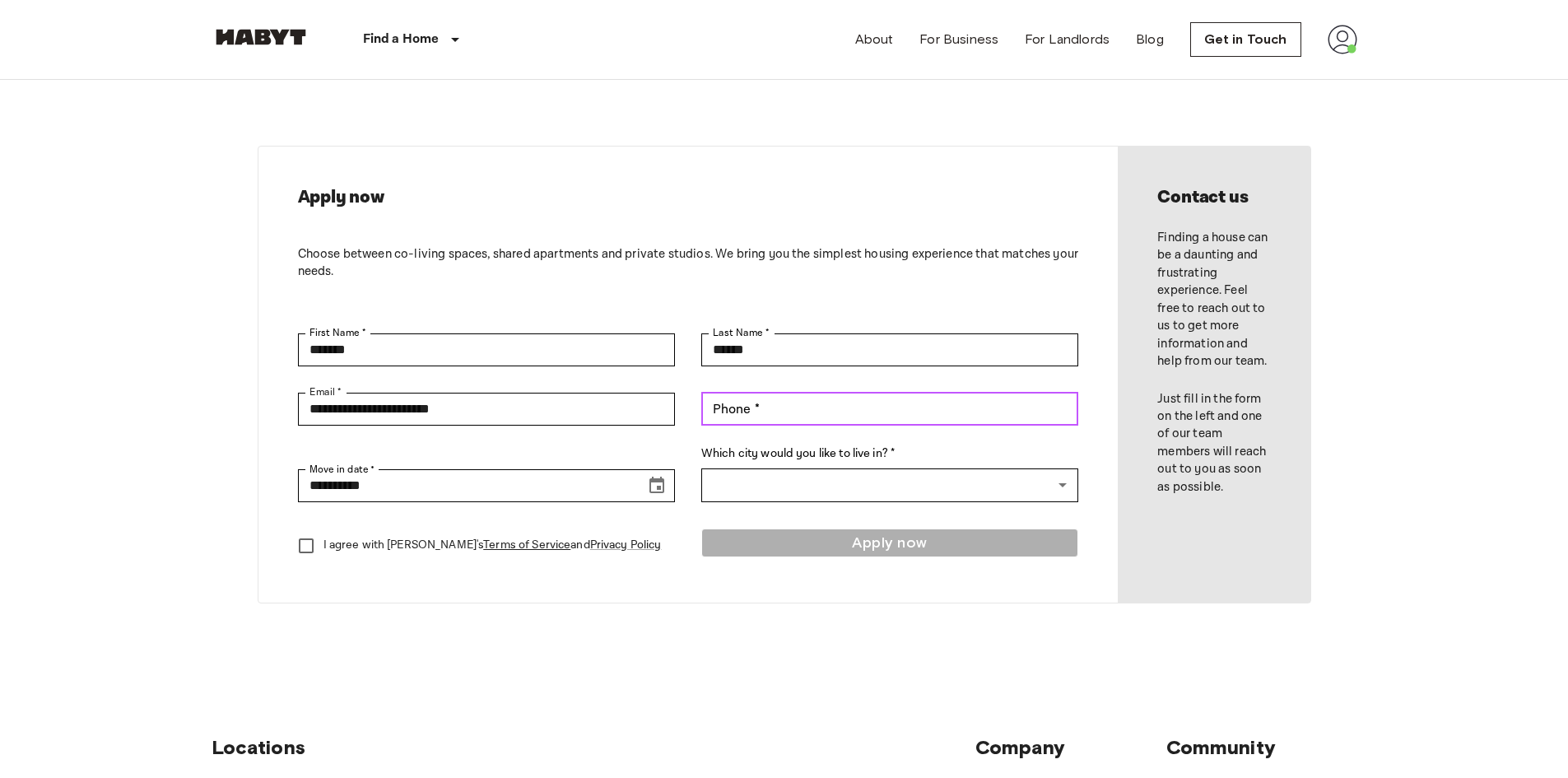
click at [806, 400] on input "Phone *" at bounding box center [890, 408] width 377 height 33
type input "**********"
click at [654, 477] on icon "Choose date, selected date is Aug 19, 2025" at bounding box center [656, 486] width 20 height 20
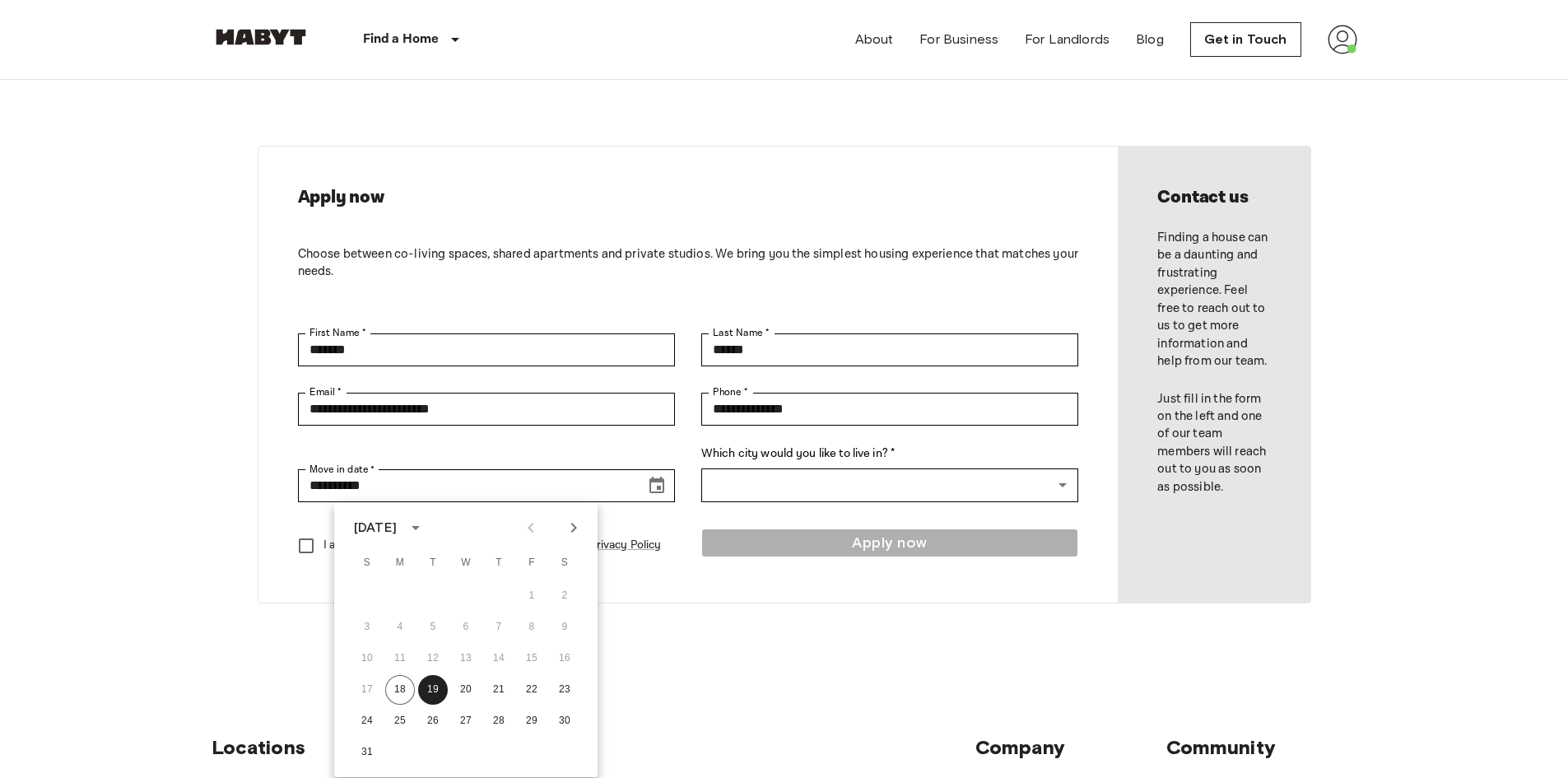
click at [425, 532] on icon "calendar view is open, switch to year view" at bounding box center [415, 528] width 20 height 20
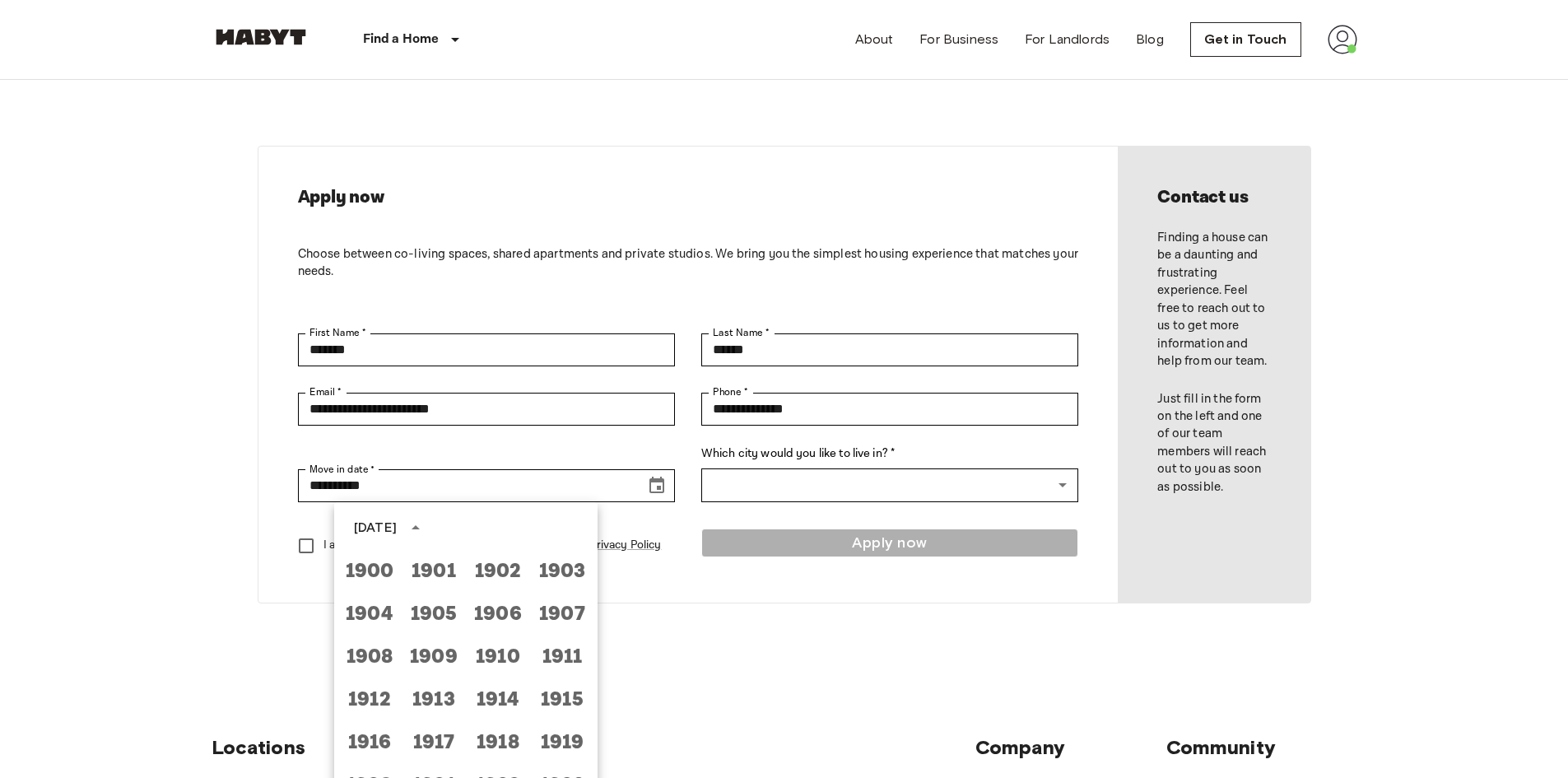
scroll to position [1223, 0]
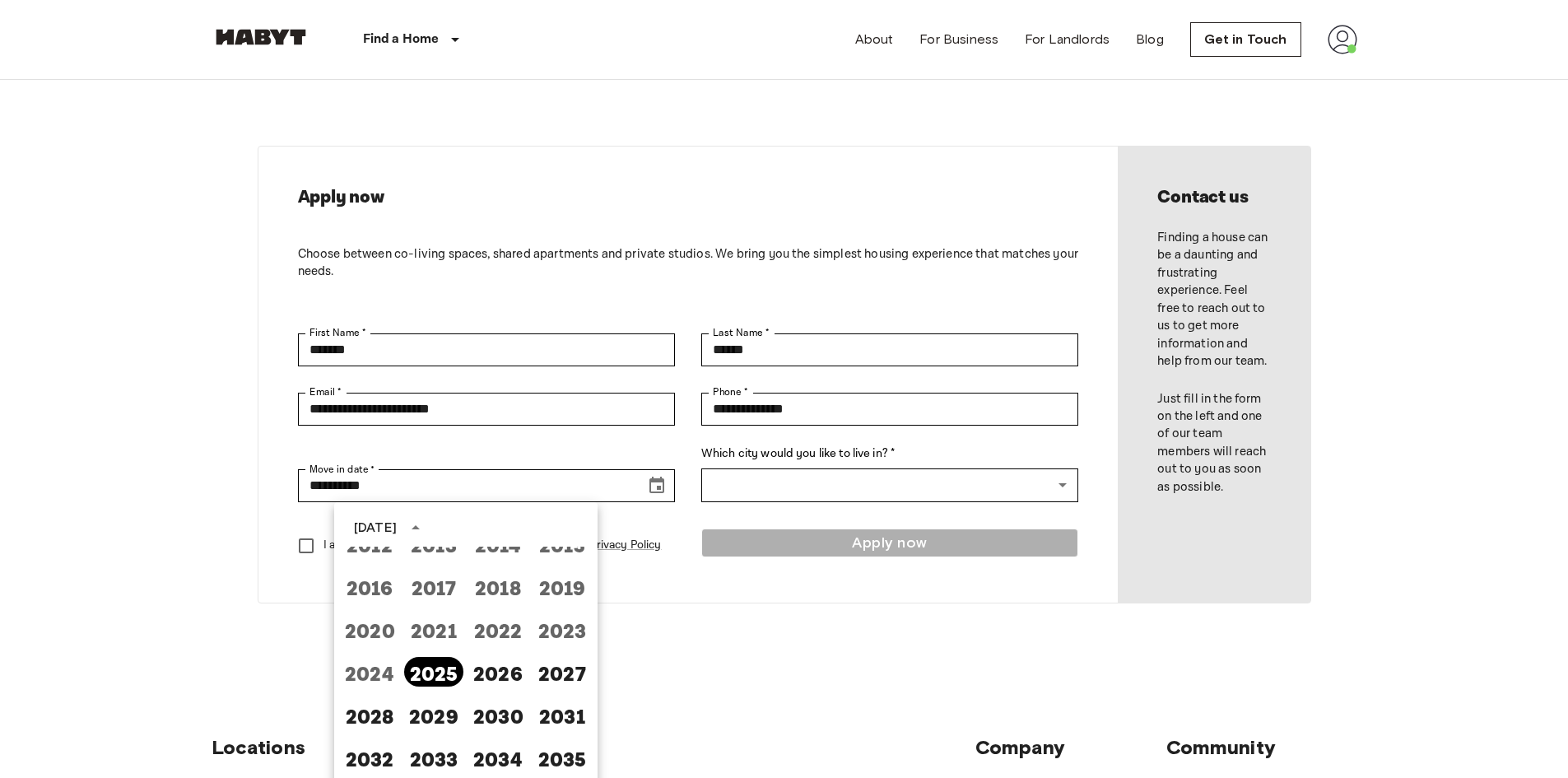
click at [425, 682] on button "2025" at bounding box center [433, 671] width 59 height 30
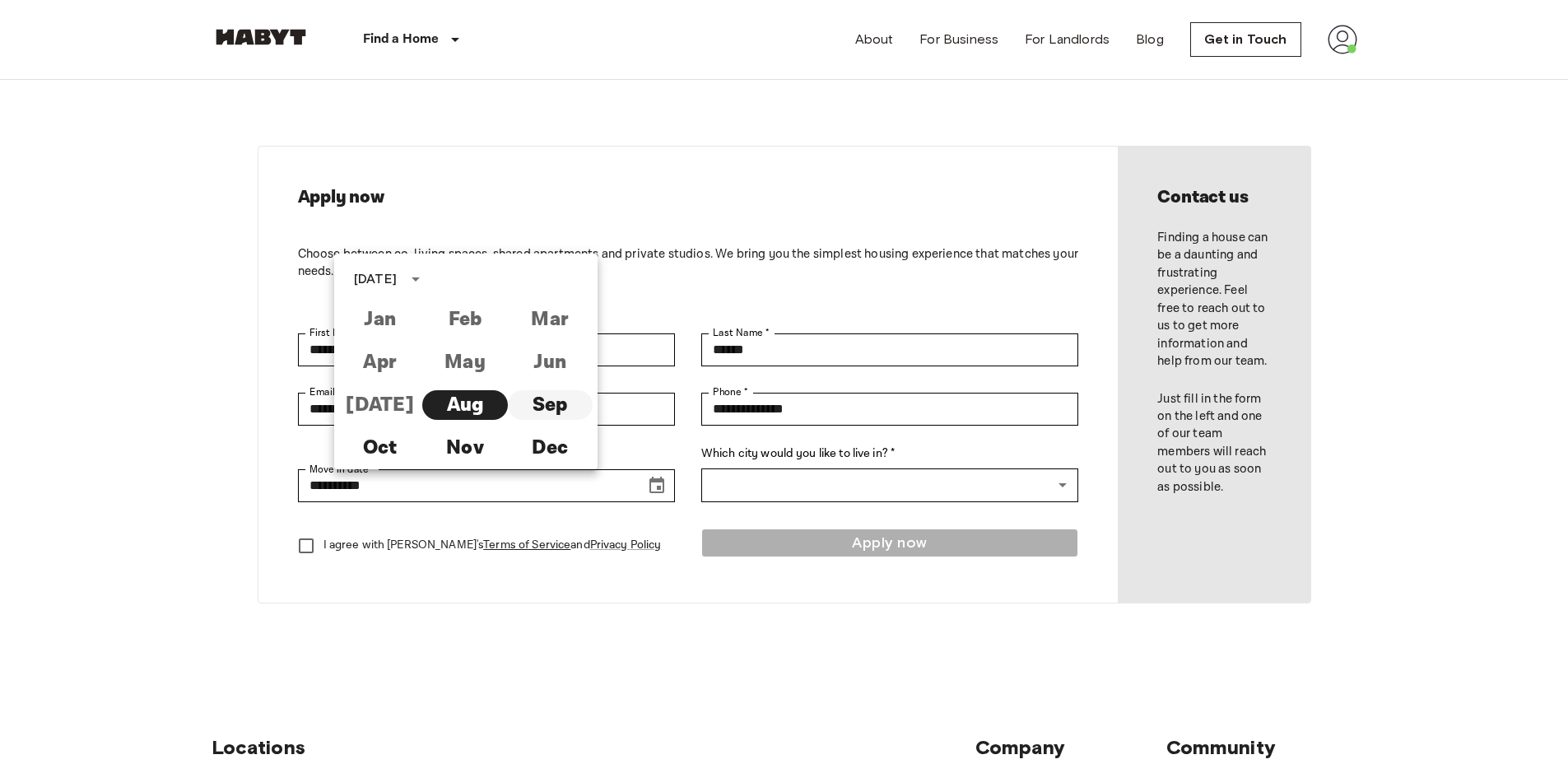
click at [535, 405] on button "Sep" at bounding box center [550, 405] width 85 height 30
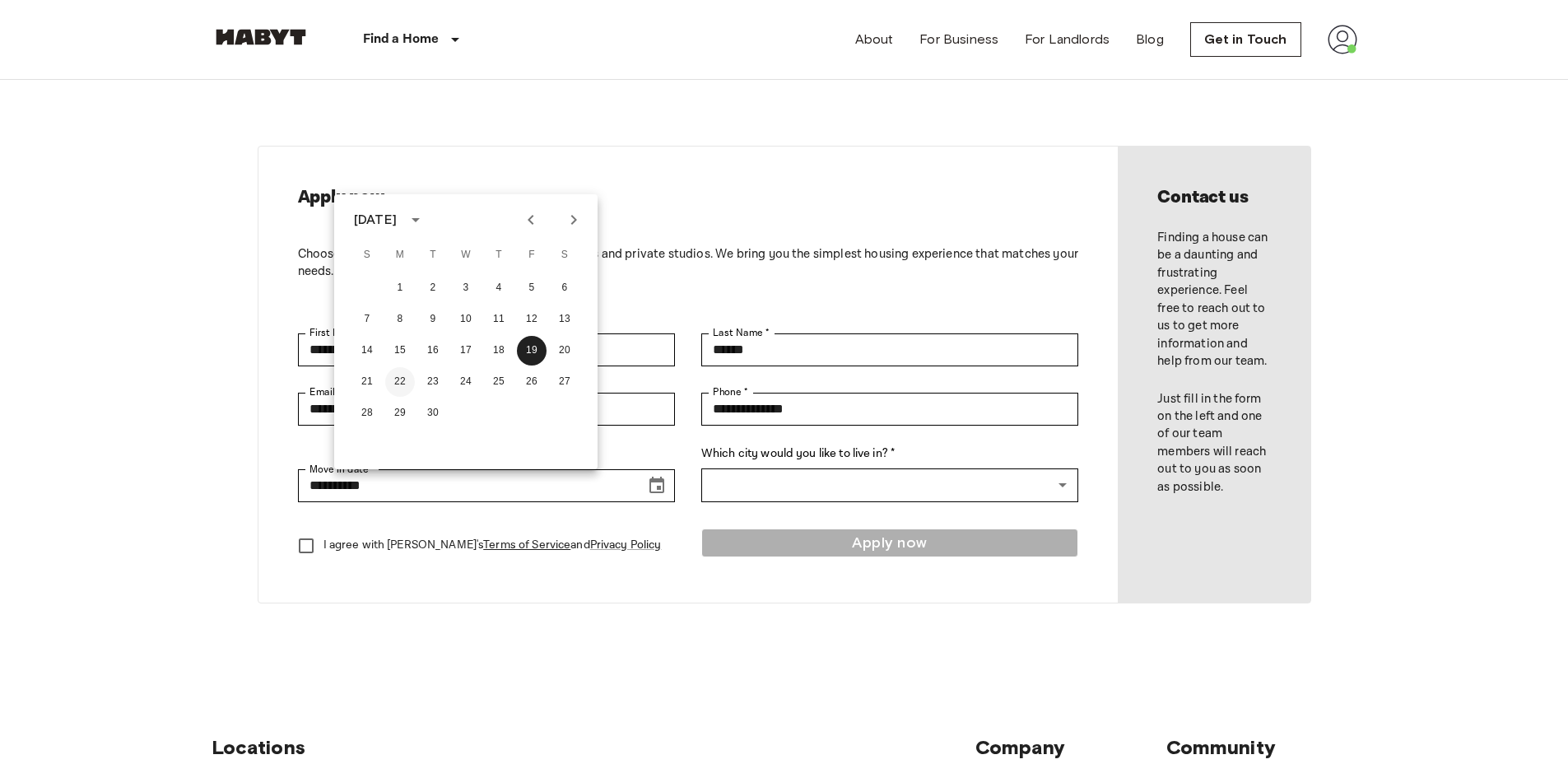
click at [392, 385] on button "22" at bounding box center [400, 382] width 30 height 30
type input "**********"
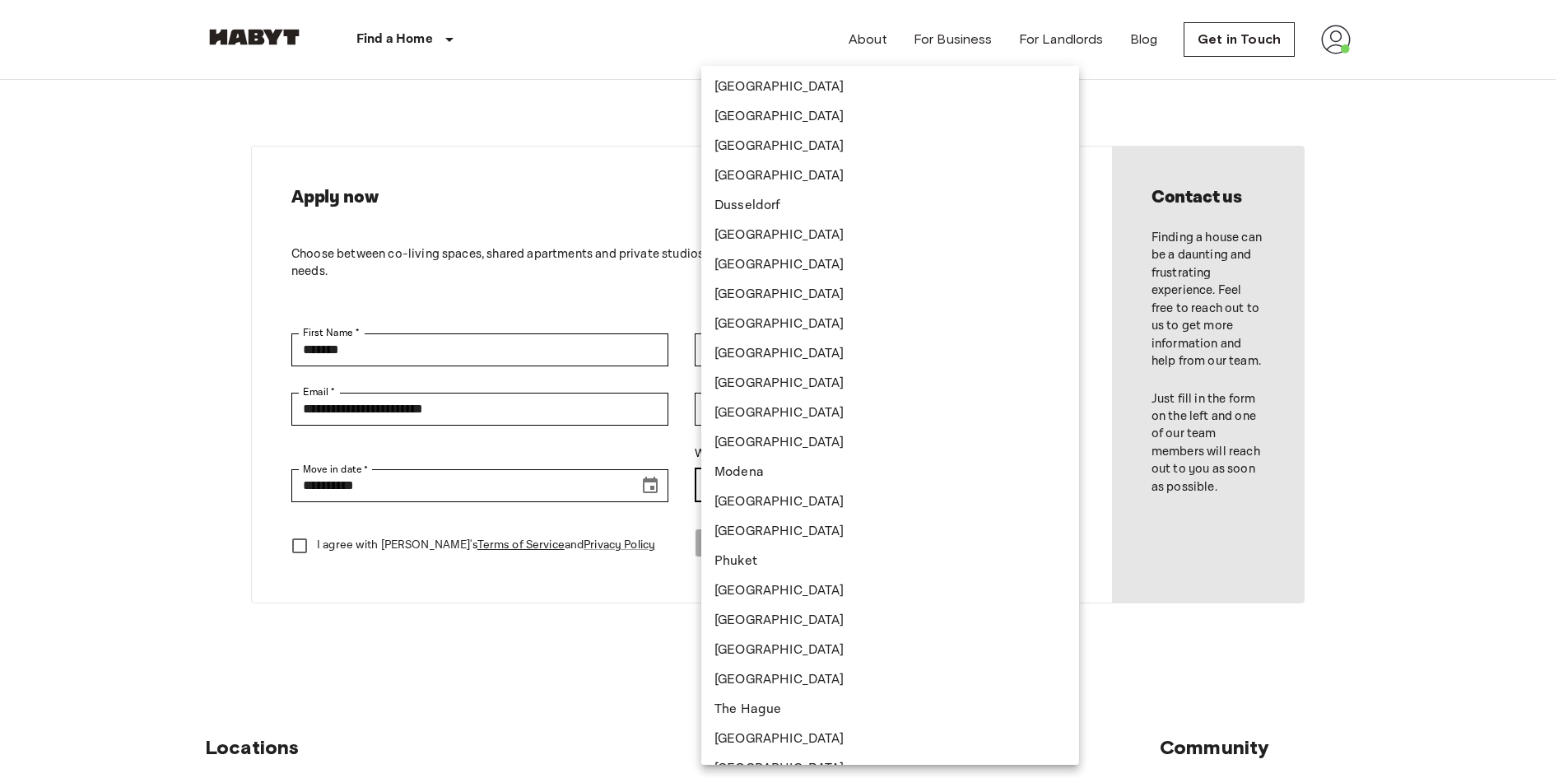
click at [954, 484] on body "**********" at bounding box center [784, 706] width 1568 height 1413
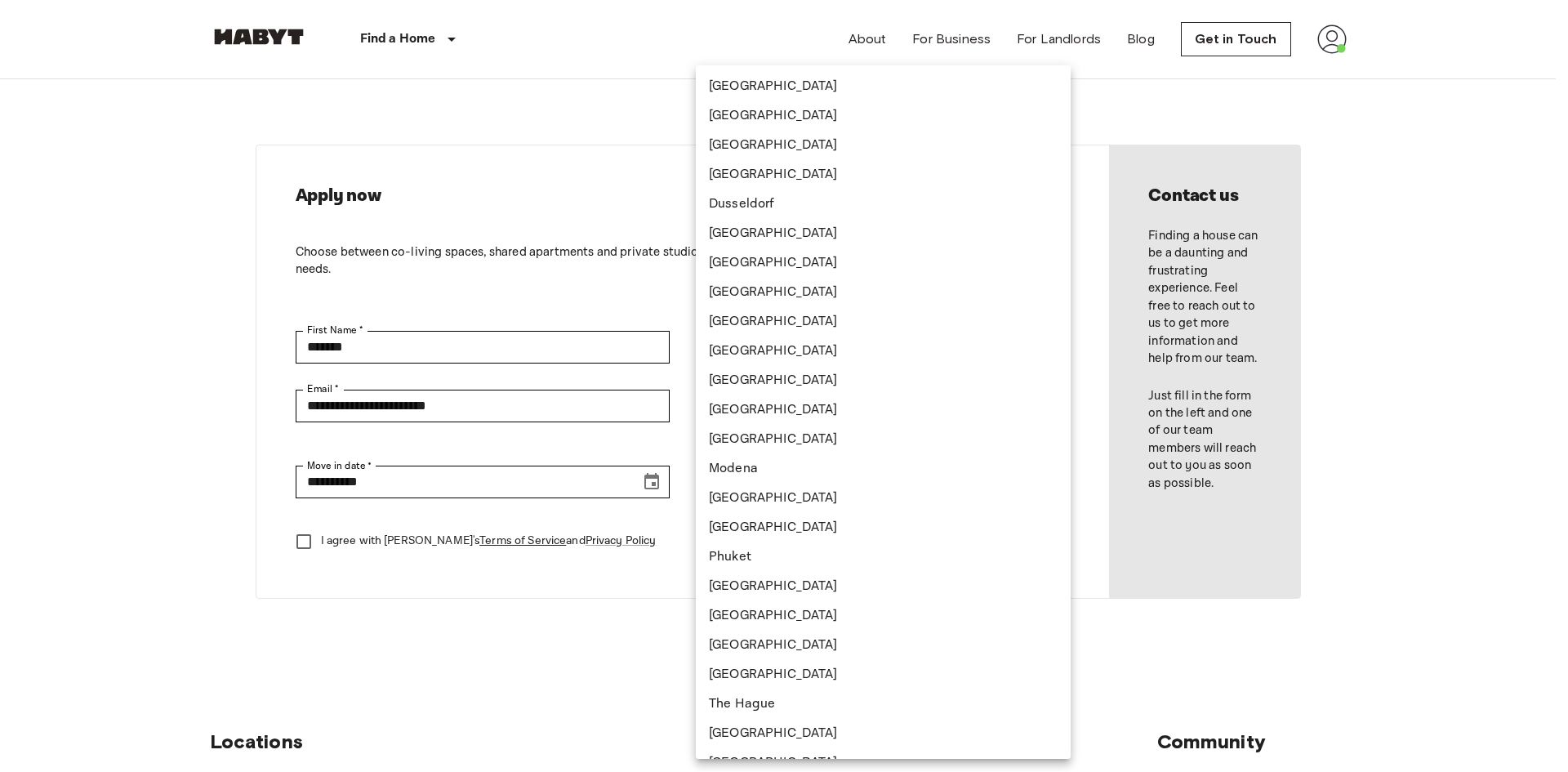
click at [723, 124] on li "[GEOGRAPHIC_DATA]" at bounding box center [883, 116] width 375 height 30
type input "******"
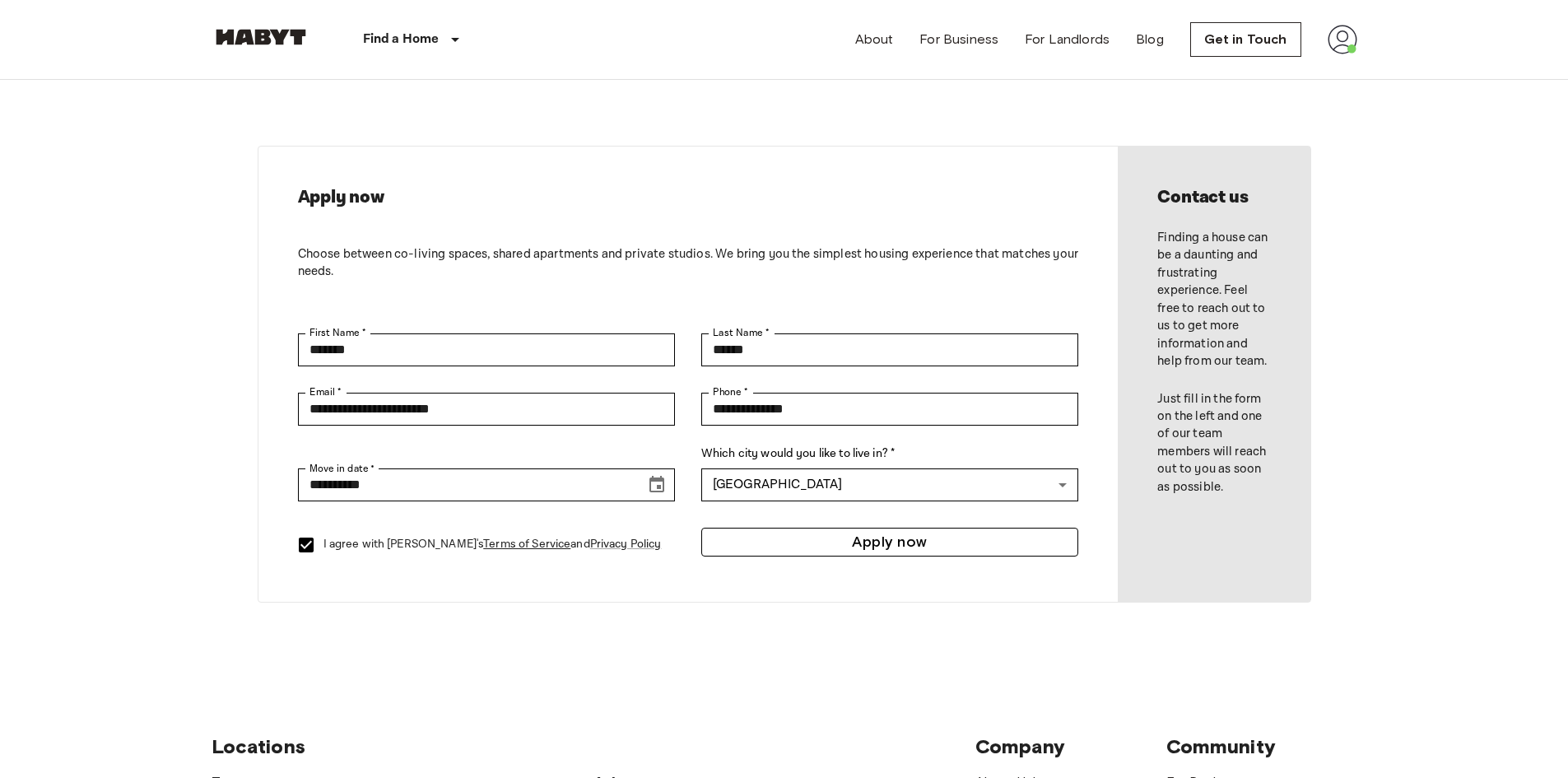
click at [765, 544] on button "Apply now" at bounding box center [890, 542] width 377 height 29
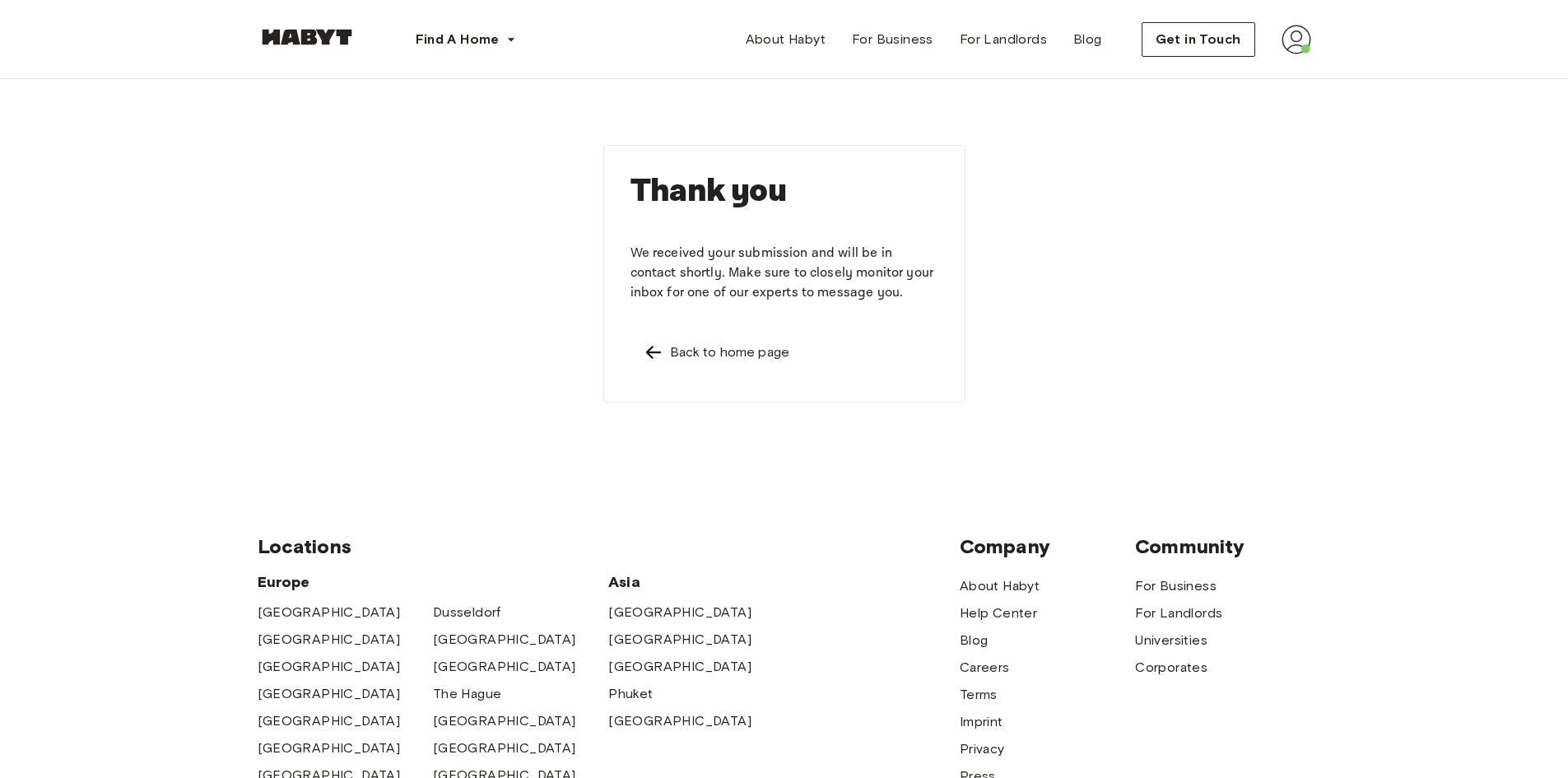
click at [658, 354] on img at bounding box center [653, 353] width 20 height 20
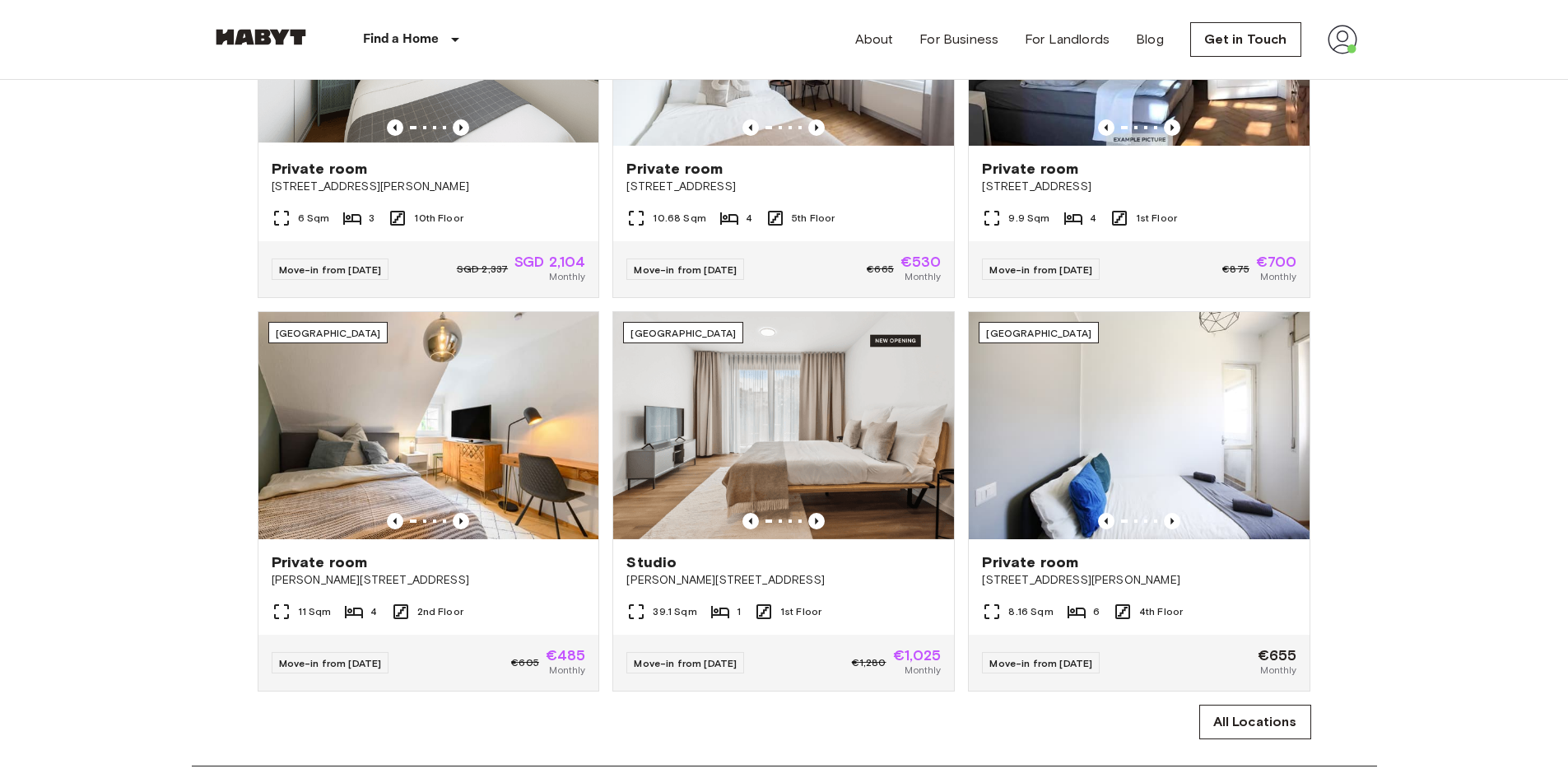
scroll to position [823, 0]
